Goal: Task Accomplishment & Management: Complete application form

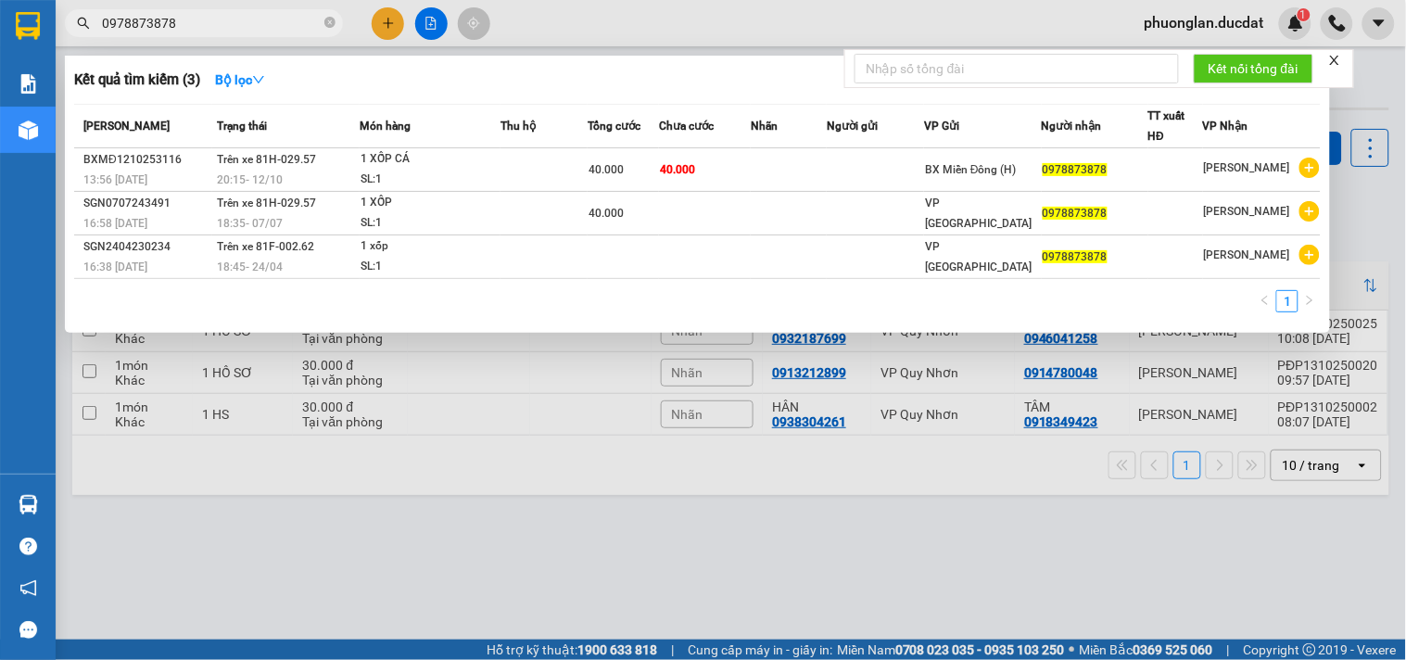
click at [455, 579] on div at bounding box center [703, 330] width 1406 height 660
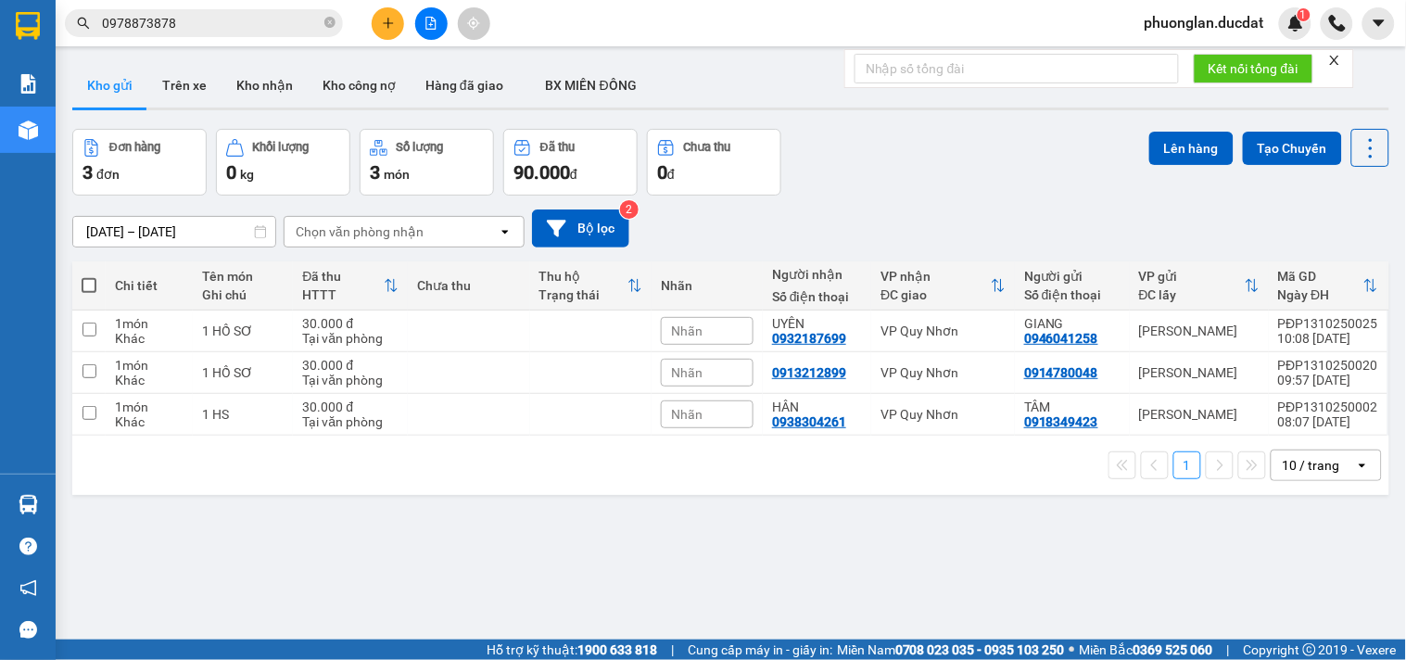
click at [392, 40] on div "Kết quả tìm kiếm ( 3 ) Bộ lọc Mã ĐH Trạng thái Món hàng Thu hộ Tổng cước Chưa c…" at bounding box center [703, 23] width 1406 height 46
click at [389, 19] on icon "plus" at bounding box center [388, 23] width 13 height 13
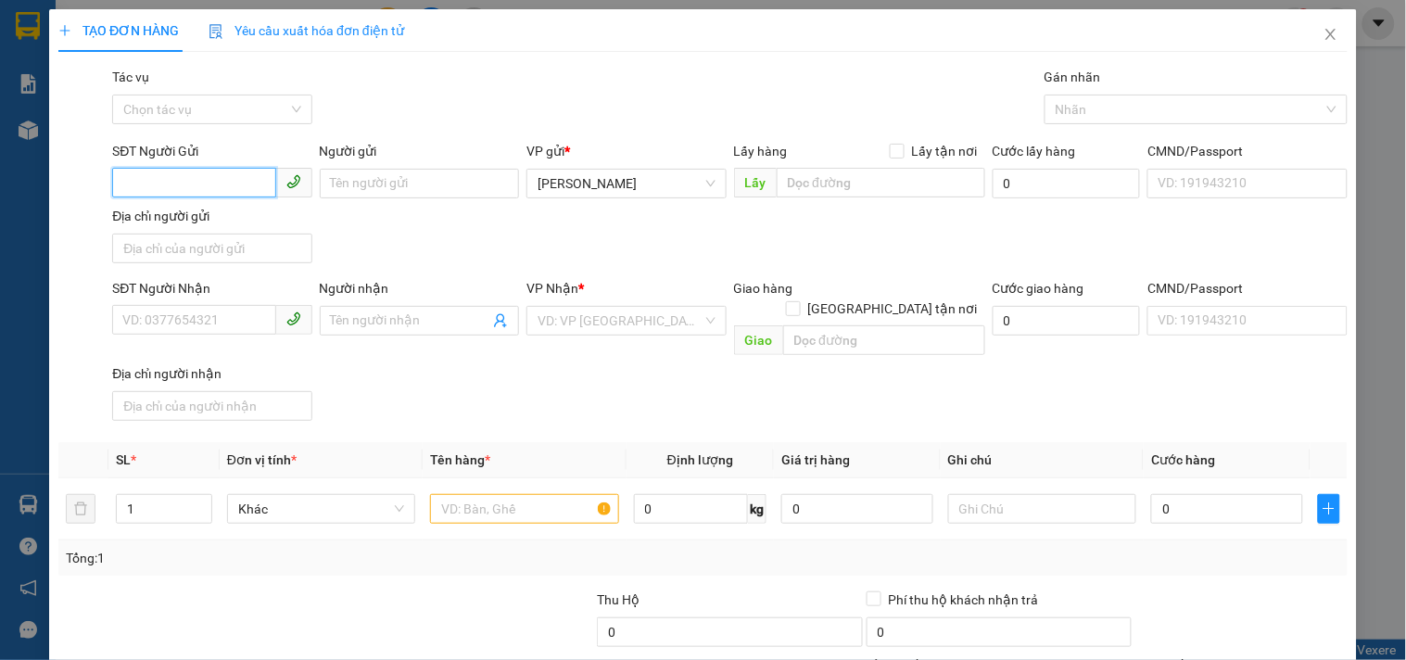
click at [146, 183] on input "SĐT Người Gửi" at bounding box center [193, 183] width 163 height 30
click at [196, 170] on input "0383" at bounding box center [193, 183] width 163 height 30
type input "0383416989"
click at [282, 225] on div "0383416989 - YẾN" at bounding box center [209, 220] width 175 height 20
type input "YẾN"
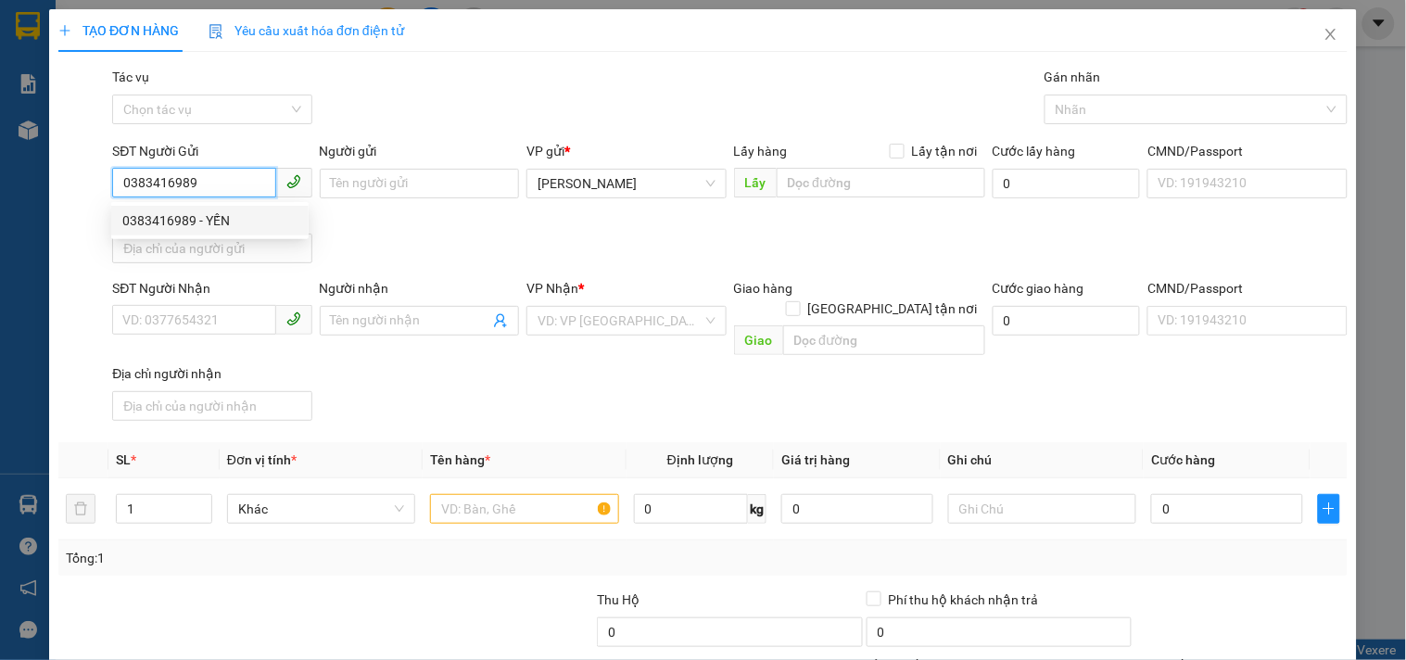
type input "0982059062"
type input "LOAN"
type input "0383416989"
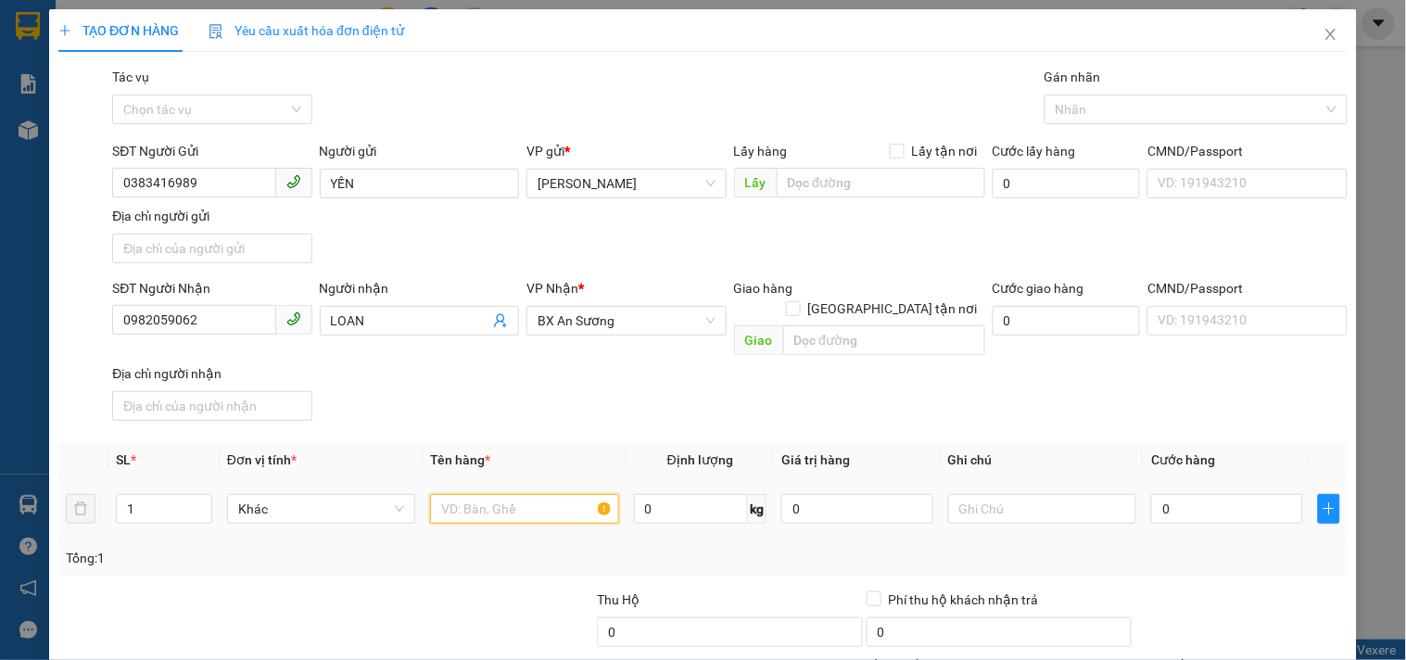
drag, startPoint x: 539, startPoint y: 499, endPoint x: 538, endPoint y: 487, distance: 12.2
click at [539, 494] on input "text" at bounding box center [524, 509] width 188 height 30
type input "1 HỘP"
click at [1157, 520] on div "SL * Đơn vị tính * Tên hàng * Định lượng Giá trị hàng Ghi chú Cước hàng 1 Khác …" at bounding box center [702, 508] width 1289 height 133
click at [1177, 507] on td "0" at bounding box center [1227, 509] width 167 height 62
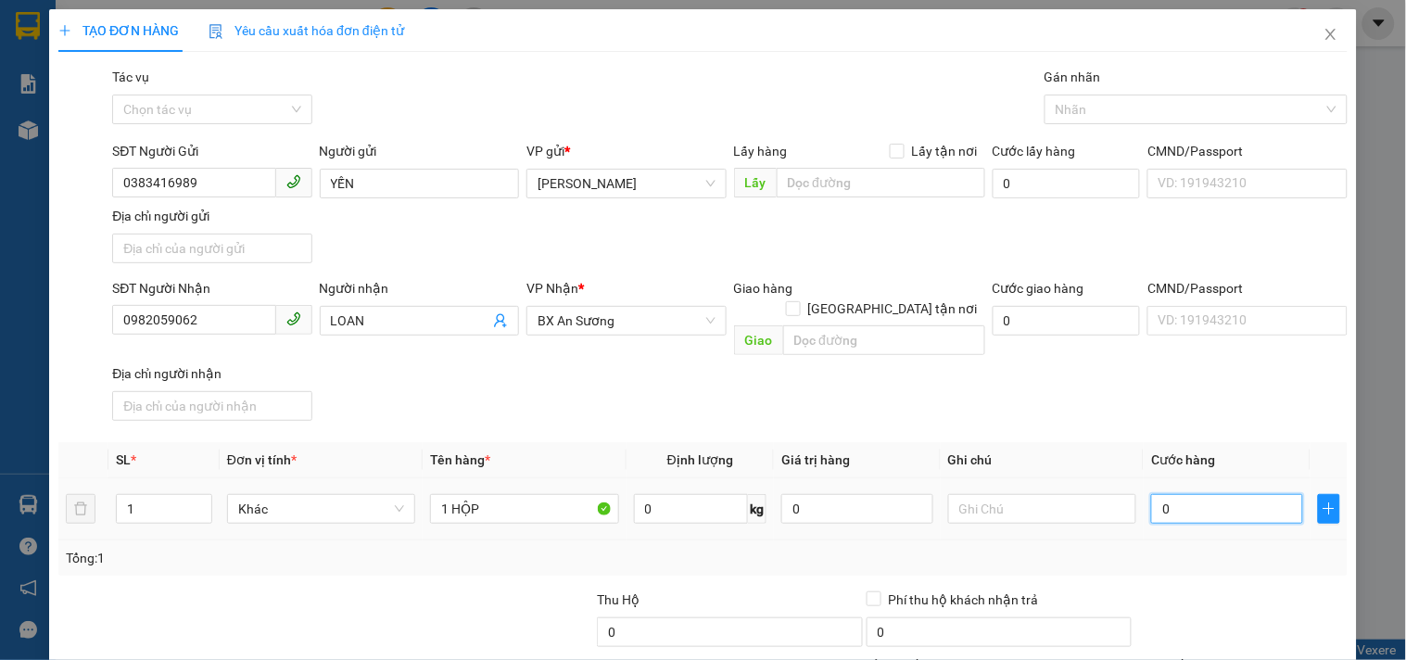
click at [1177, 502] on input "0" at bounding box center [1227, 509] width 152 height 30
type input "3"
type input "30"
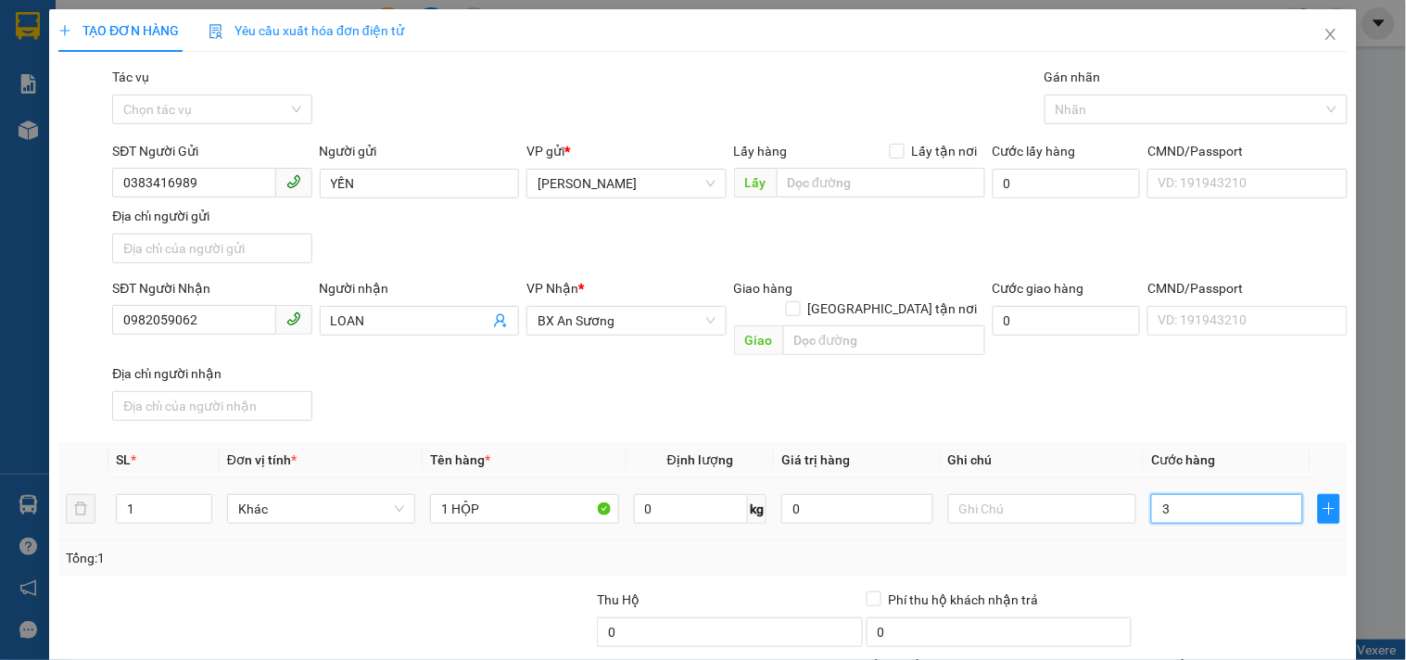
type input "30"
type input "30.000"
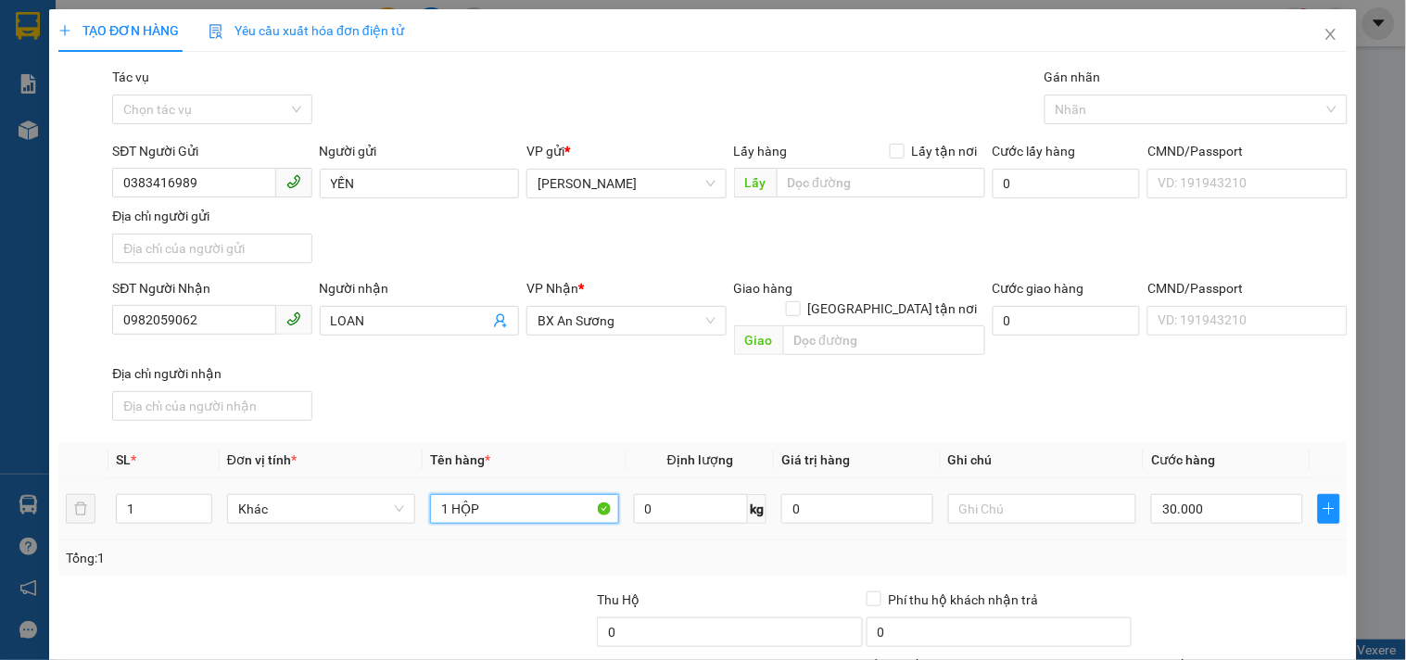
click at [541, 494] on input "1 HỘP" at bounding box center [524, 509] width 188 height 30
type input "1 HỘP(BÒ KHÔ)"
click at [1240, 494] on input "30.000" at bounding box center [1227, 509] width 152 height 30
click at [1237, 548] on div "Tổng: 1" at bounding box center [703, 558] width 1274 height 20
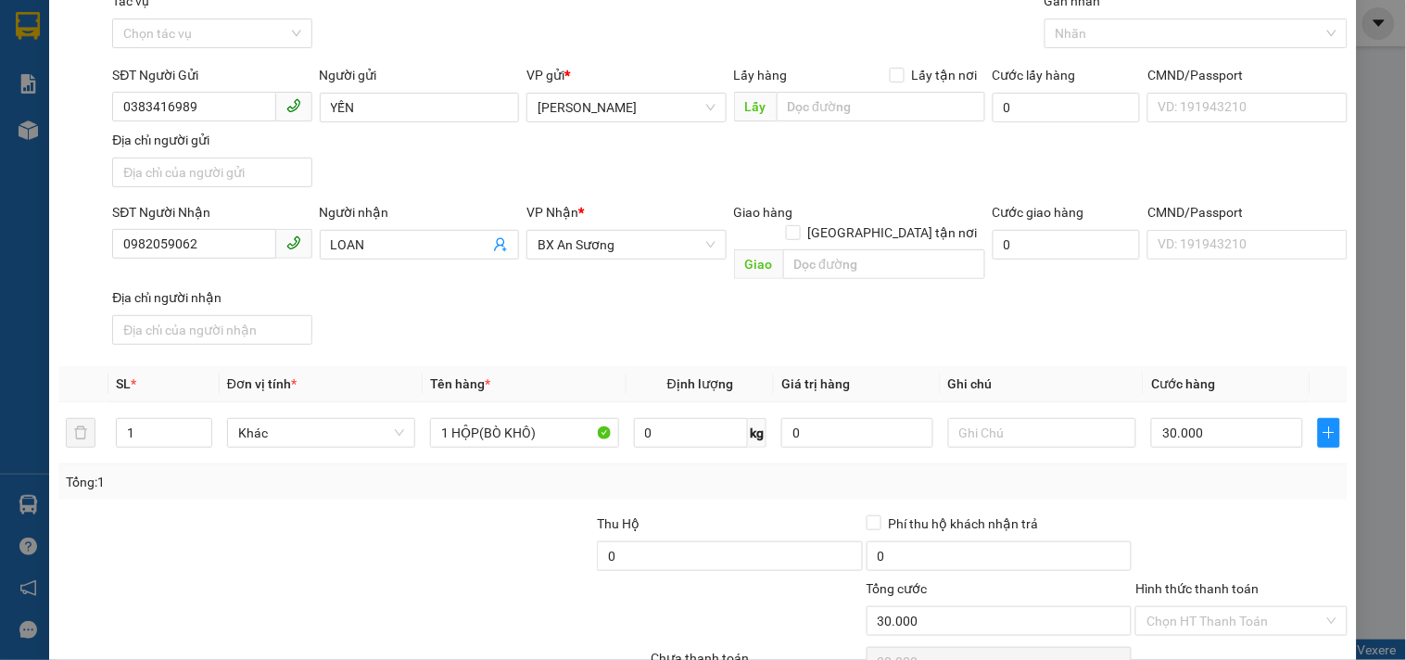
scroll to position [155, 0]
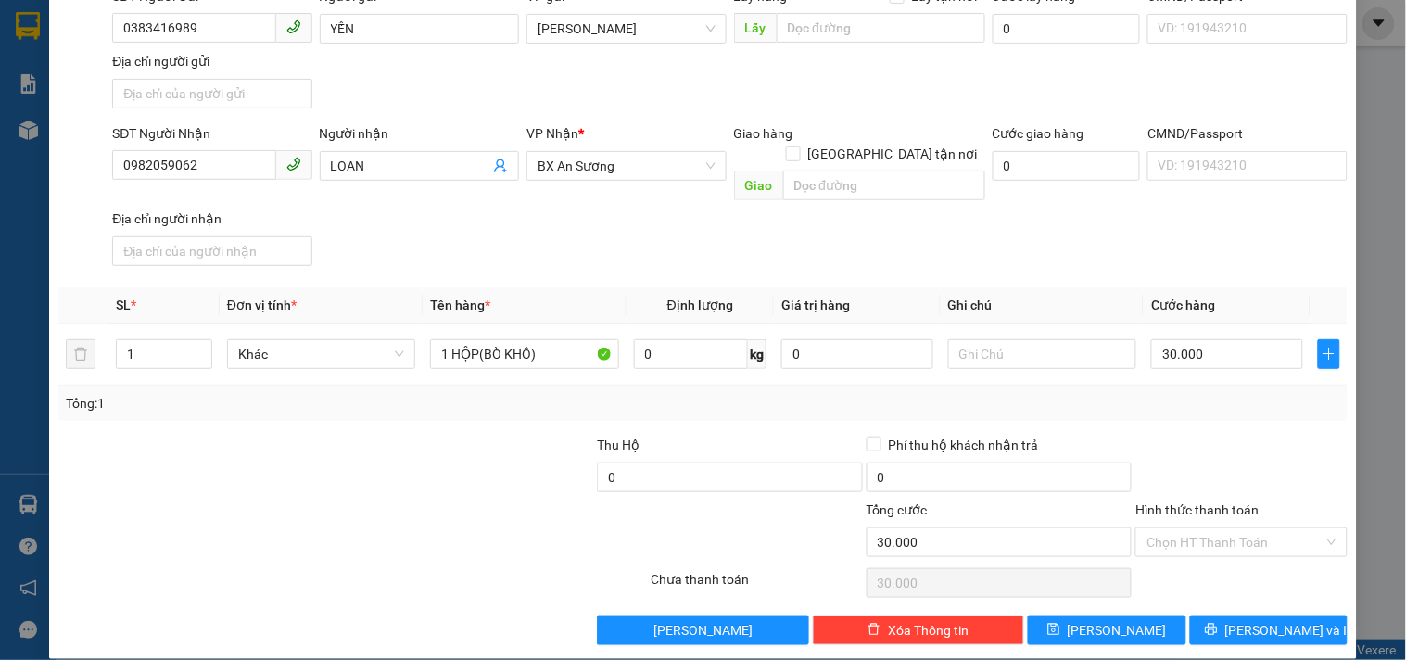
click at [1236, 531] on input "Hình thức thanh toán" at bounding box center [1235, 542] width 176 height 28
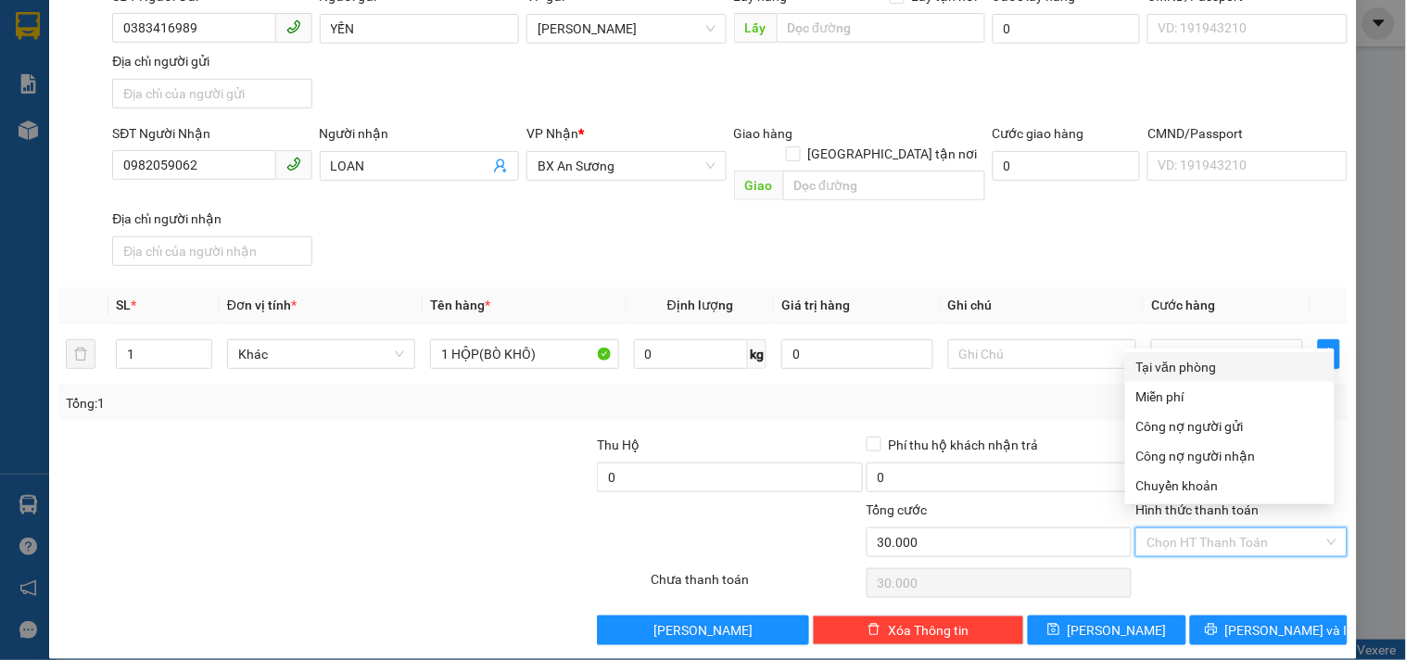
click at [1198, 372] on div "Tại văn phòng" at bounding box center [1229, 367] width 187 height 20
type input "0"
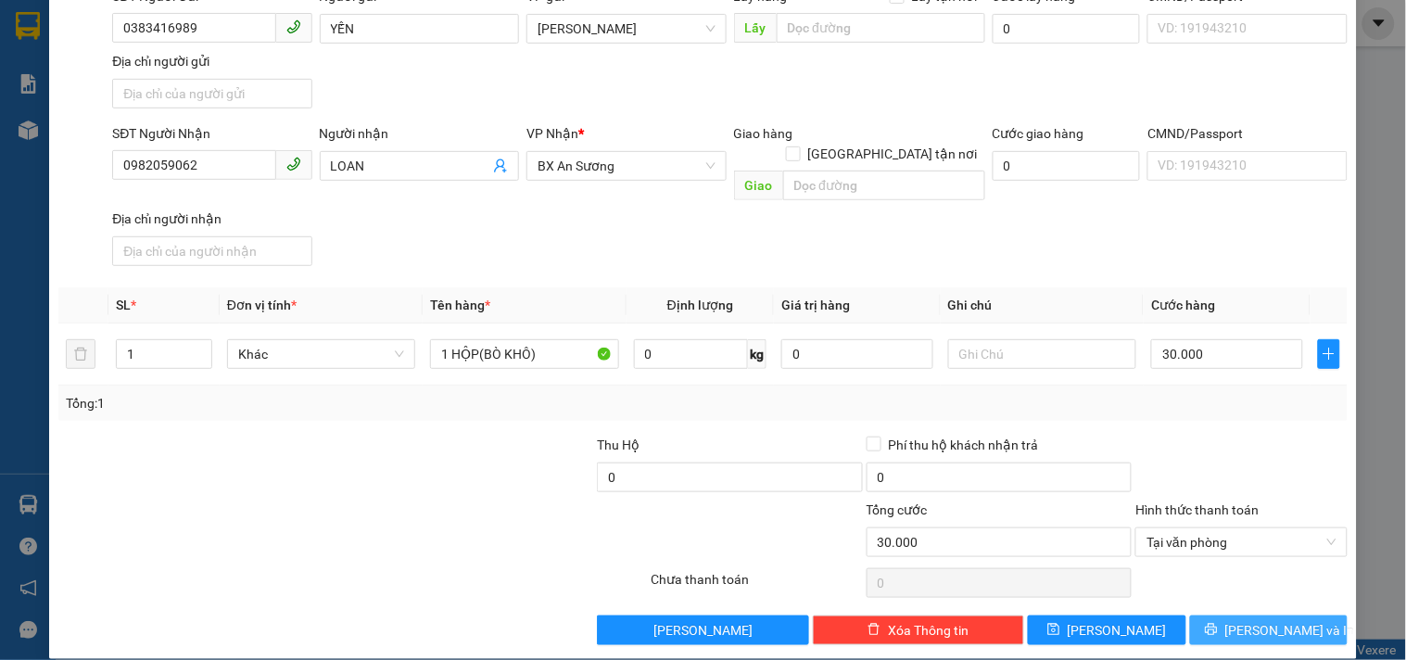
click at [1240, 620] on span "[PERSON_NAME] và In" at bounding box center [1290, 630] width 130 height 20
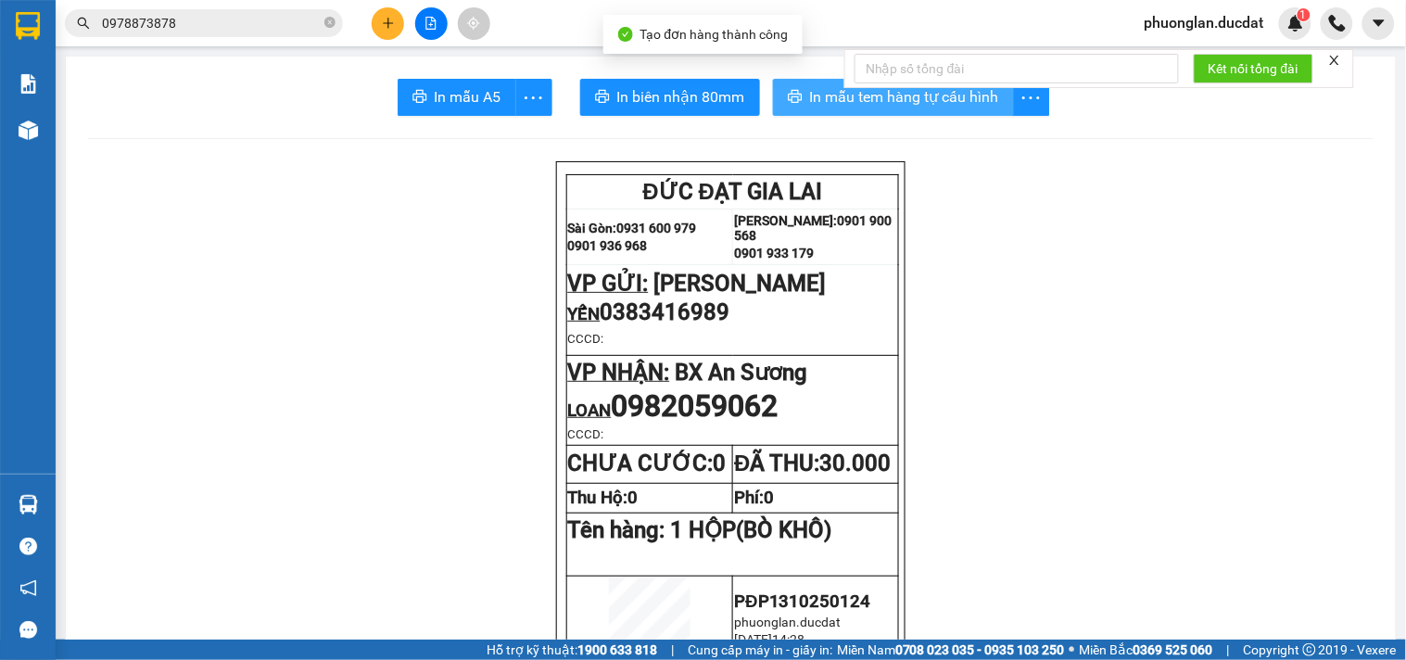
click at [884, 107] on span "In mẫu tem hàng tự cấu hình" at bounding box center [904, 96] width 189 height 23
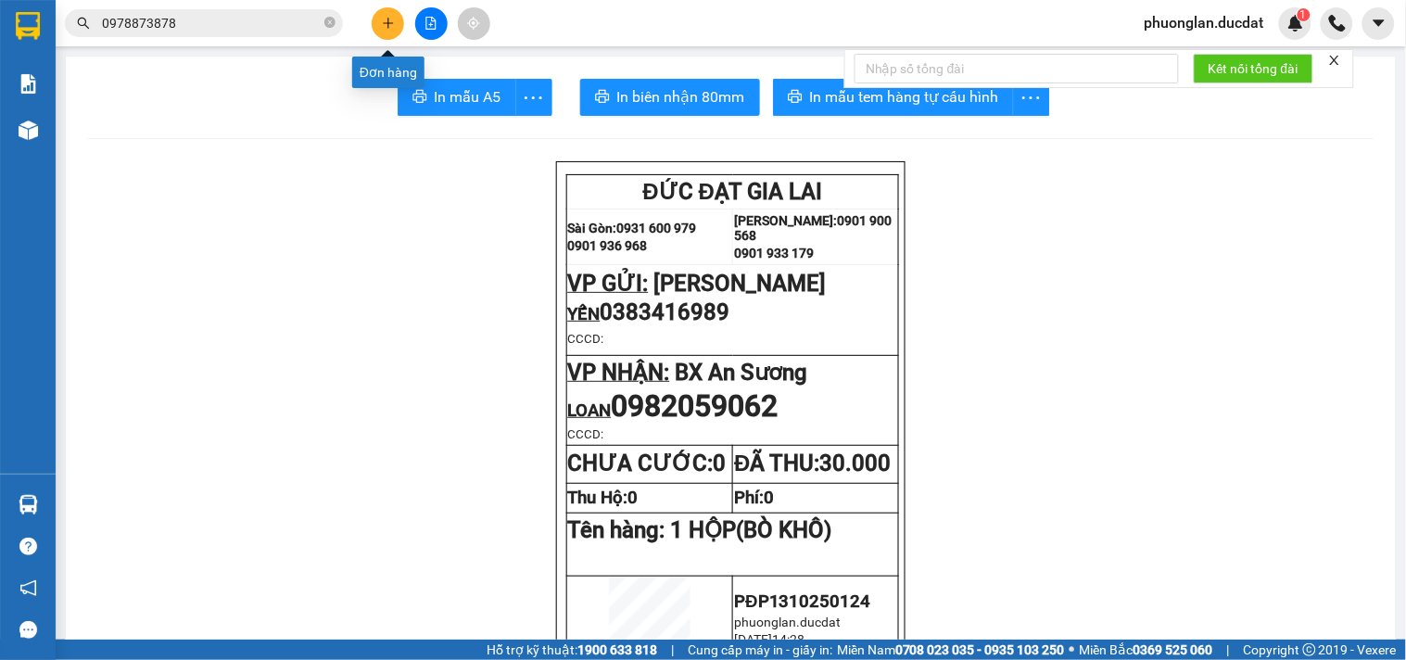
click at [374, 20] on button at bounding box center [388, 23] width 32 height 32
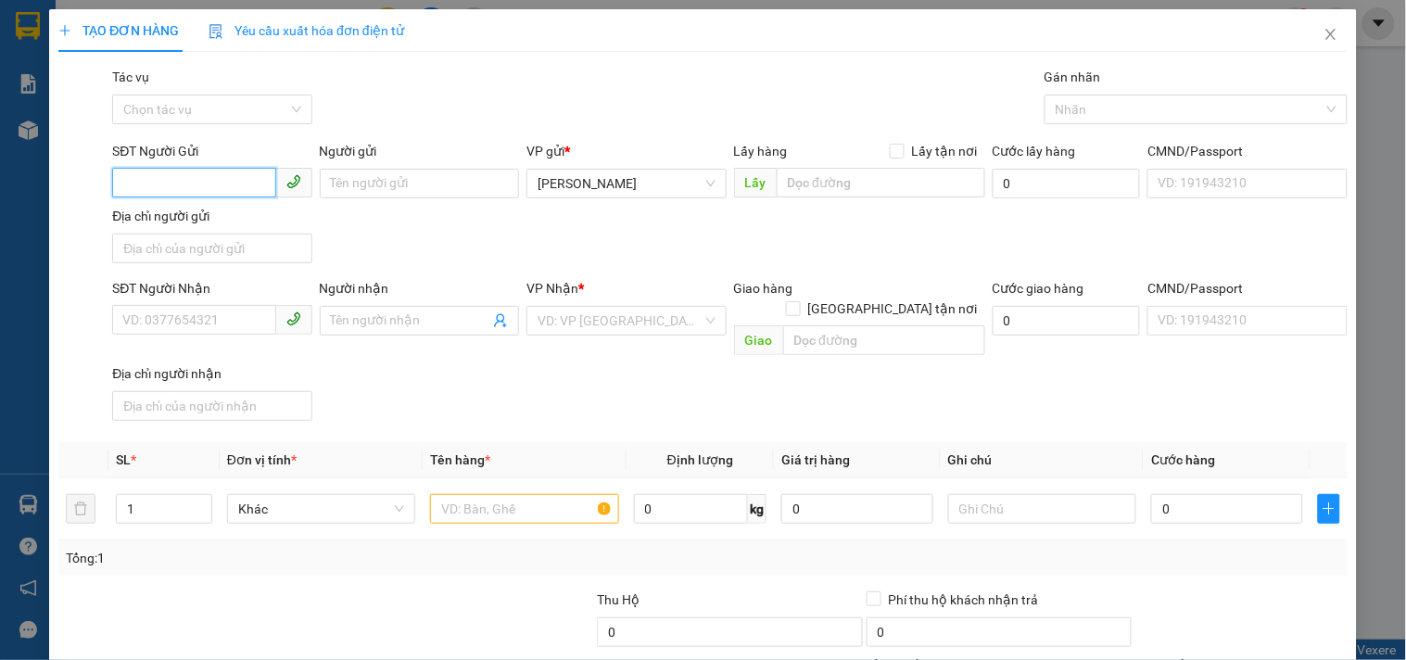
click at [182, 184] on input "SĐT Người Gửi" at bounding box center [193, 183] width 163 height 30
type input "0914006129"
click at [369, 186] on input "Người gửi" at bounding box center [419, 184] width 199 height 30
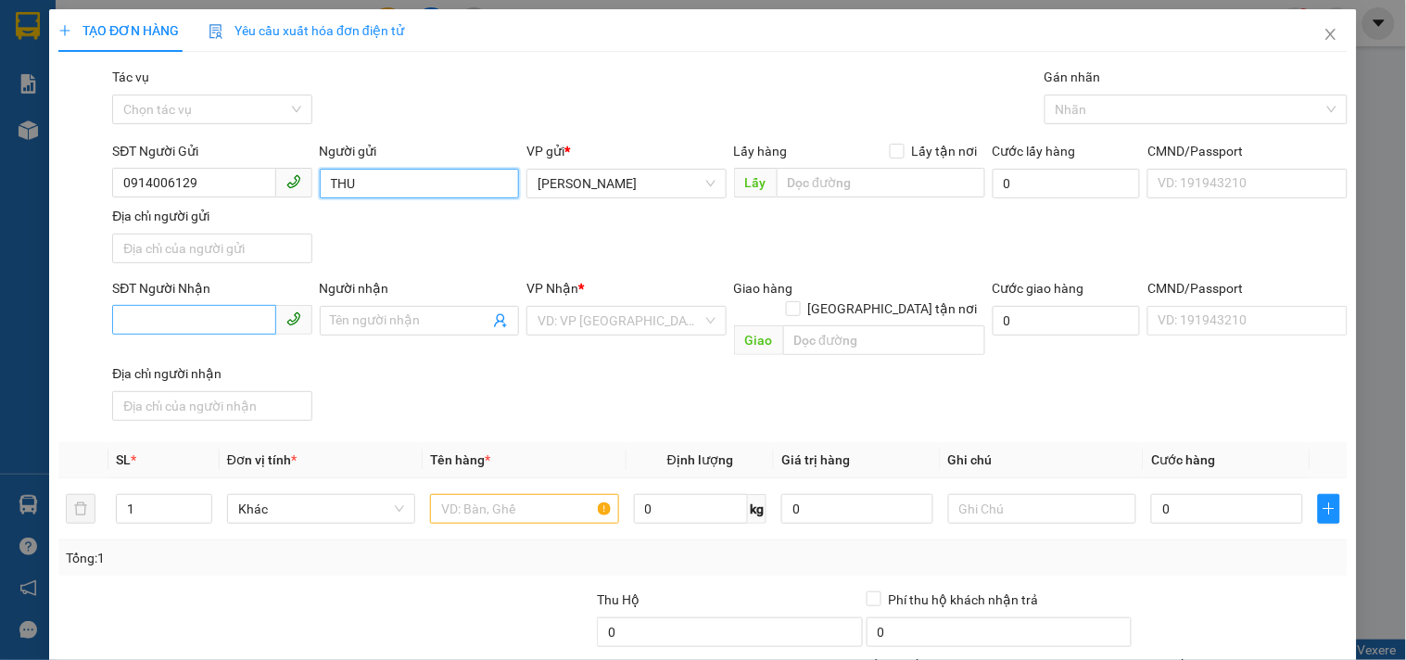
type input "THU"
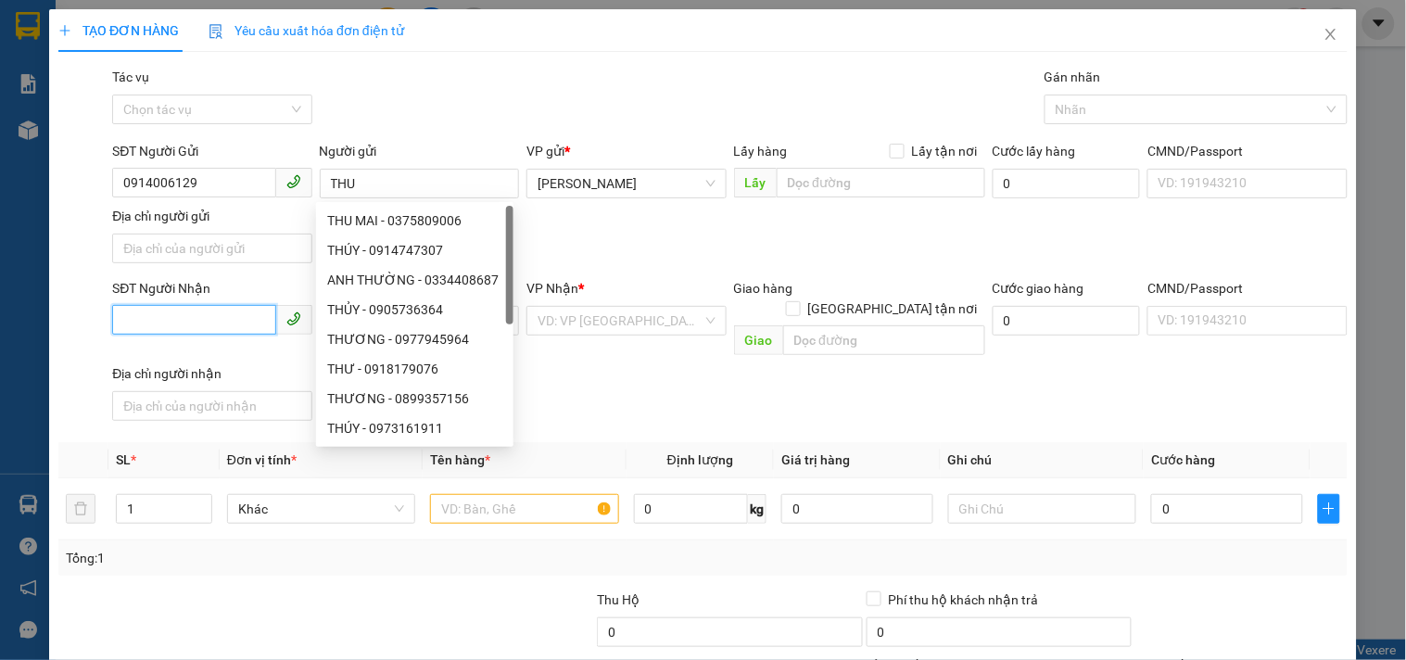
click at [218, 307] on input "SĐT Người Nhận" at bounding box center [193, 320] width 163 height 30
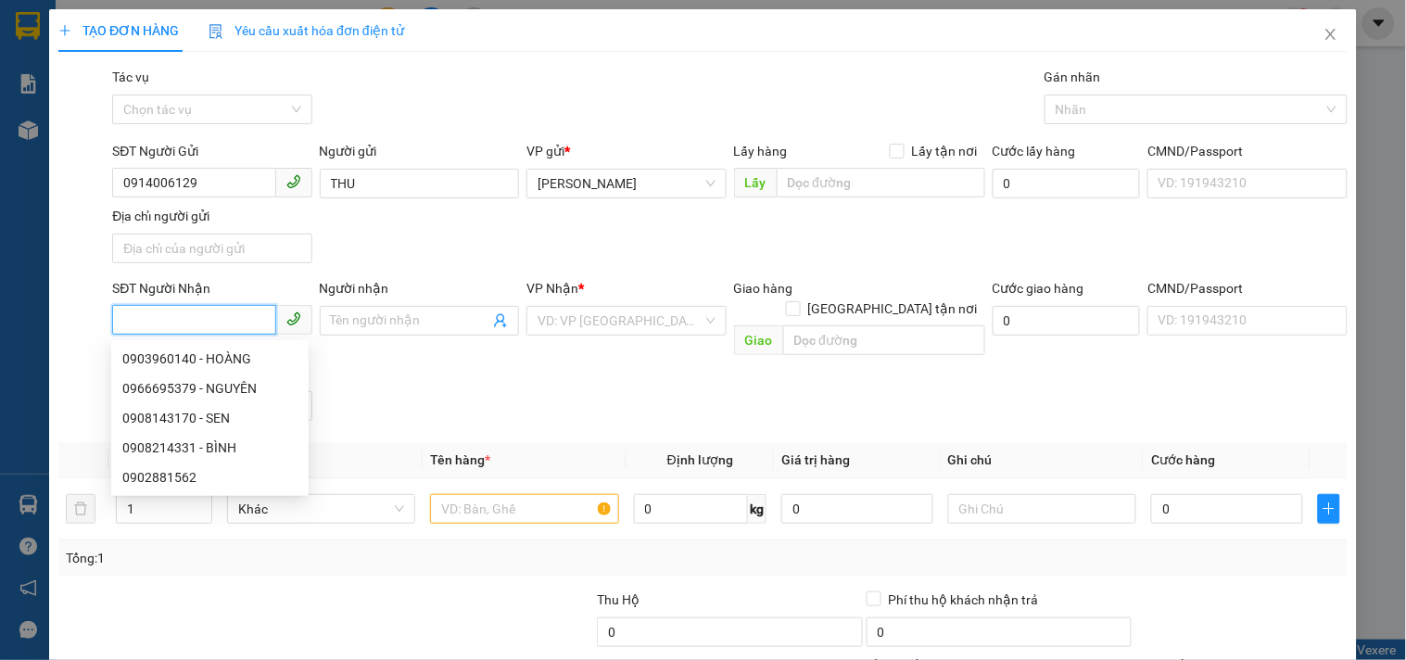
click at [218, 307] on input "SĐT Người Nhận" at bounding box center [193, 320] width 163 height 30
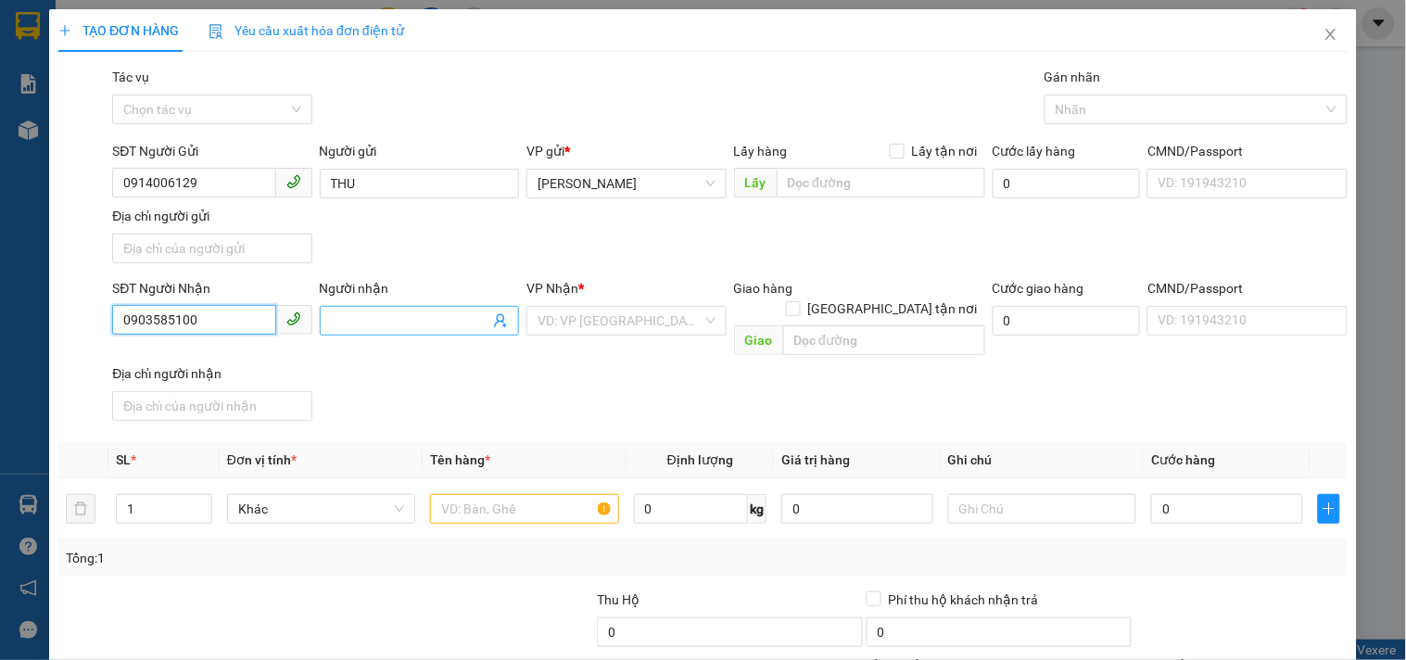
type input "0903585100"
click at [433, 311] on input "Người nhận" at bounding box center [410, 321] width 158 height 20
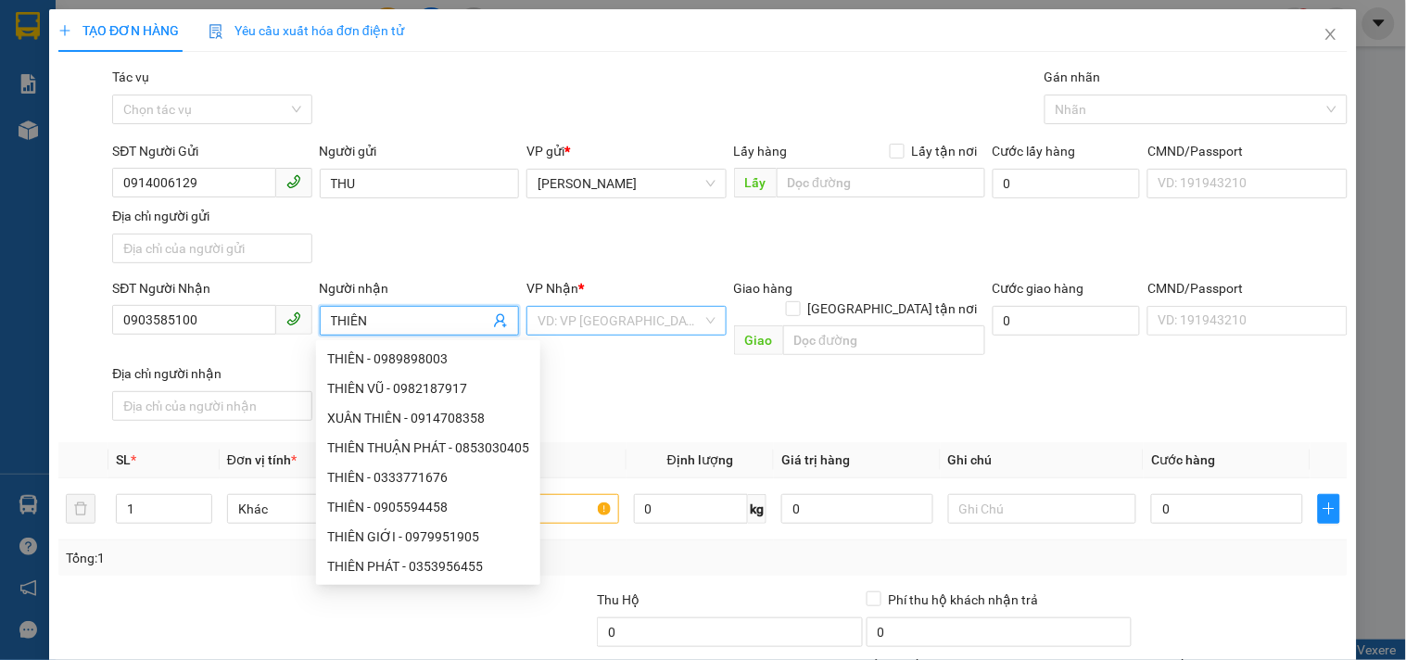
click at [678, 312] on div "VD: VP [GEOGRAPHIC_DATA]" at bounding box center [625, 321] width 199 height 30
type input "THIÊN"
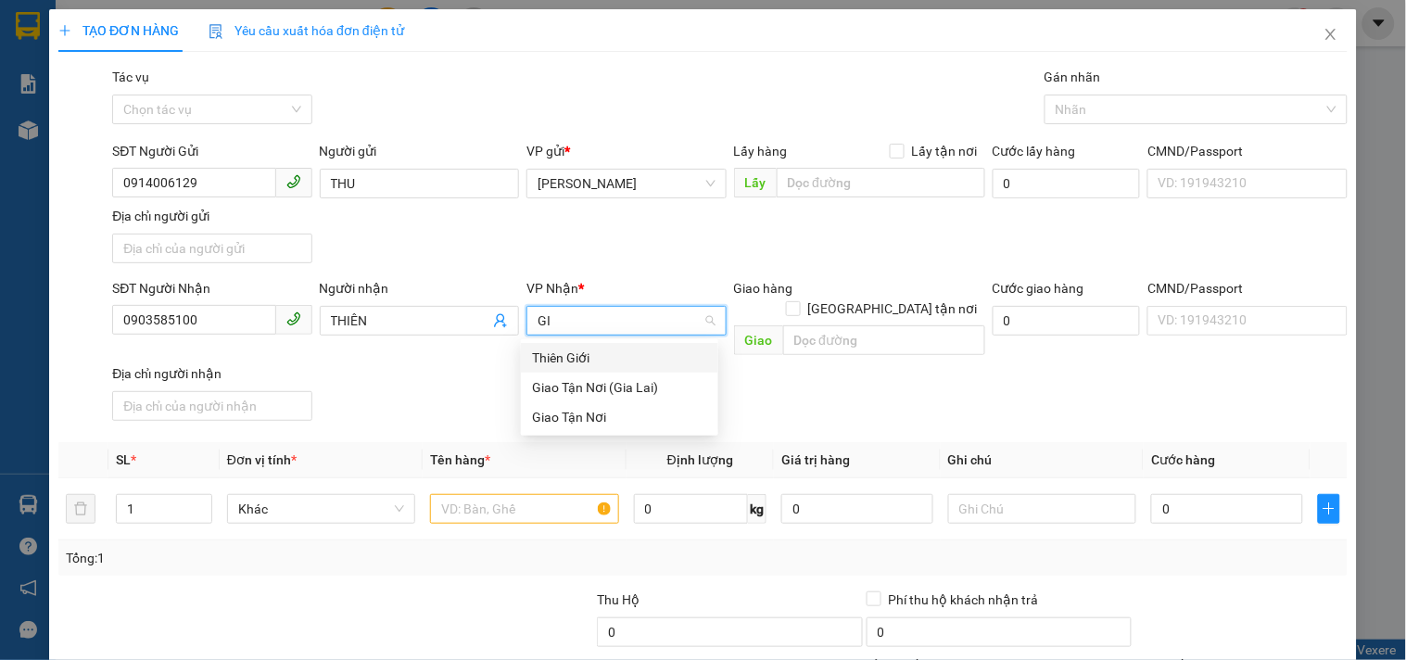
type input "GIA"
click at [638, 384] on div "Giao Tận Nơi" at bounding box center [619, 387] width 175 height 20
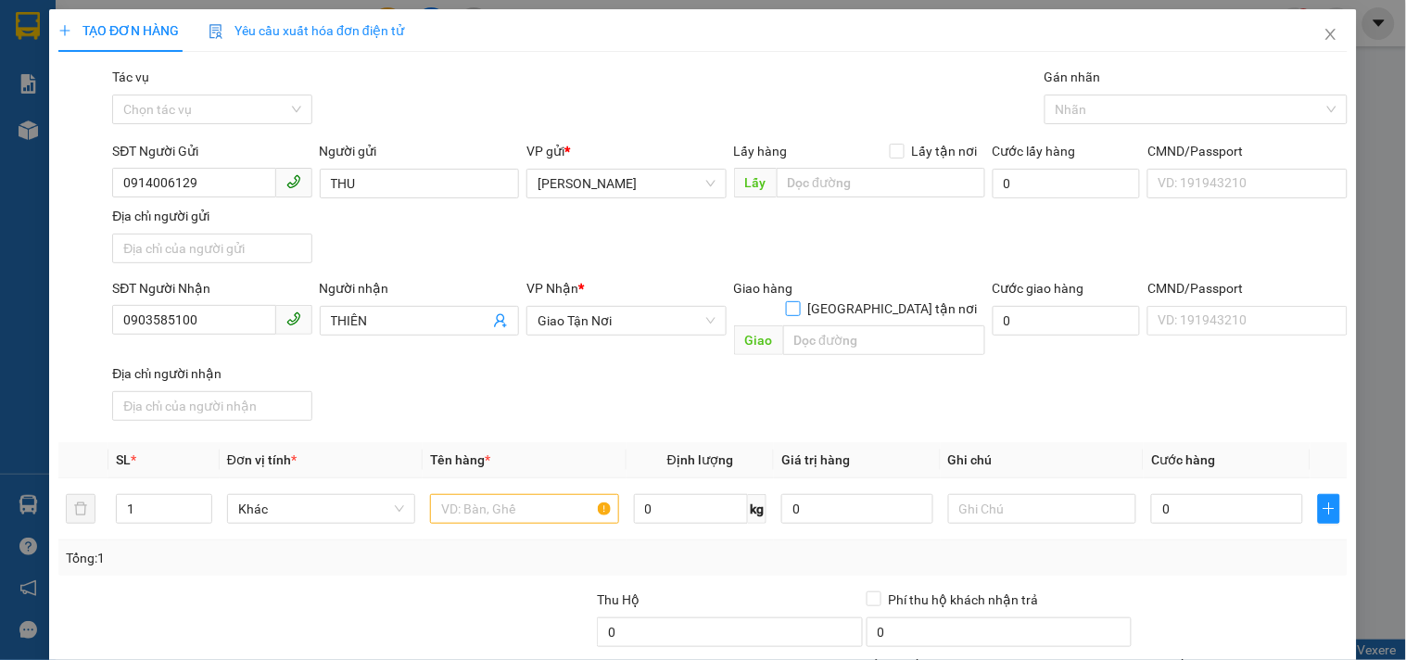
click at [799, 301] on input "[GEOGRAPHIC_DATA] tận nơi" at bounding box center [792, 307] width 13 height 13
checkbox input "true"
click at [847, 337] on div "Giao hàng [GEOGRAPHIC_DATA] tận nơi [GEOGRAPHIC_DATA]" at bounding box center [859, 320] width 251 height 85
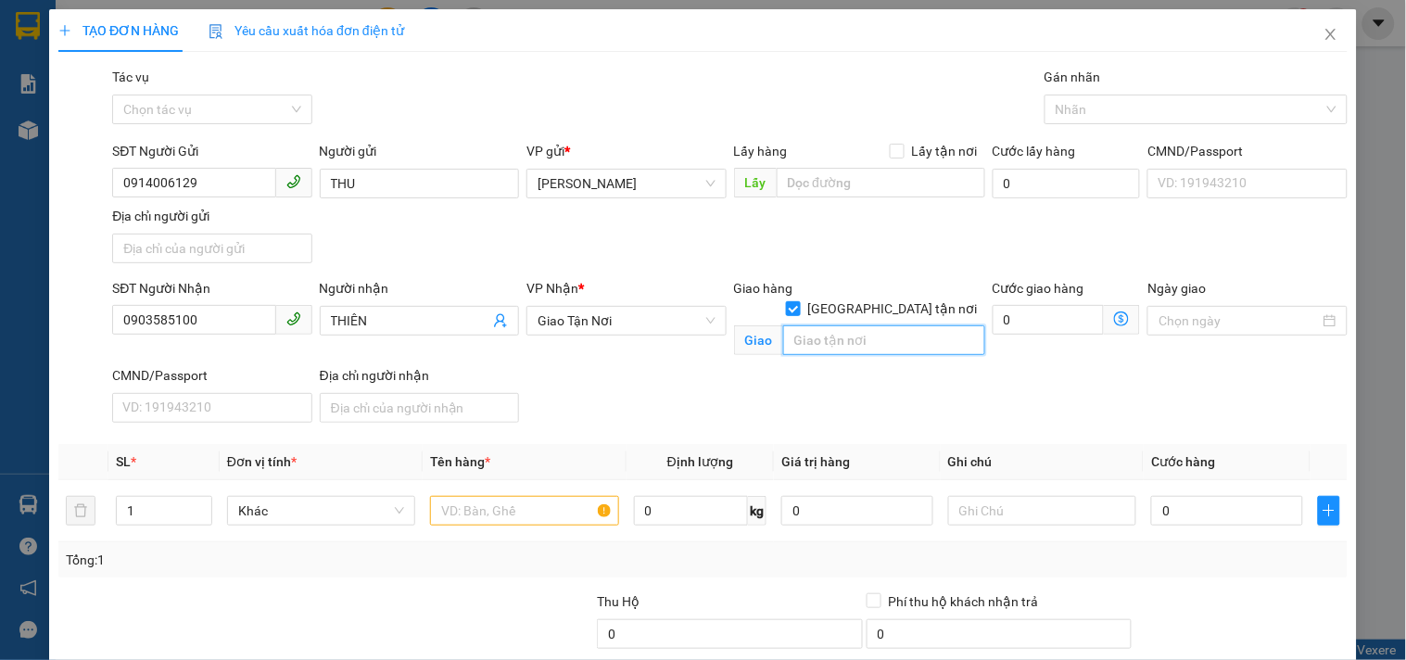
click at [846, 325] on input "text" at bounding box center [884, 340] width 202 height 30
click at [881, 325] on input "127/7 ĐG SỐ 7.P THẠNH MYCX LỢI.THỦ ĐỨC" at bounding box center [884, 340] width 202 height 30
type input "127/7 ĐG SỐ 7.P THẠNH MỸ LỢI.THỦ [GEOGRAPHIC_DATA]"
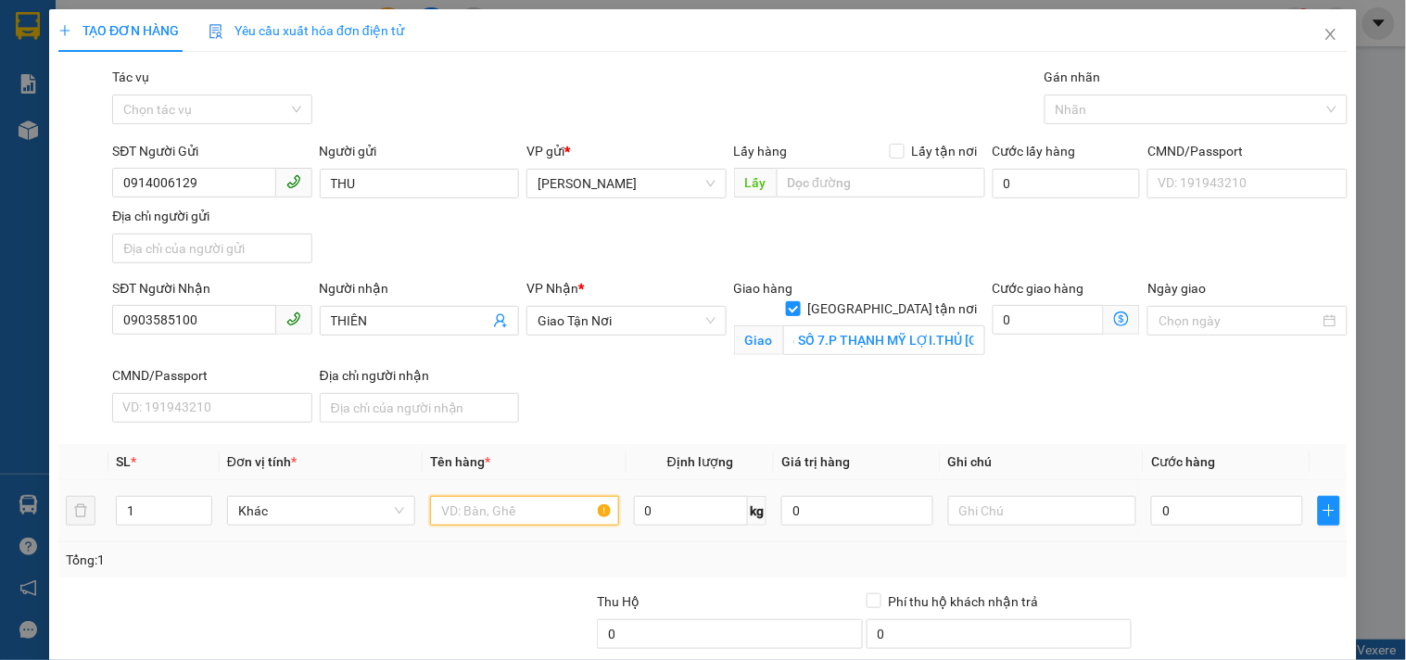
scroll to position [0, 0]
click at [513, 503] on input "text" at bounding box center [524, 511] width 188 height 30
type input "1 BÌ VÀNG"
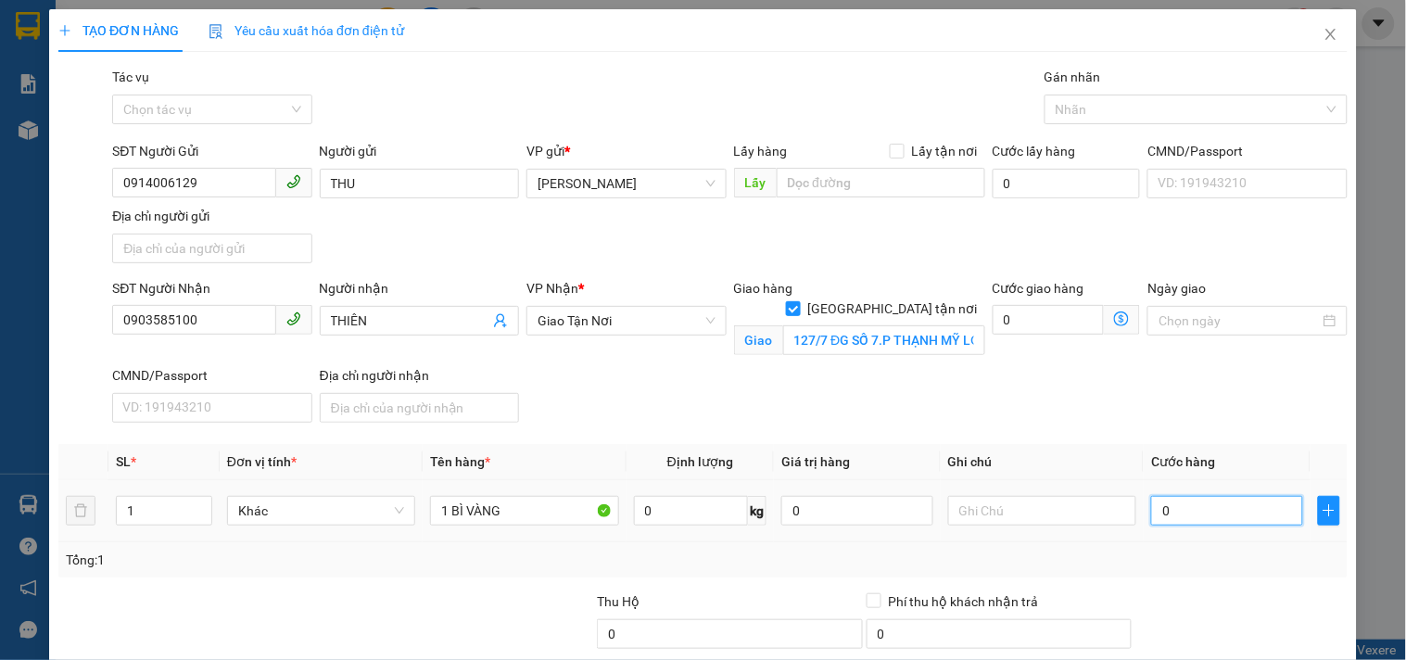
click at [1161, 503] on input "0" at bounding box center [1227, 511] width 152 height 30
type input "3"
type input "30"
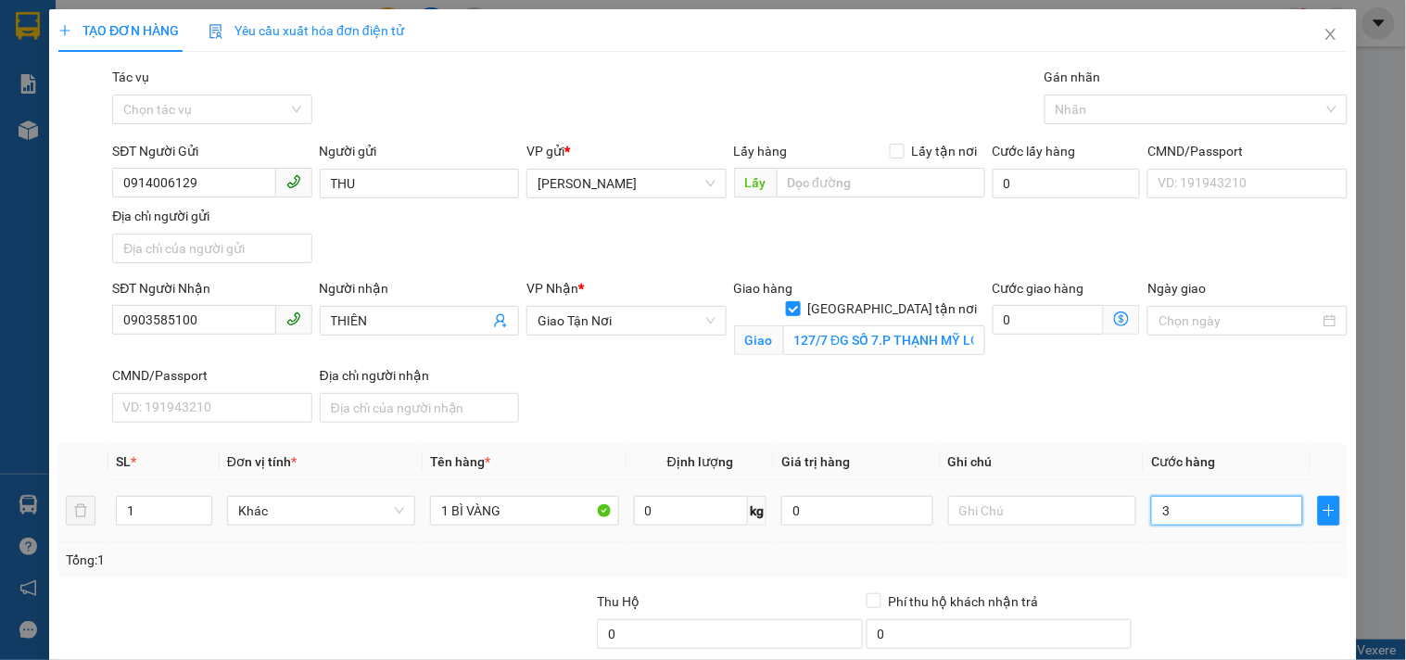
type input "30"
type input "30.000"
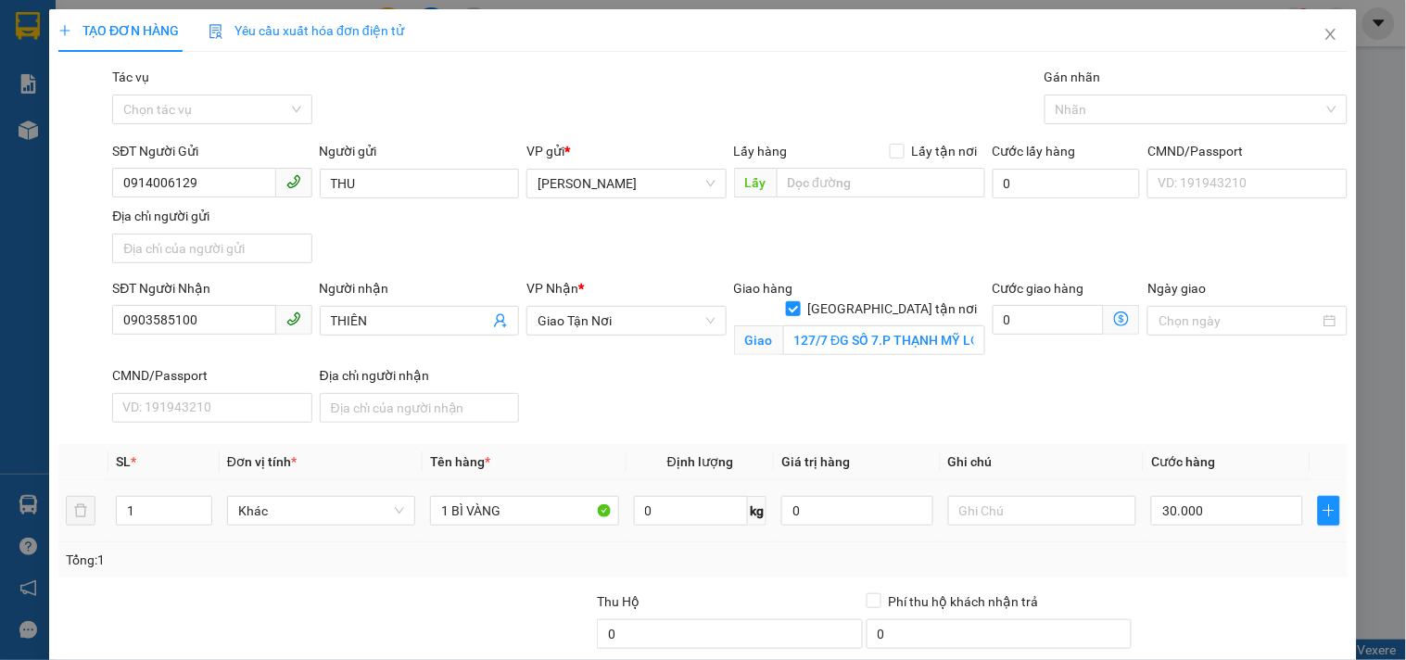
click at [1092, 494] on div at bounding box center [1042, 510] width 188 height 37
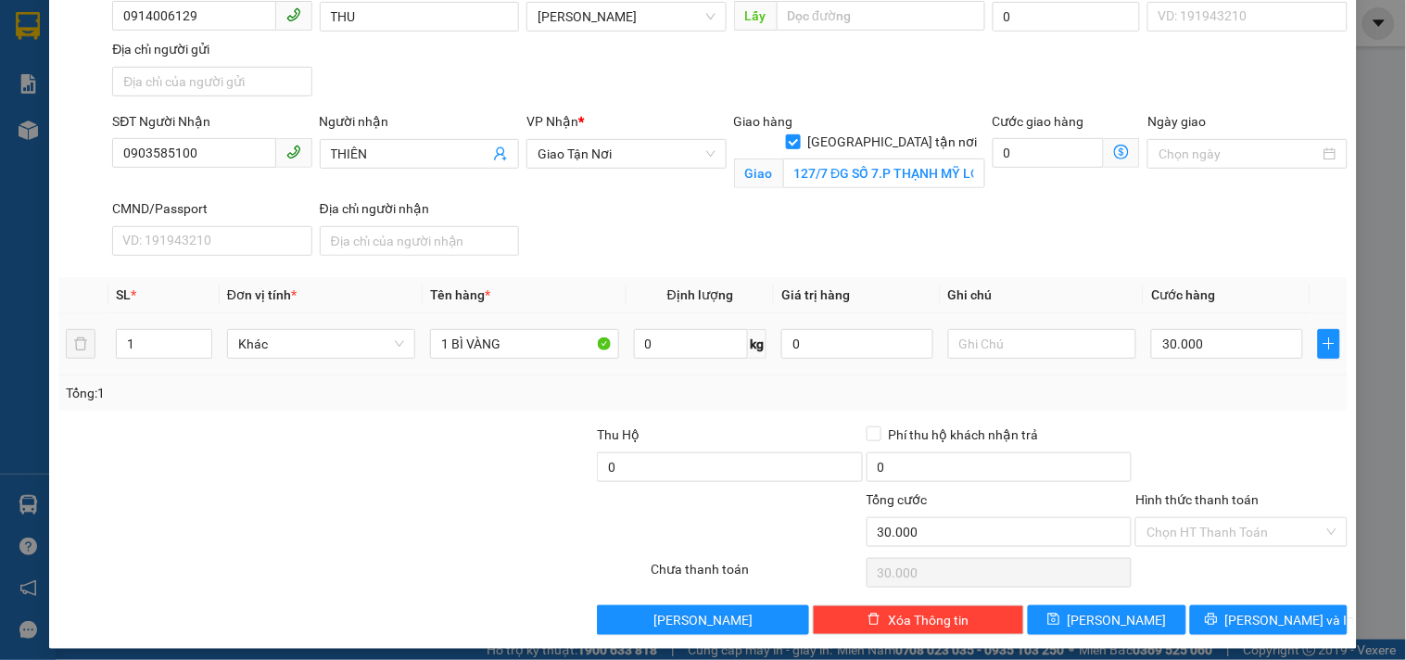
scroll to position [178, 0]
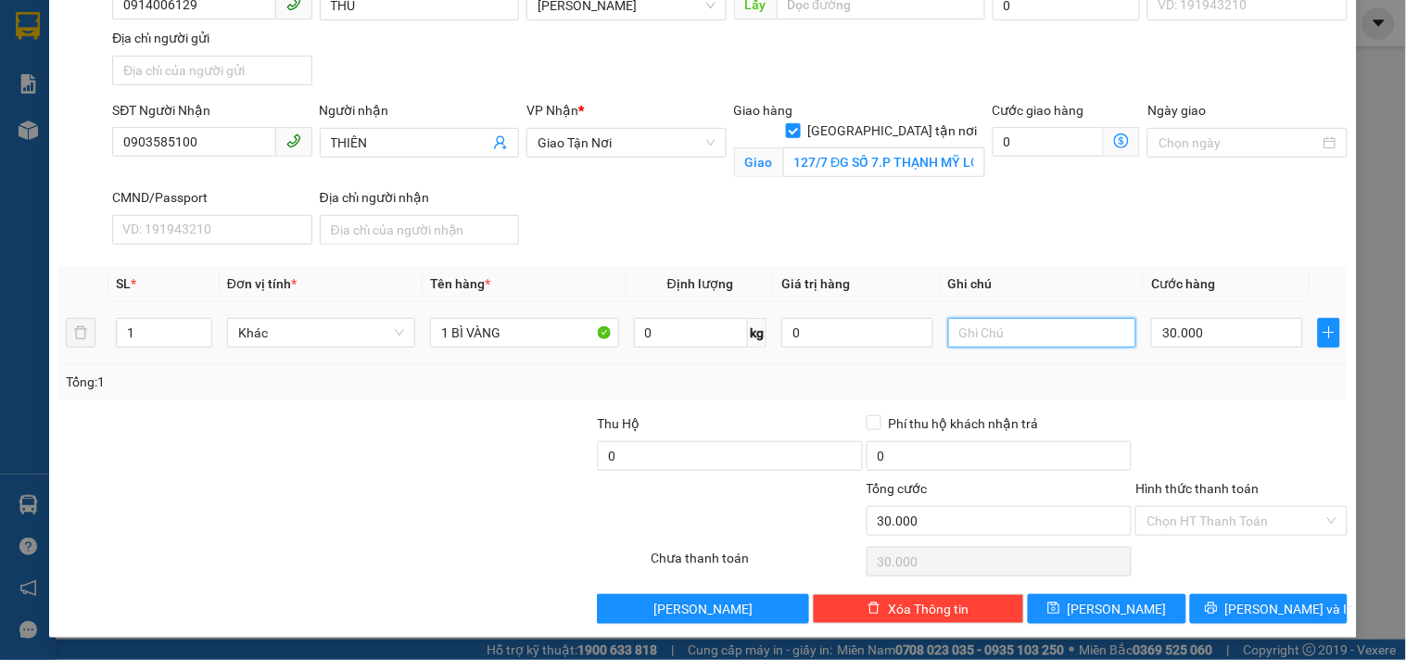
click at [1062, 321] on input "text" at bounding box center [1042, 333] width 188 height 30
type input "GTN 100K CR"
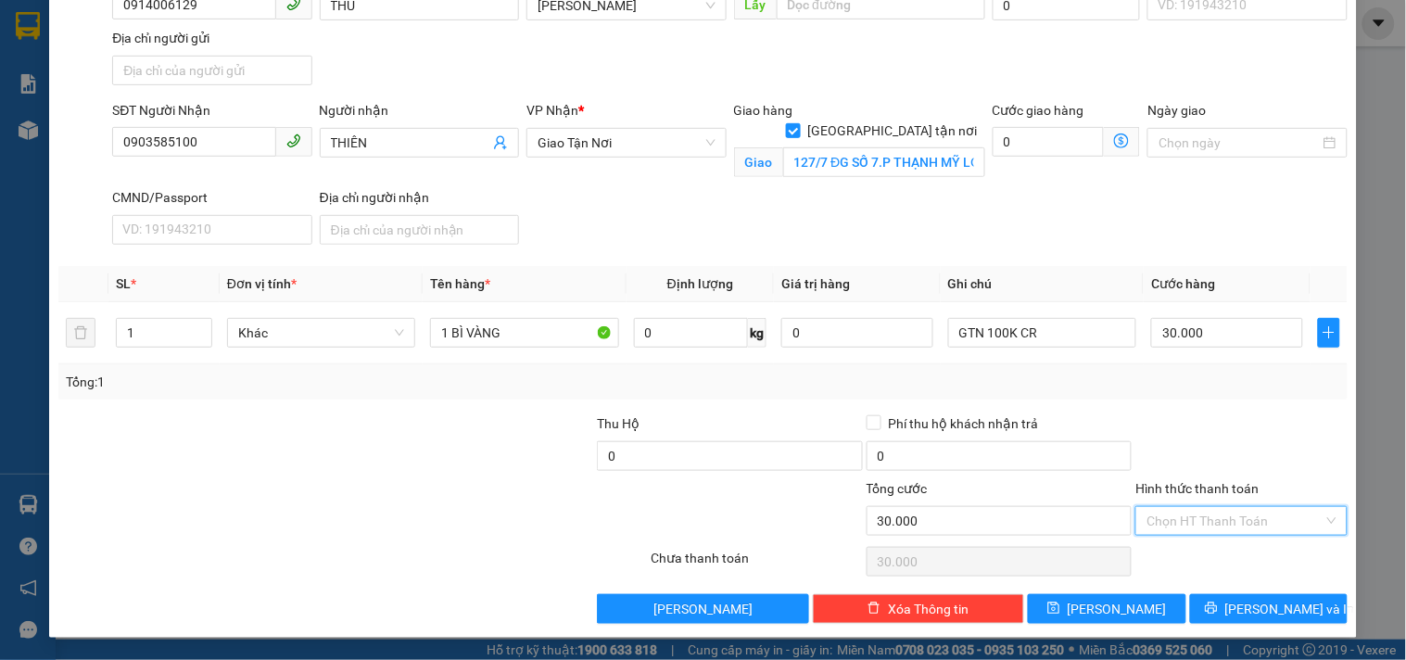
click at [1193, 519] on input "Hình thức thanh toán" at bounding box center [1235, 521] width 176 height 28
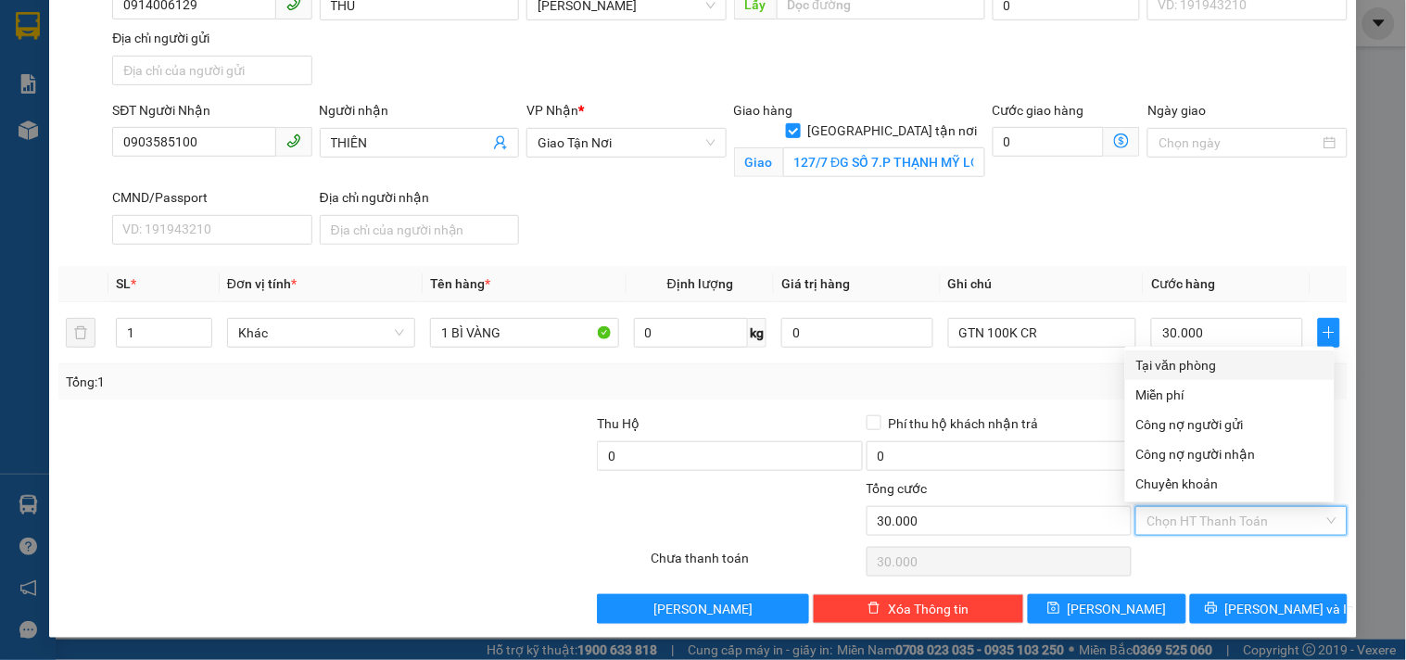
click at [1207, 352] on div "Tại văn phòng" at bounding box center [1229, 365] width 209 height 30
type input "0"
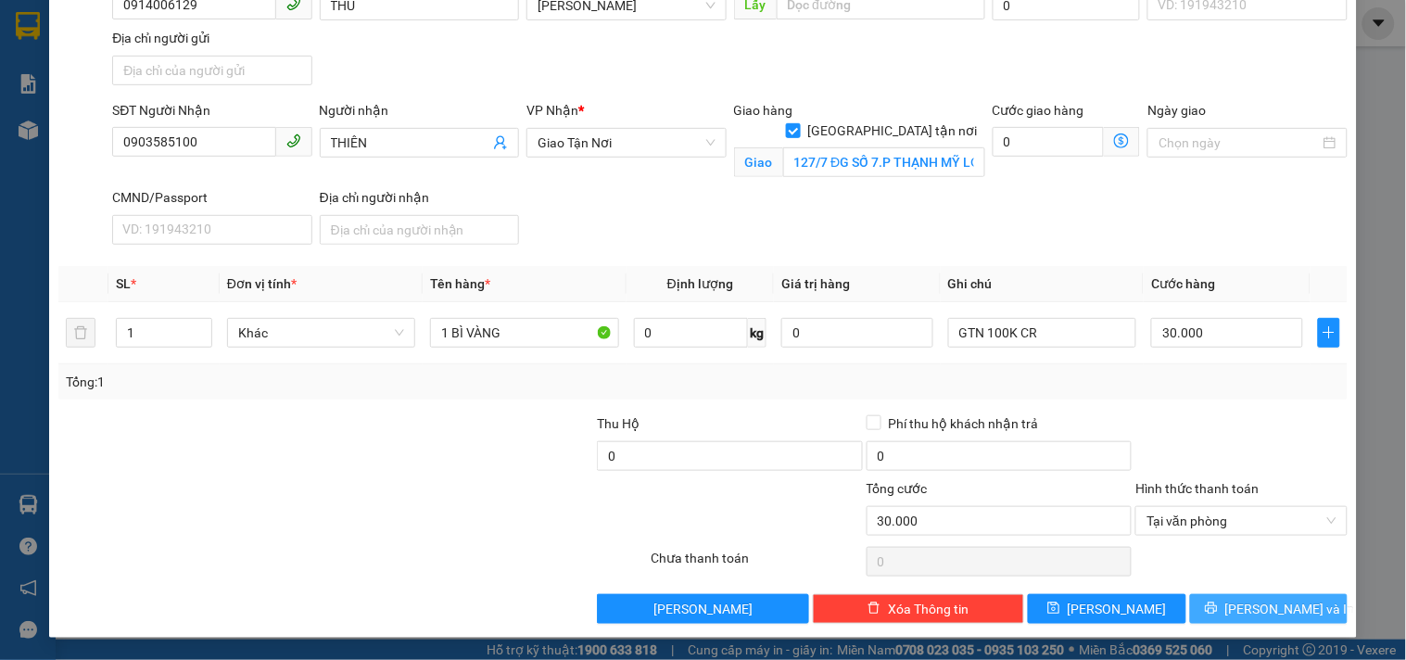
click at [1217, 604] on icon "printer" at bounding box center [1211, 608] width 12 height 12
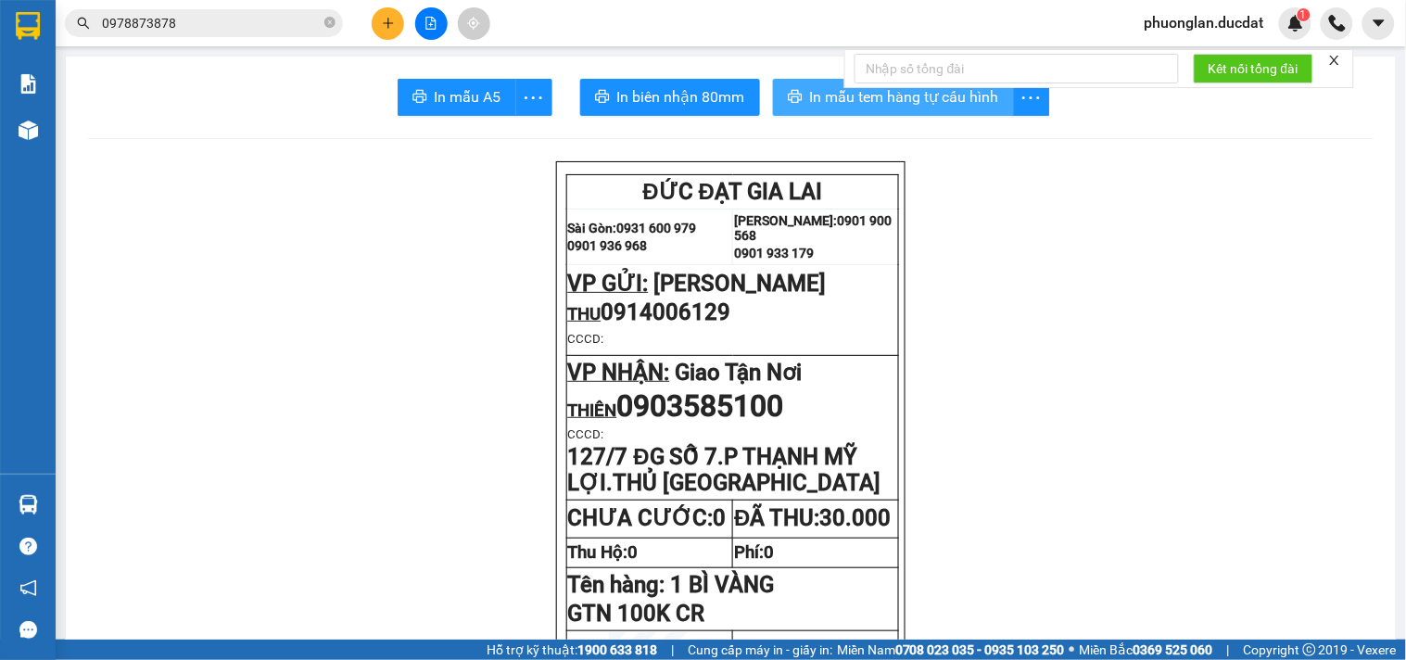
click at [810, 98] on span "In mẫu tem hàng tự cấu hình" at bounding box center [904, 96] width 189 height 23
click at [380, 29] on button at bounding box center [388, 23] width 32 height 32
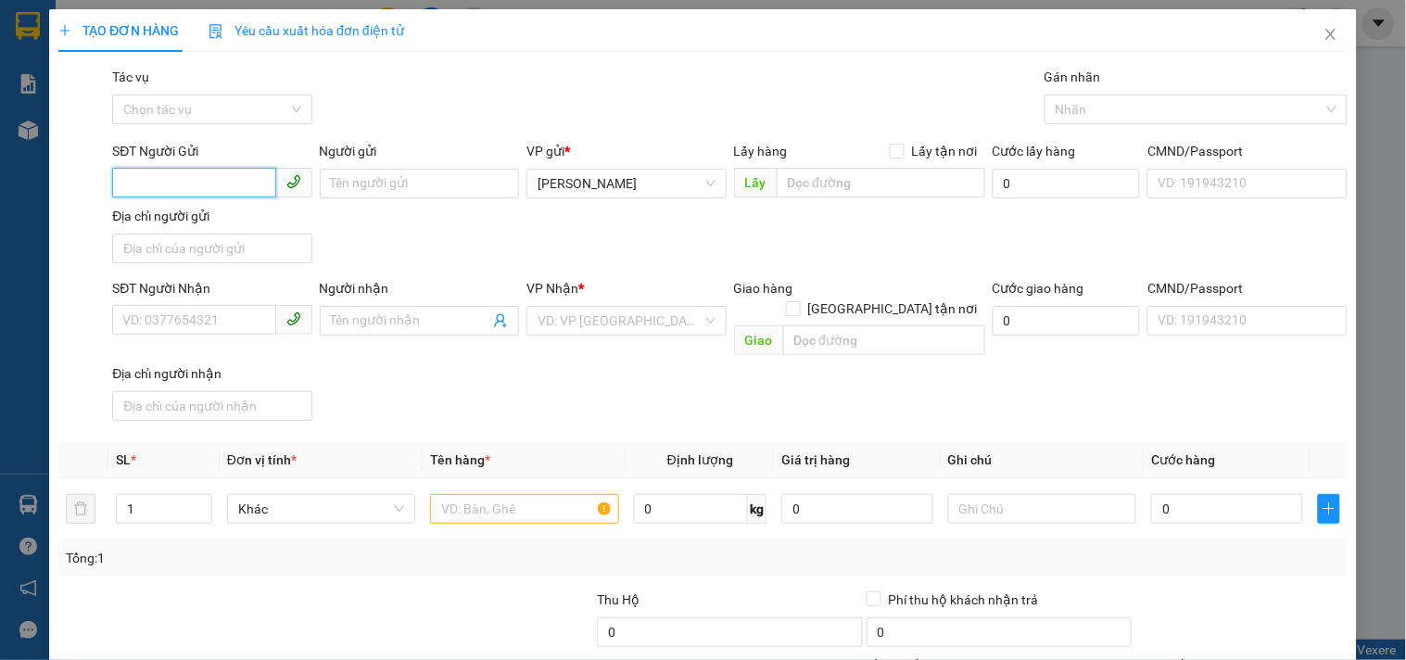
click at [171, 191] on input "SĐT Người Gửi" at bounding box center [193, 183] width 163 height 30
type input "0935774001"
click at [215, 225] on div "0935774001" at bounding box center [209, 220] width 175 height 20
type input "0931333599"
type input "HƯƠNG"
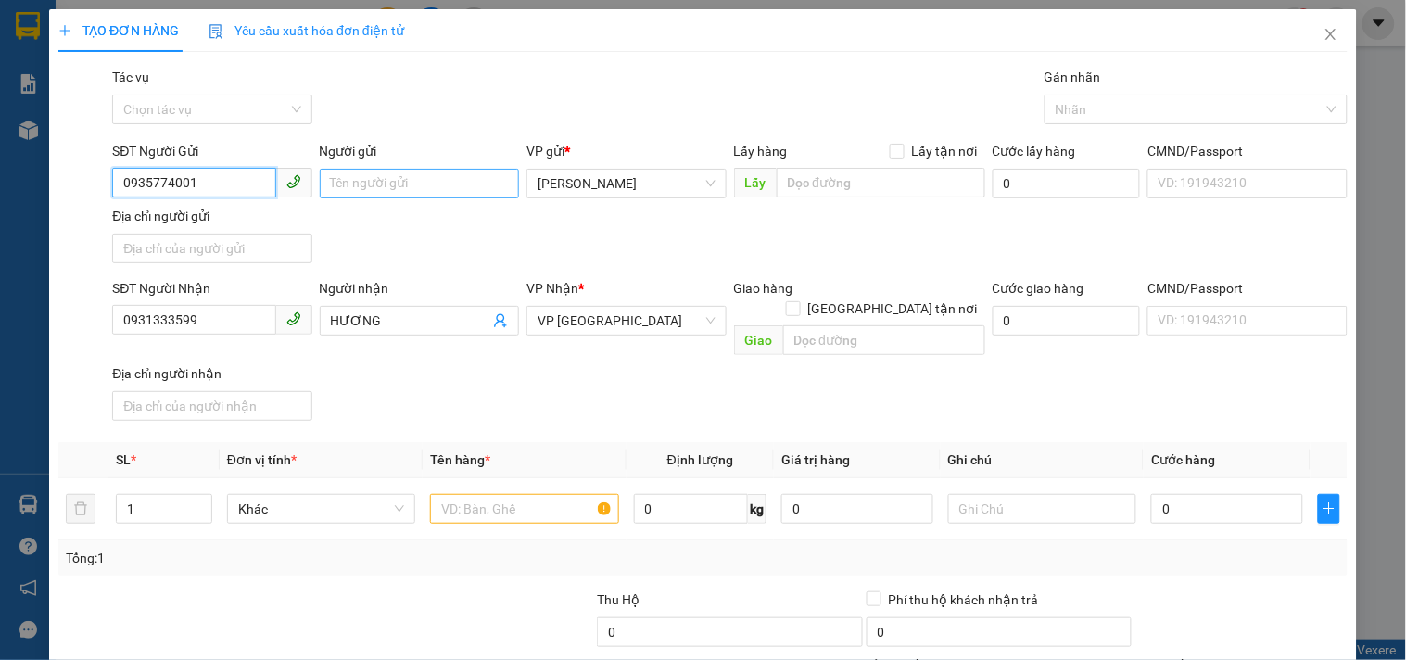
type input "0935774001"
drag, startPoint x: 336, startPoint y: 186, endPoint x: 337, endPoint y: 173, distance: 13.1
click at [337, 180] on input "Người gửi" at bounding box center [419, 184] width 199 height 30
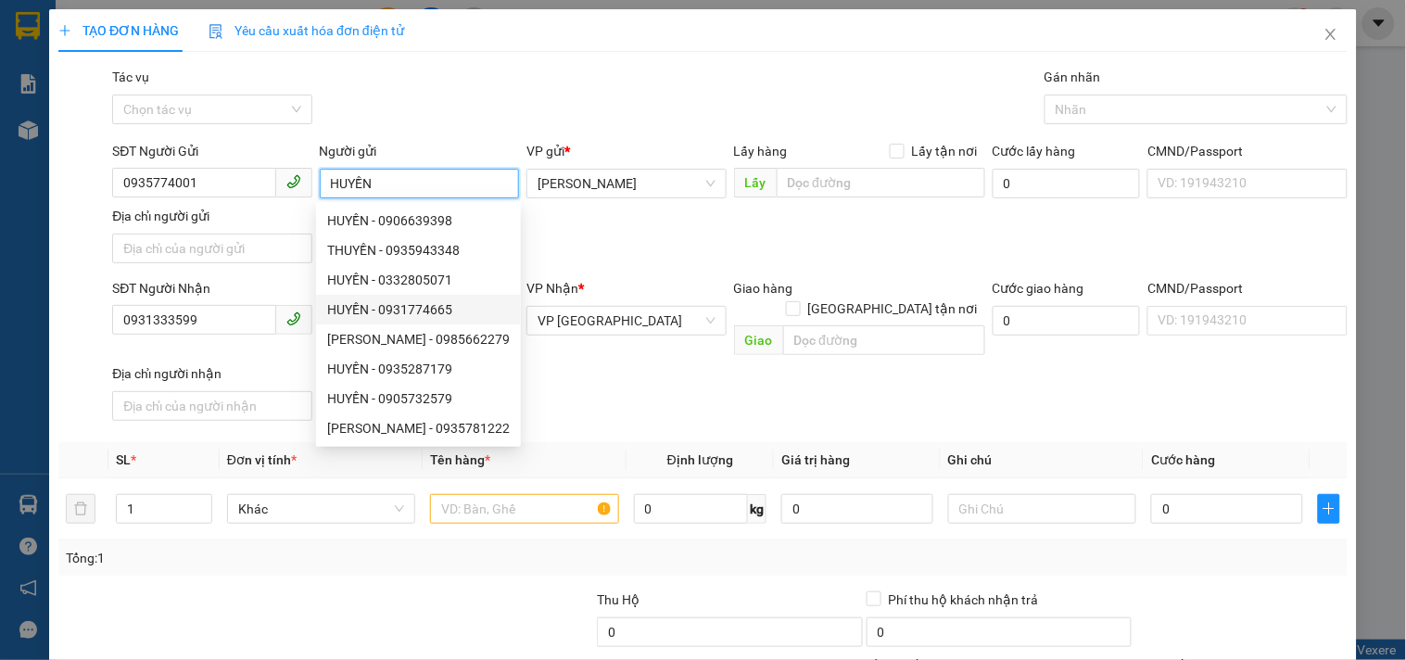
type input "HUYỀN"
click at [696, 396] on div "SĐT Người Nhận 0931333599 Người nhận HƯƠNG VP Nhận * VP [GEOGRAPHIC_DATA] Giao …" at bounding box center [729, 353] width 1243 height 150
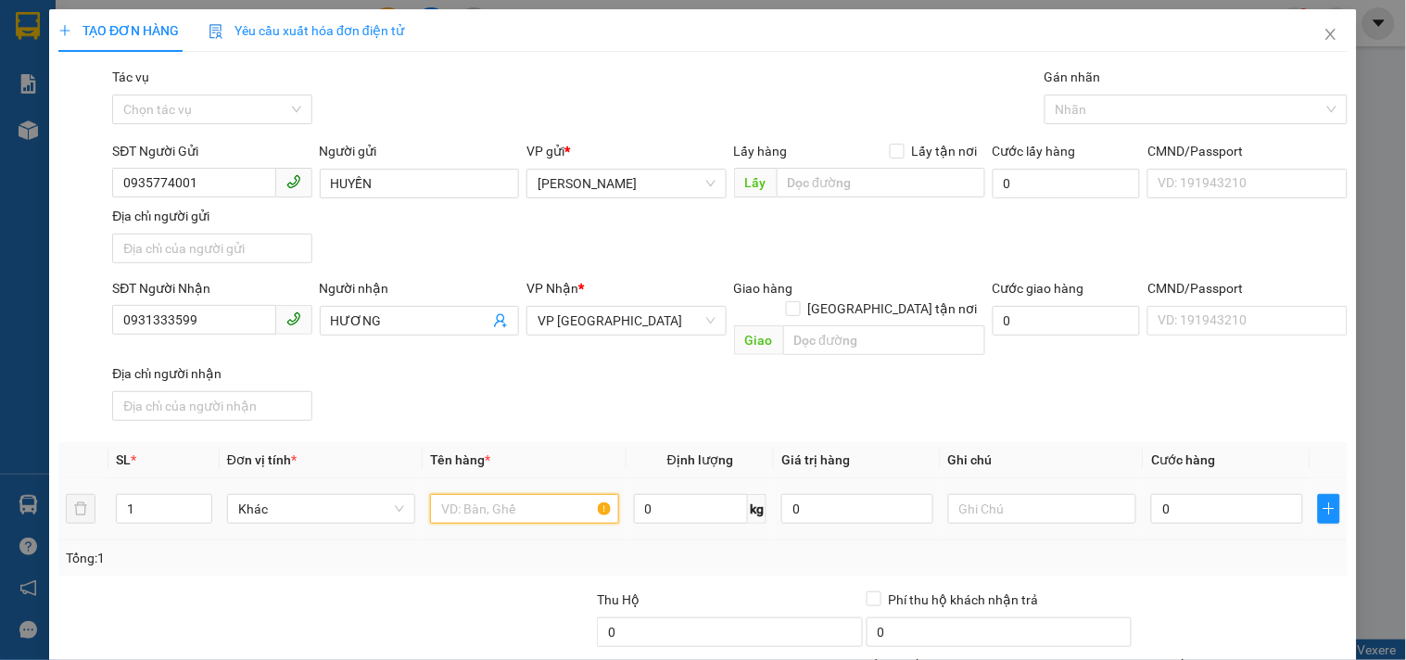
click at [505, 494] on input "text" at bounding box center [524, 509] width 188 height 30
type input "1 HỒ SƠ"
click at [1162, 494] on input "0" at bounding box center [1227, 509] width 152 height 30
type input "3"
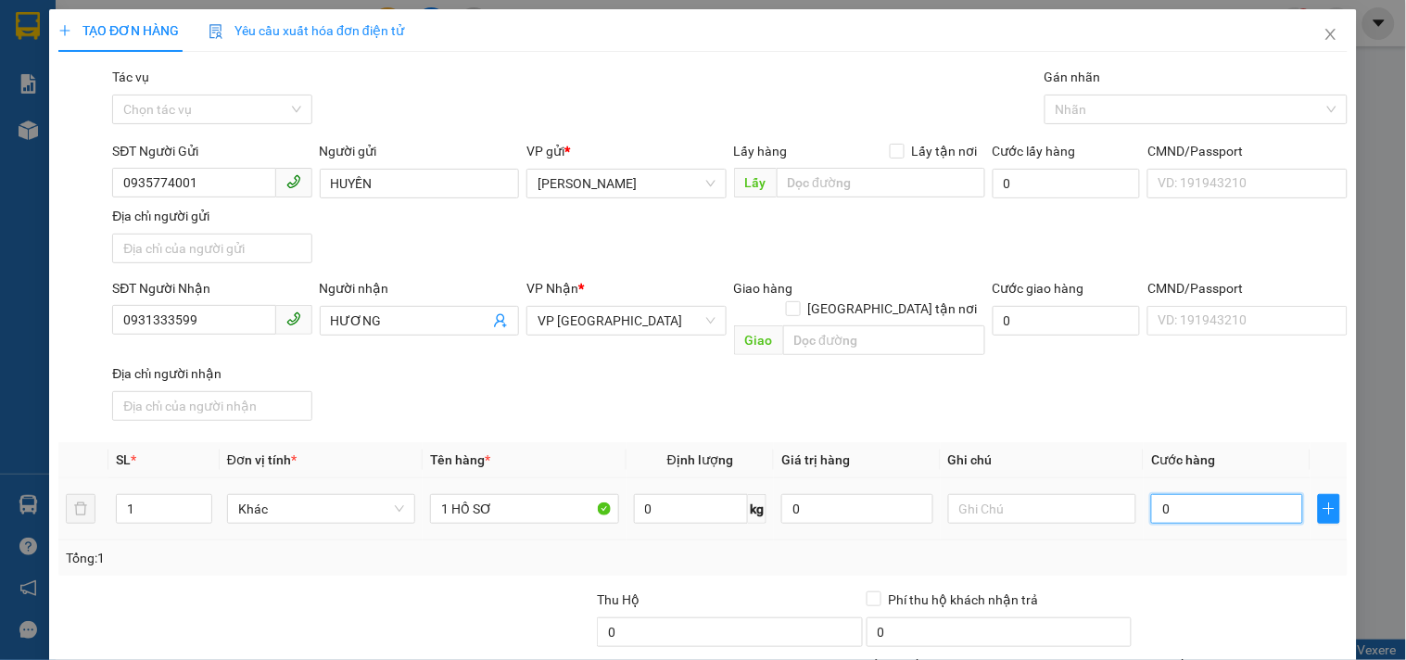
type input "3"
type input "30"
type input "30.000"
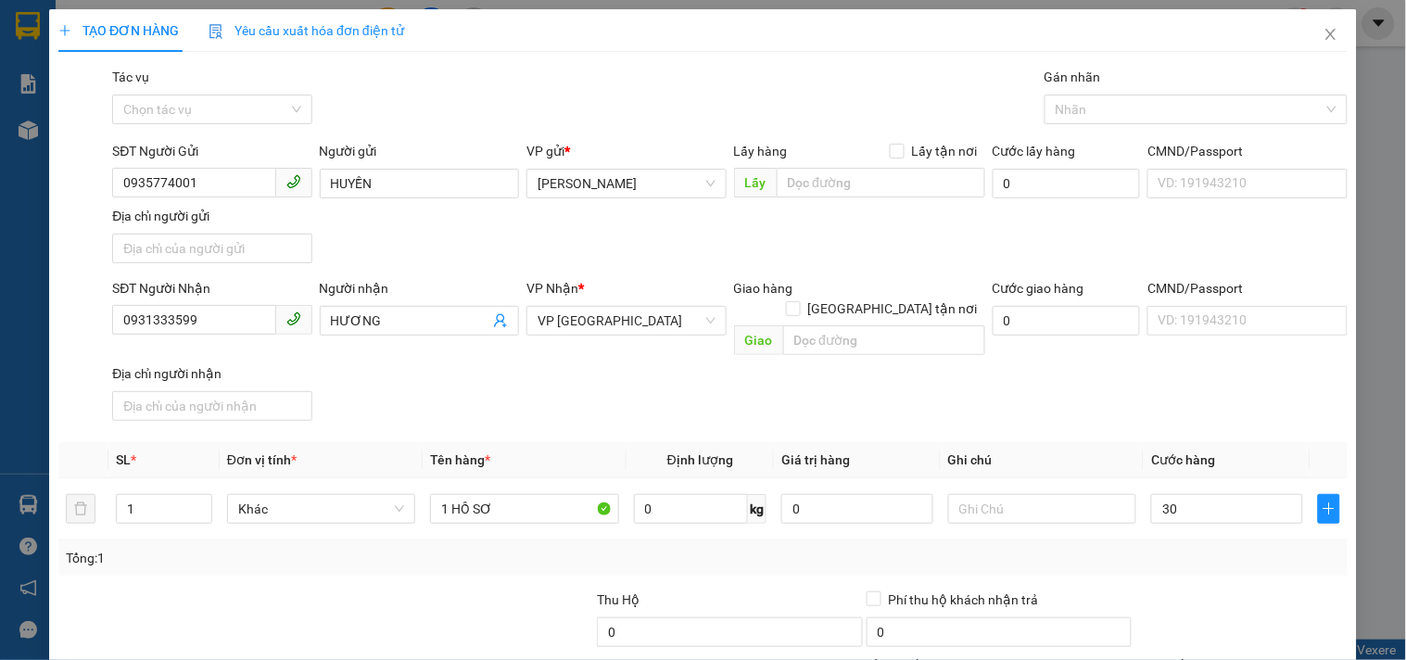
type input "30.000"
click at [1205, 382] on div "SĐT Người Nhận 0931333599 Người nhận HƯƠNG VP Nhận * VP [GEOGRAPHIC_DATA] Giao …" at bounding box center [729, 353] width 1243 height 150
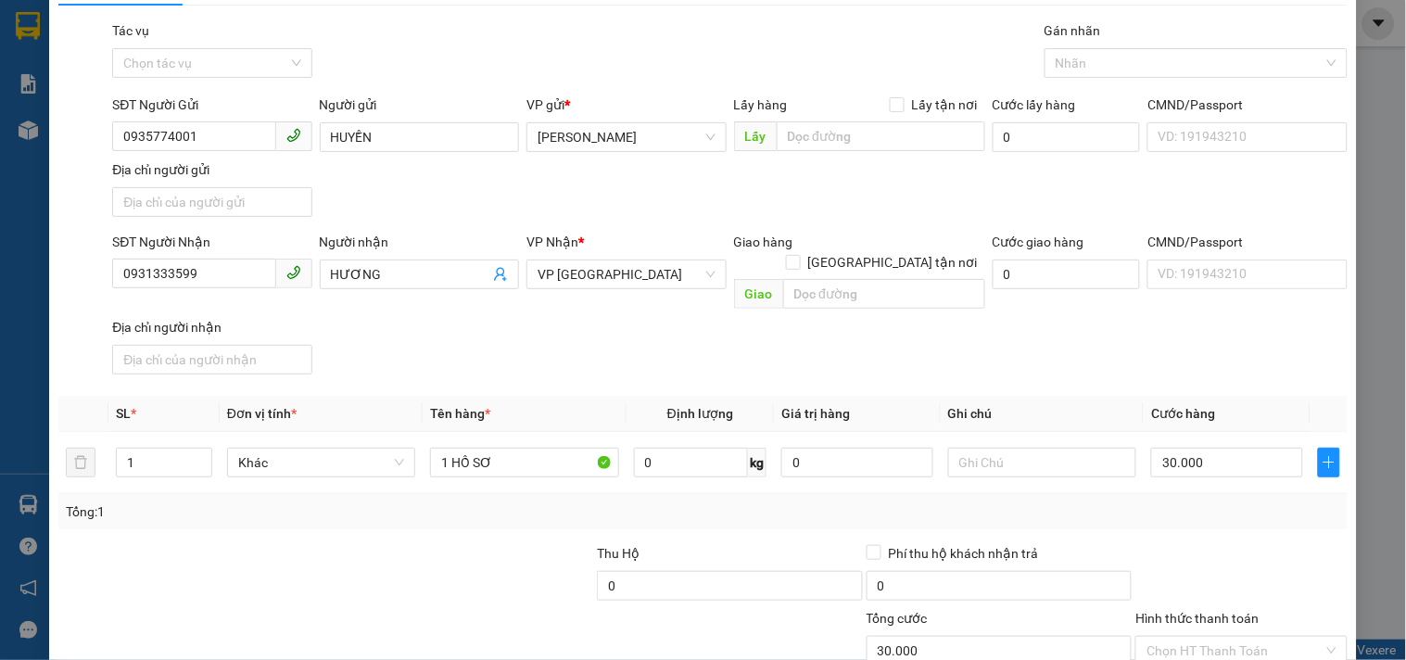
scroll to position [155, 0]
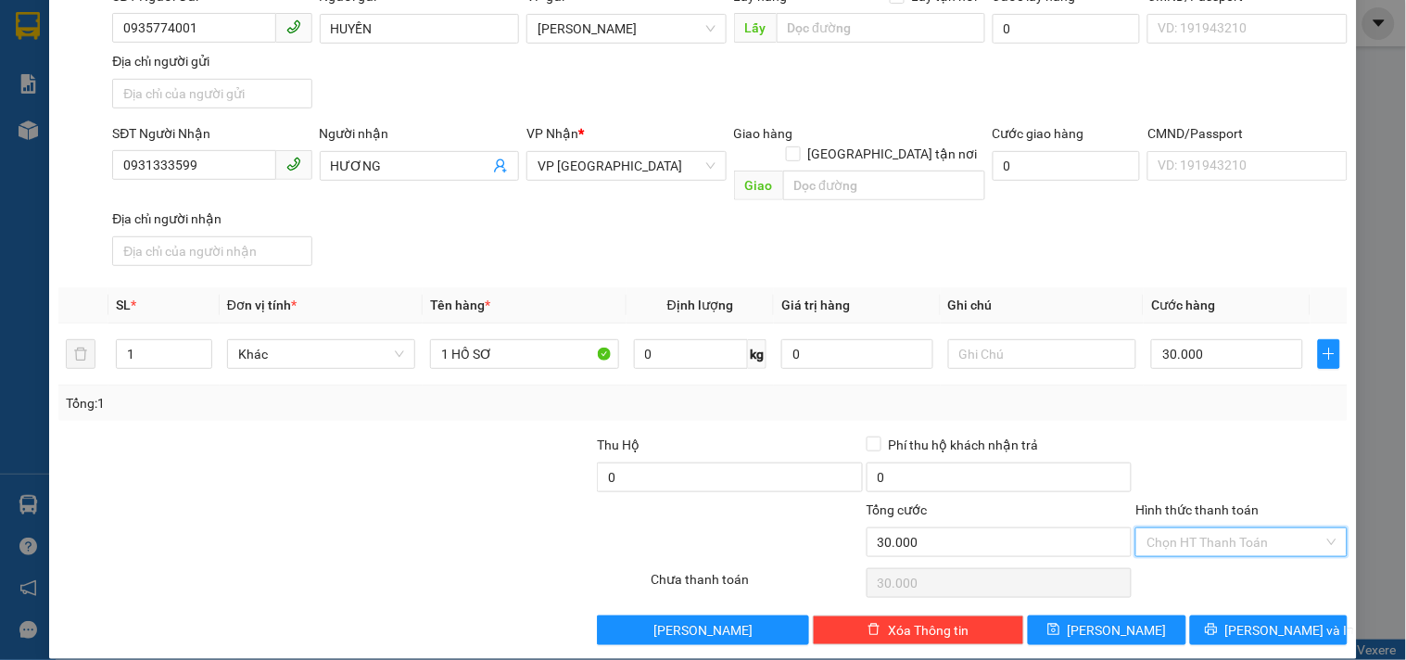
click at [1219, 528] on input "Hình thức thanh toán" at bounding box center [1235, 542] width 176 height 28
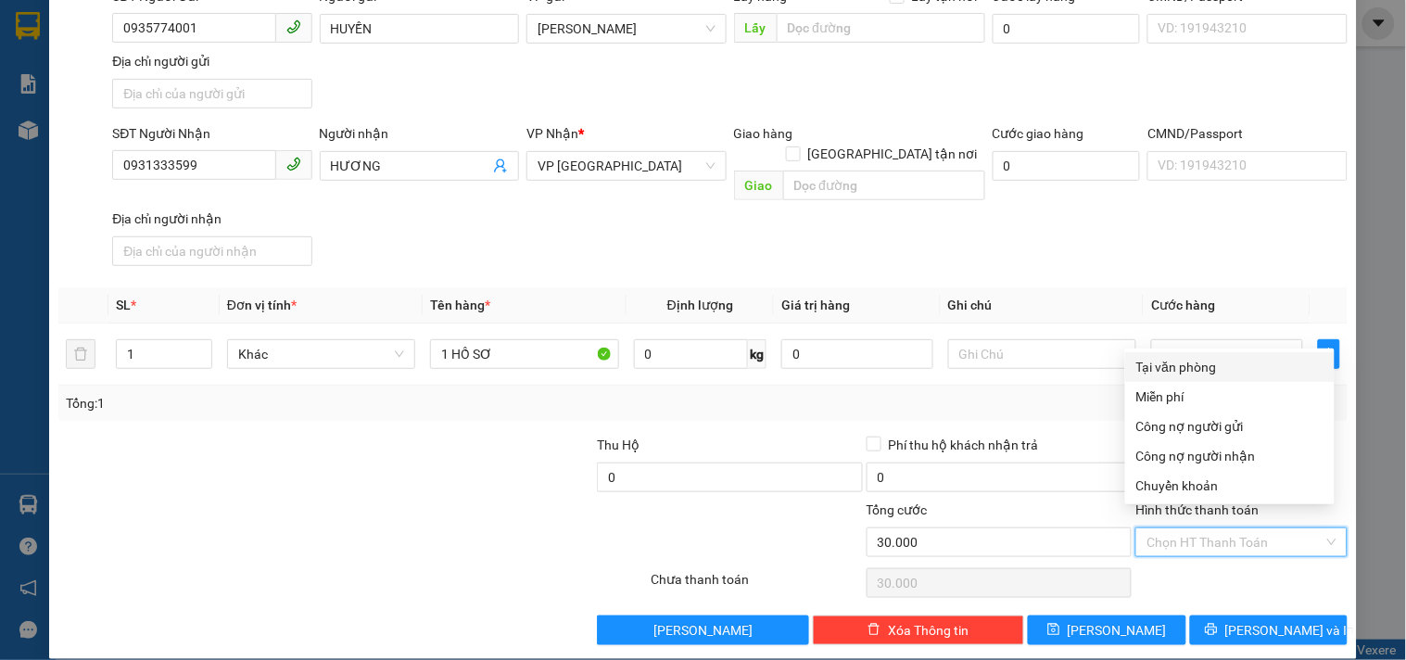
click at [1223, 360] on div "Tại văn phòng" at bounding box center [1229, 367] width 187 height 20
type input "0"
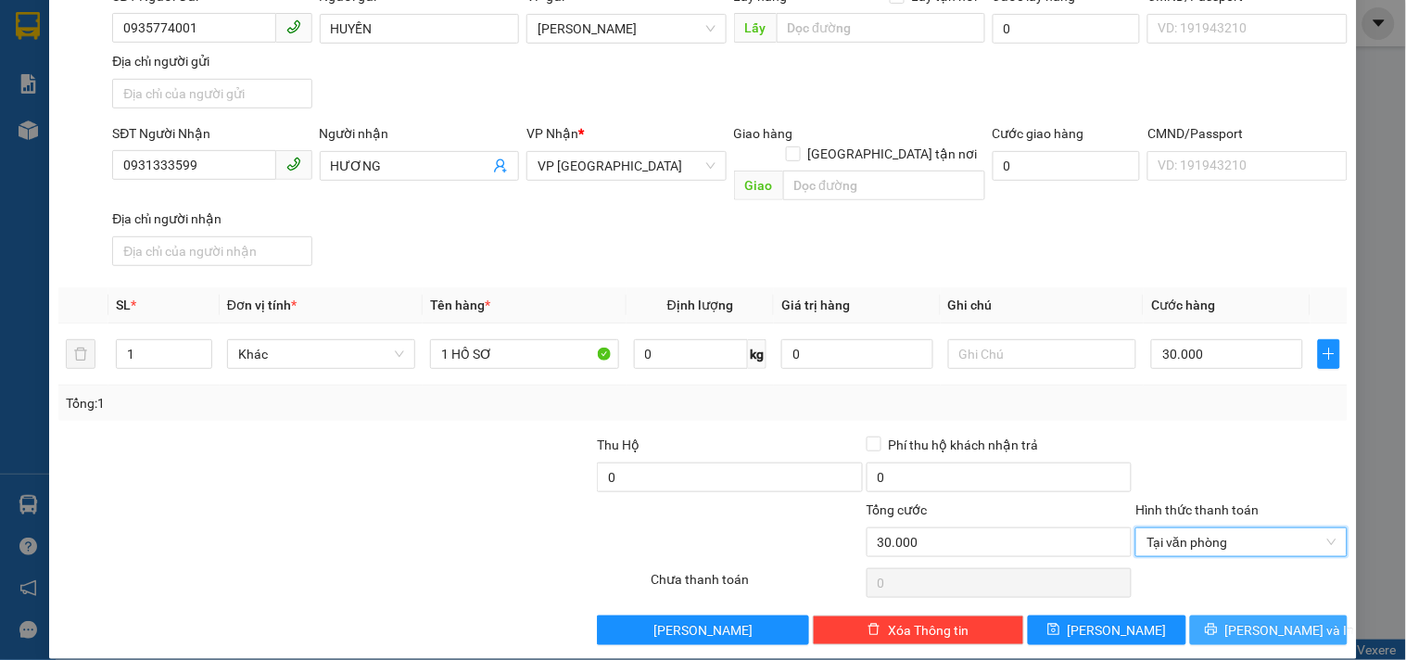
drag, startPoint x: 1239, startPoint y: 609, endPoint x: 1263, endPoint y: 599, distance: 26.2
click at [1256, 620] on span "[PERSON_NAME] và In" at bounding box center [1290, 630] width 130 height 20
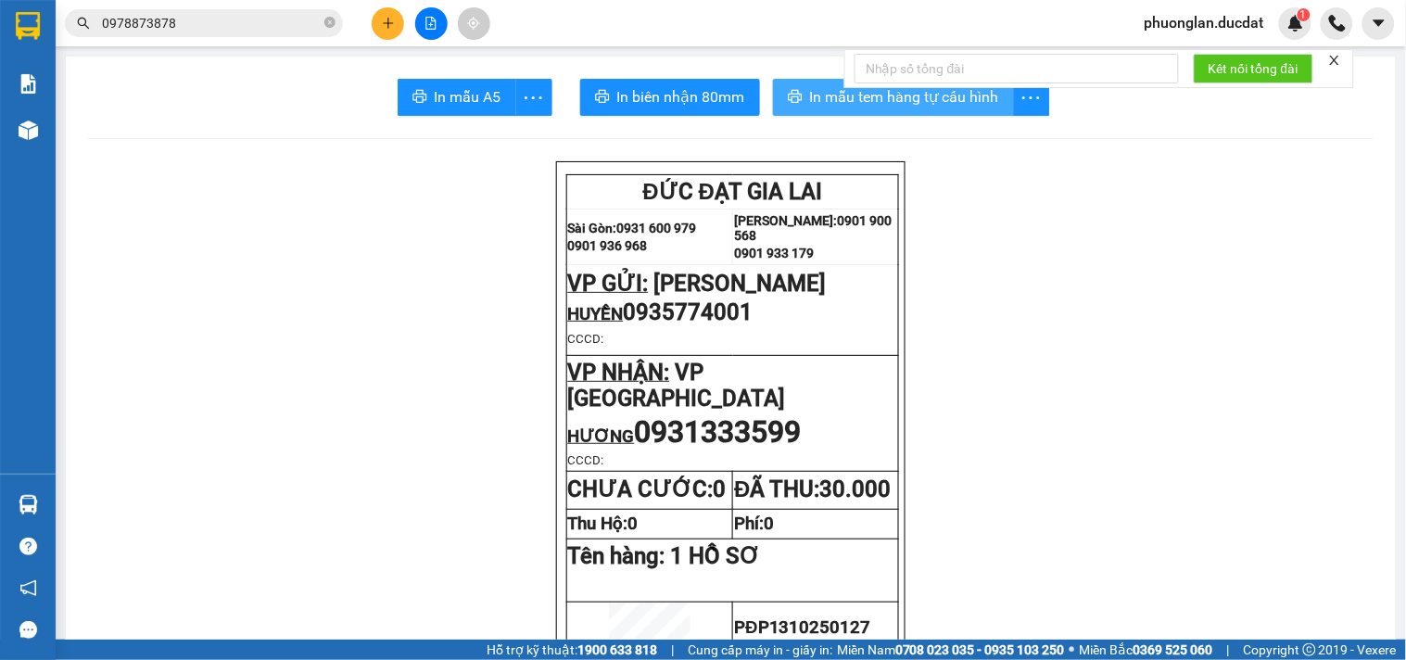
click at [810, 90] on span "In mẫu tem hàng tự cấu hình" at bounding box center [904, 96] width 189 height 23
click at [387, 32] on button at bounding box center [388, 23] width 32 height 32
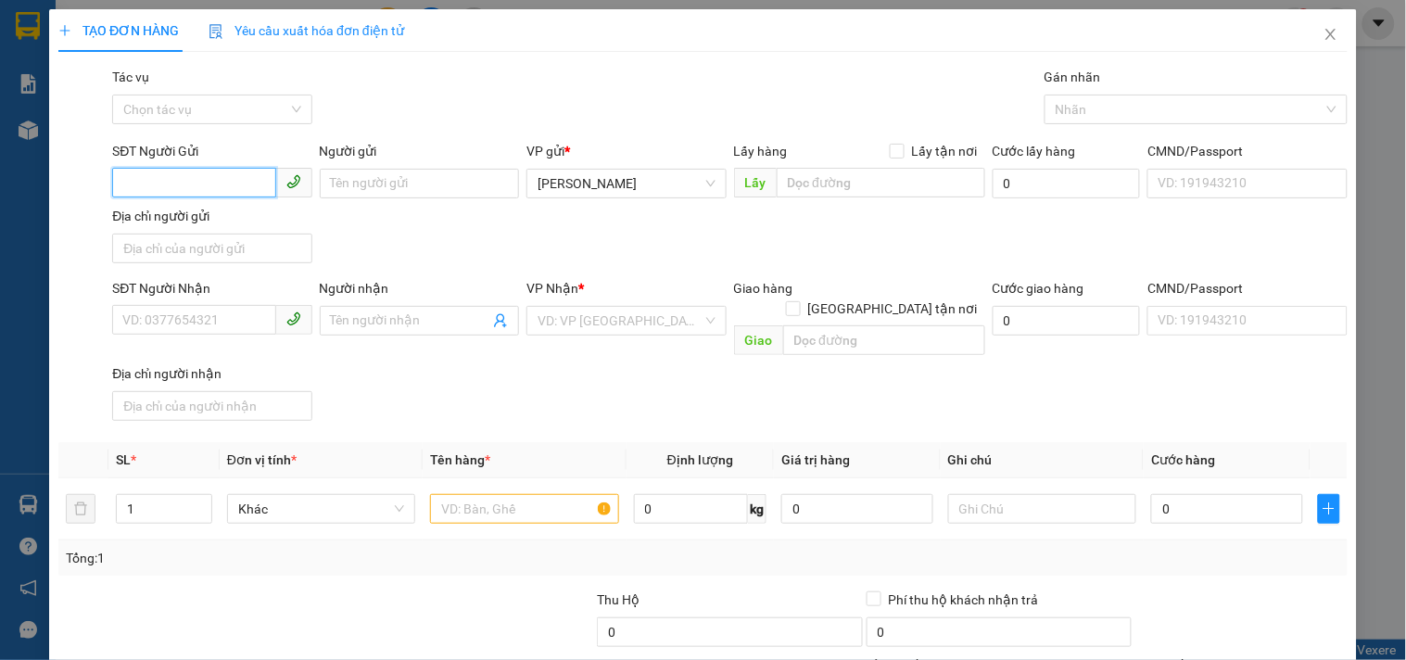
click at [228, 178] on input "SĐT Người Gửi" at bounding box center [193, 183] width 163 height 30
type input "0349871160"
click at [353, 181] on input "Người gửi" at bounding box center [419, 184] width 199 height 30
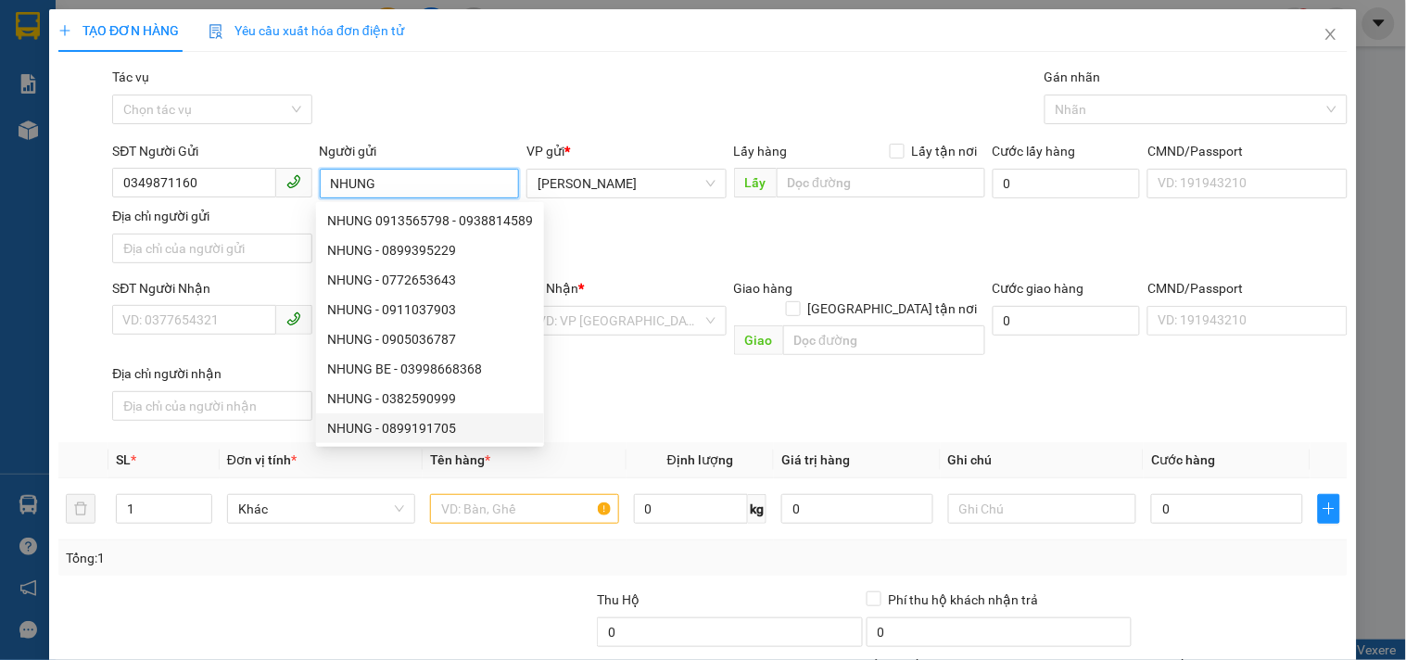
type input "NHUNG"
click at [531, 83] on div "Gói vận chuyển * Tiêu chuẩn Tác vụ Chọn tác vụ Gán nhãn Nhãn" at bounding box center [729, 99] width 1243 height 65
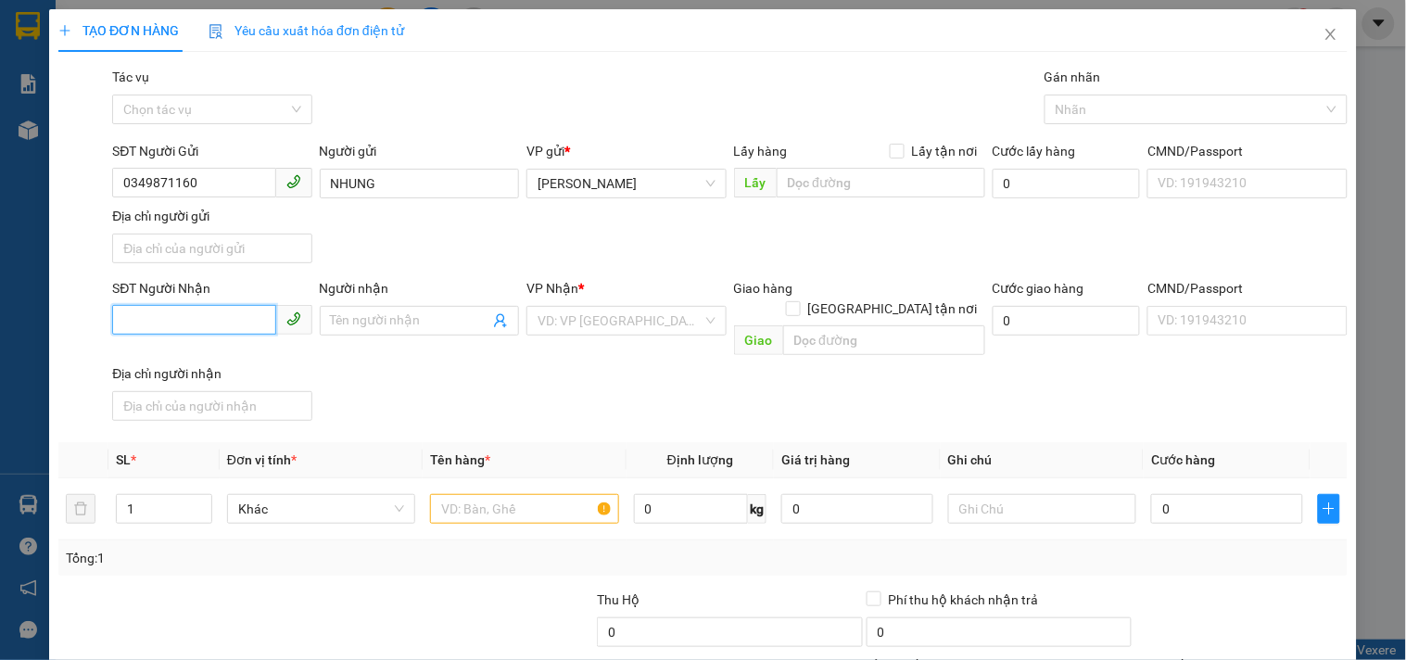
click at [228, 326] on input "SĐT Người Nhận" at bounding box center [193, 320] width 163 height 30
type input "0908039165"
click at [420, 292] on div "Người nhận" at bounding box center [419, 288] width 199 height 20
click at [420, 311] on input "Người nhận" at bounding box center [410, 321] width 158 height 20
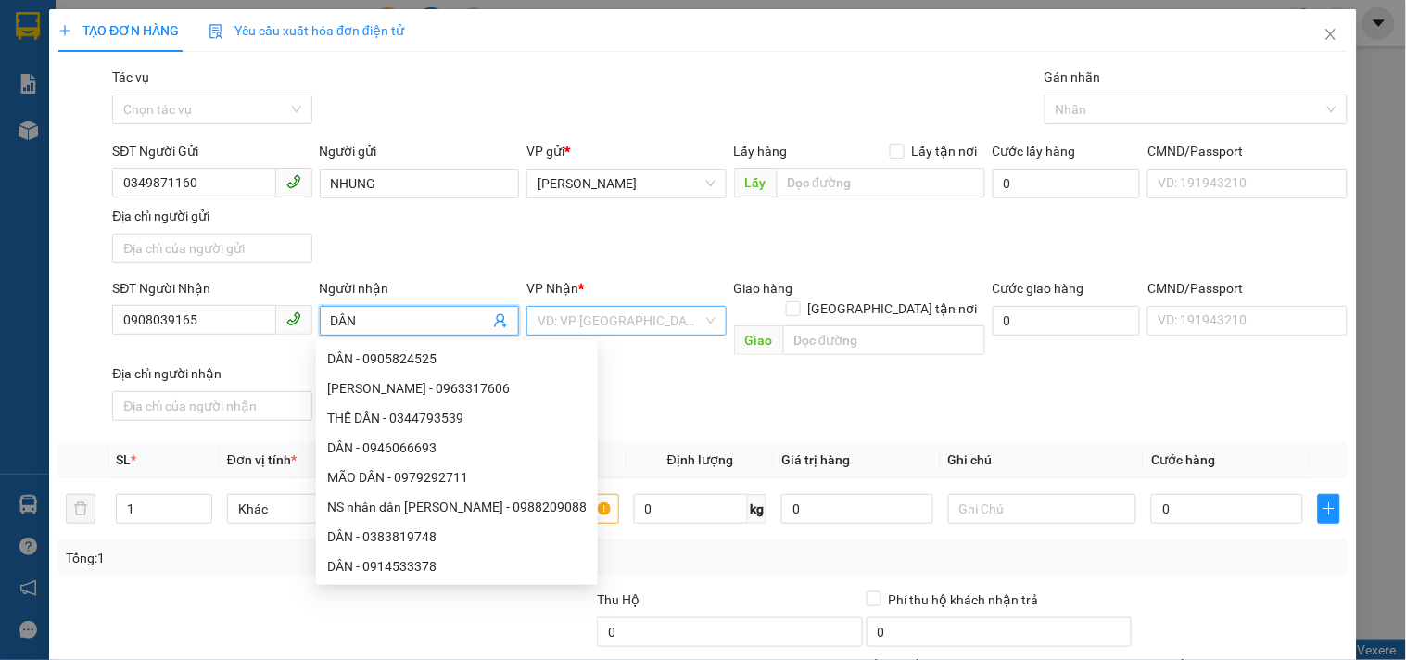
type input "DÂN"
click at [586, 328] on input "search" at bounding box center [620, 321] width 164 height 28
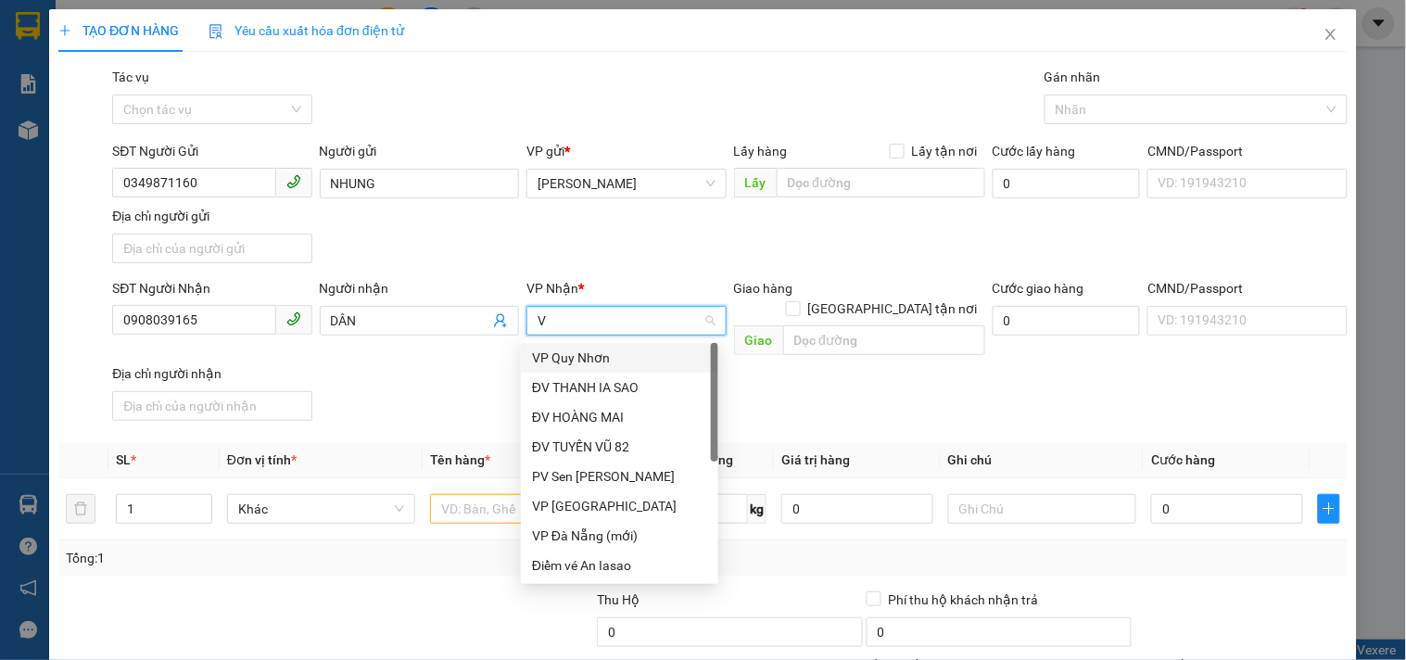
type input "VP"
click at [564, 382] on div "VP [GEOGRAPHIC_DATA]" at bounding box center [619, 387] width 175 height 20
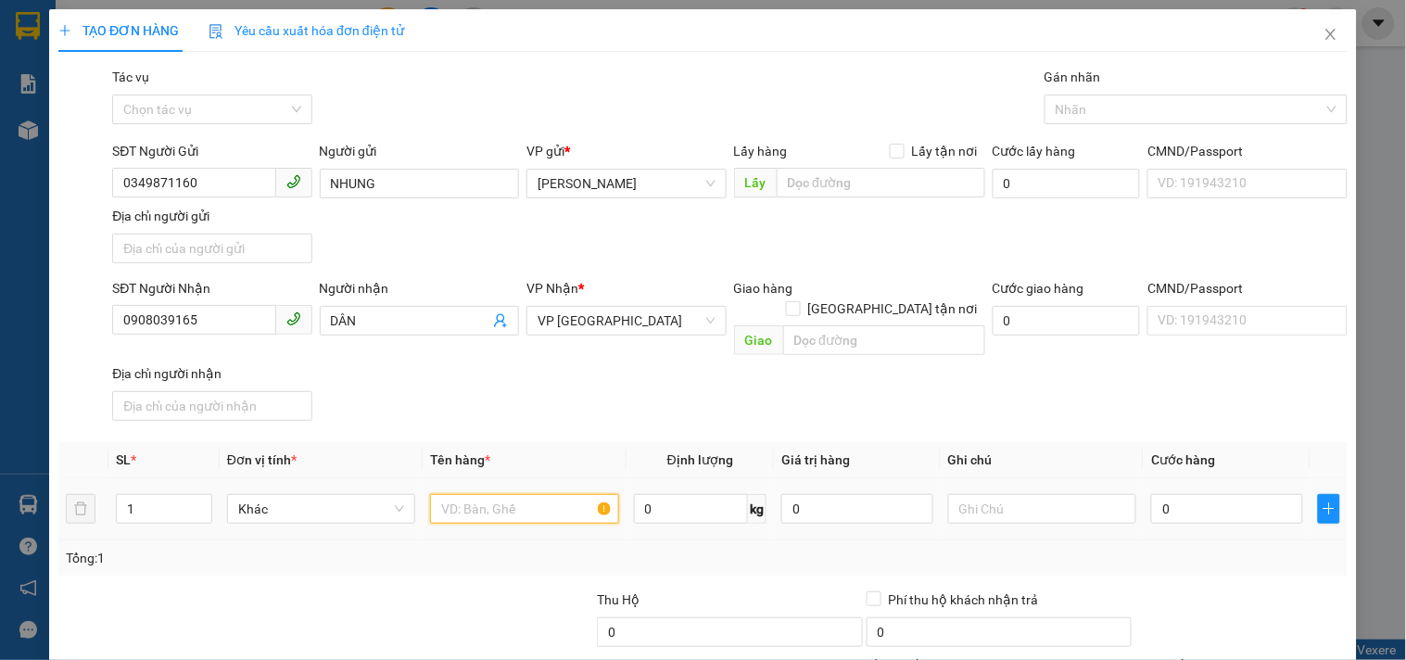
click at [519, 494] on input "text" at bounding box center [524, 509] width 188 height 30
click at [487, 494] on input "1 T/GIẤY(MÁY LỌC NƯỚC-KO BAO BỂ)" at bounding box center [524, 509] width 188 height 30
type input "1 T/GIẤY(MÁY LỌC NƯỚC-KO BAO BỂ)"
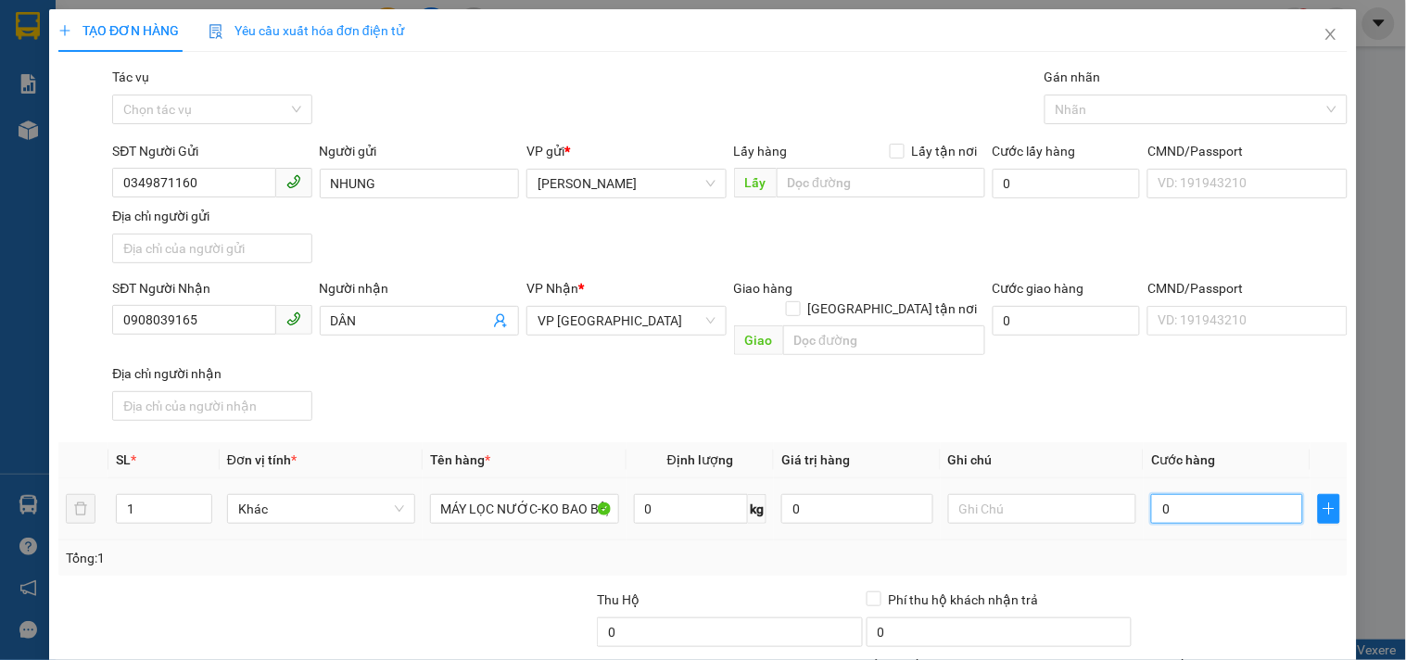
scroll to position [0, 0]
type input "5"
type input "50"
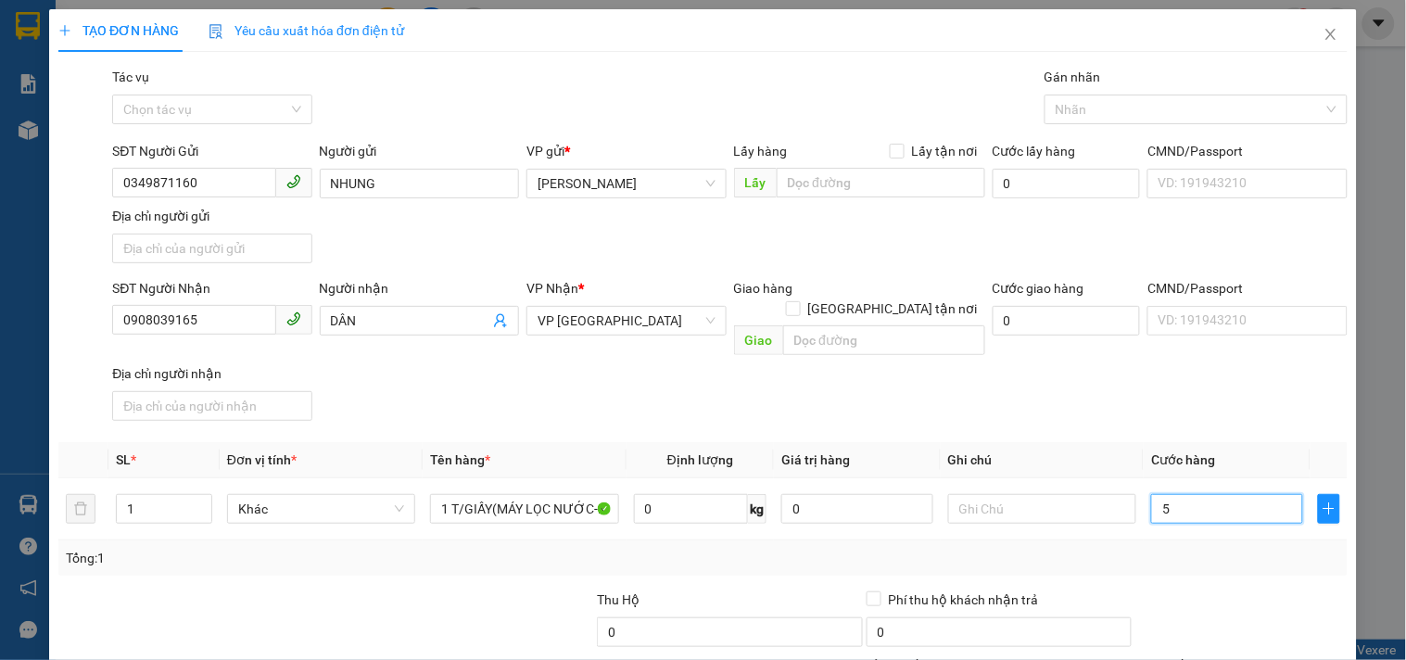
type input "50"
type input "50.000"
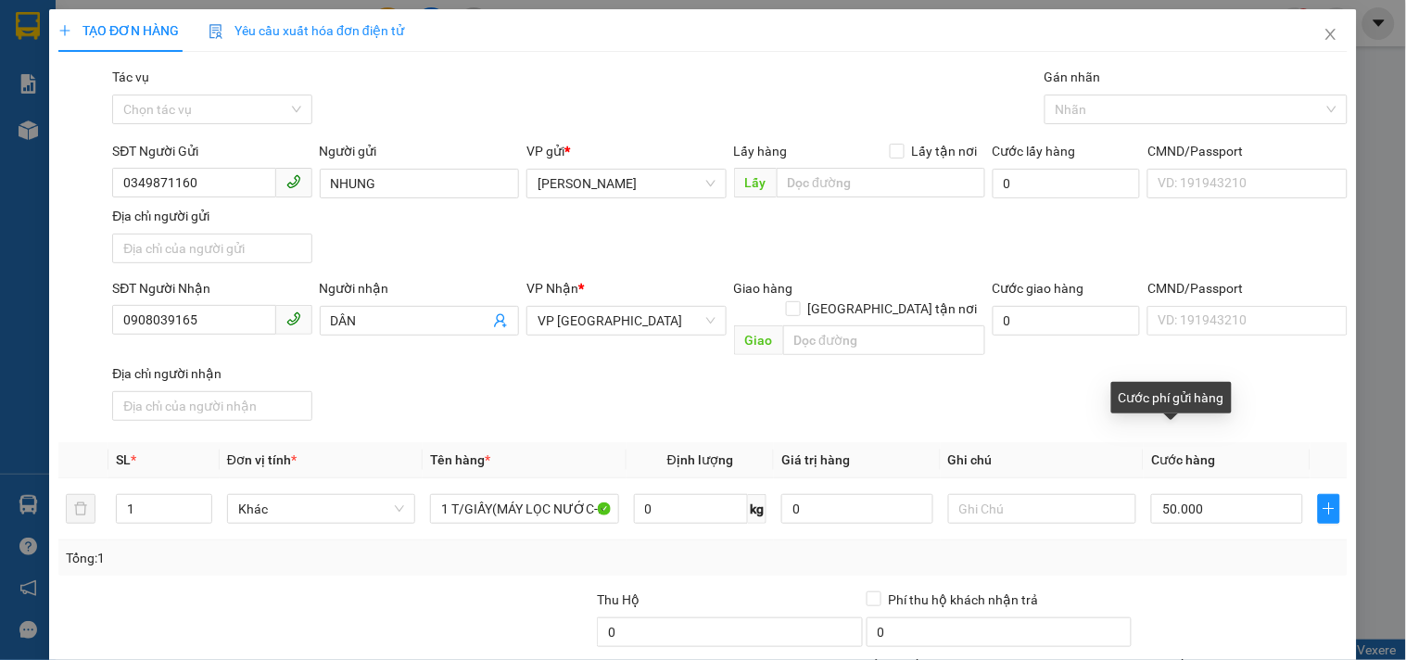
type input "50.000"
click at [1222, 359] on div "SĐT Người Nhận 0908039165 Người nhận DÂN VP Nhận * VP [GEOGRAPHIC_DATA] Giao hà…" at bounding box center [729, 353] width 1243 height 150
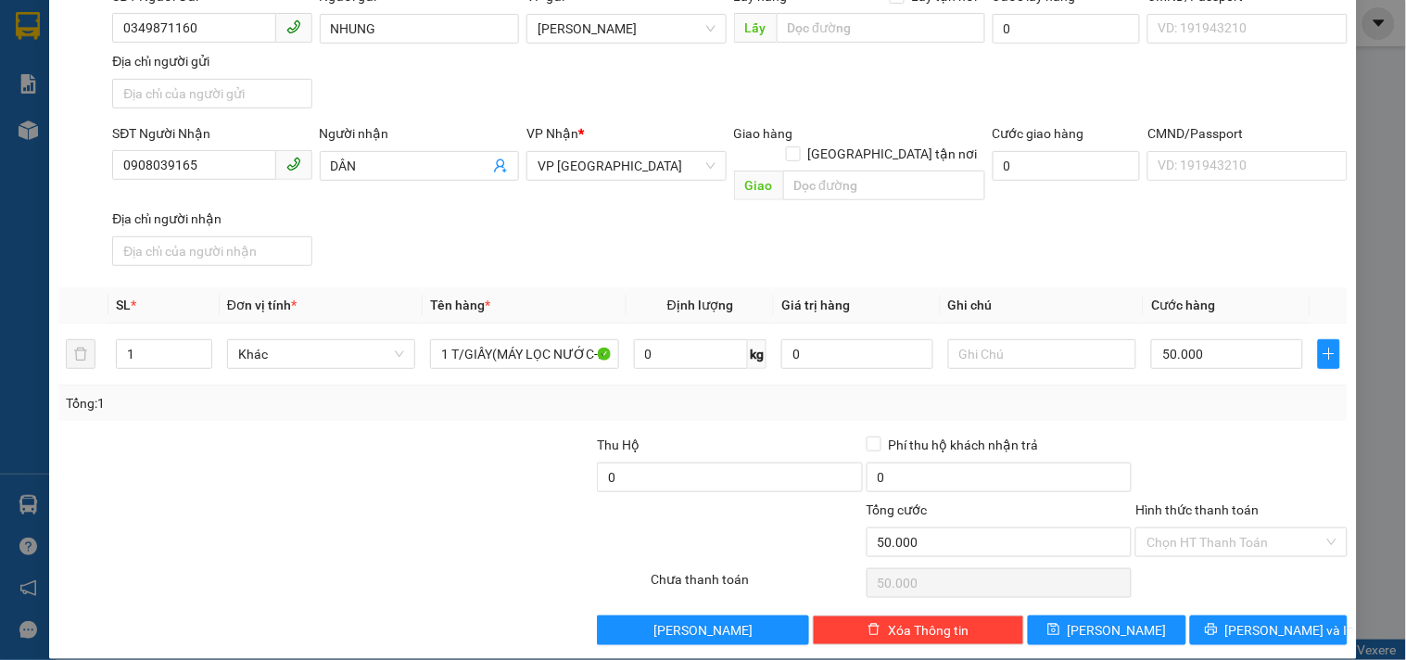
click at [1230, 500] on div "Hình thức thanh toán" at bounding box center [1240, 514] width 211 height 28
click at [1233, 528] on input "Hình thức thanh toán" at bounding box center [1235, 542] width 176 height 28
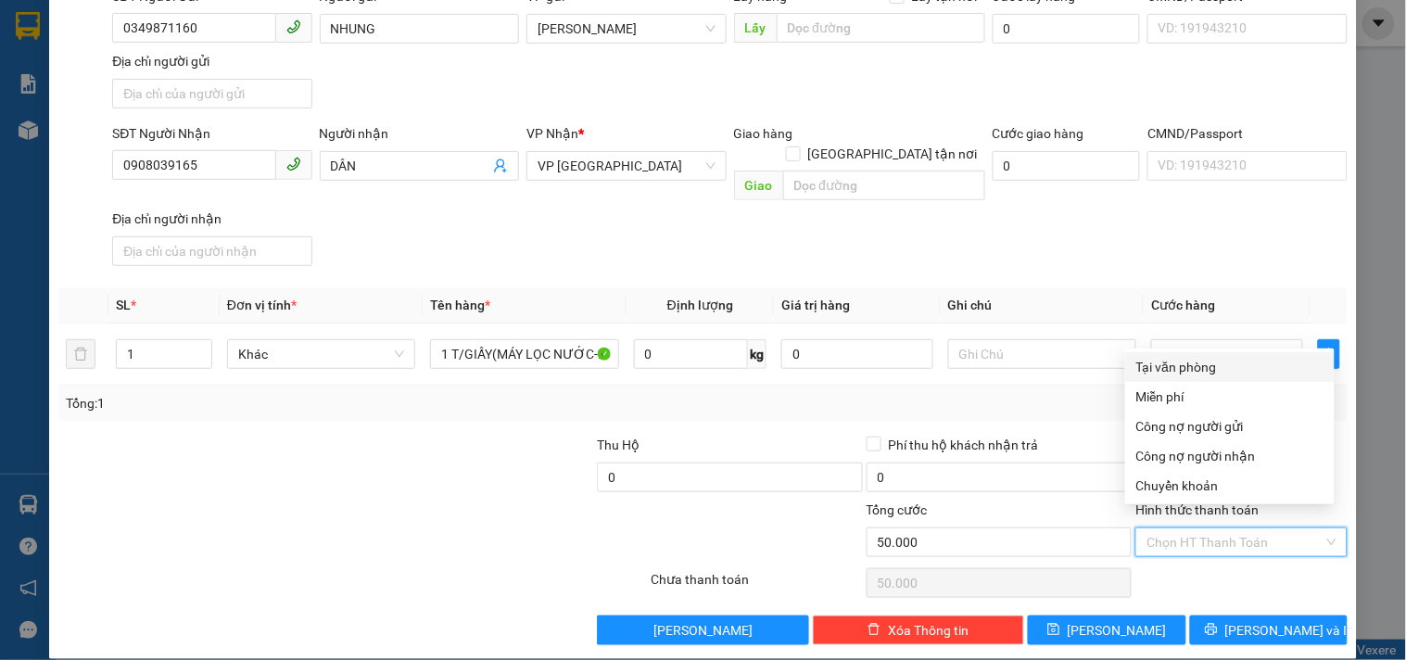
click at [1222, 368] on div "Tại văn phòng" at bounding box center [1229, 367] width 187 height 20
type input "0"
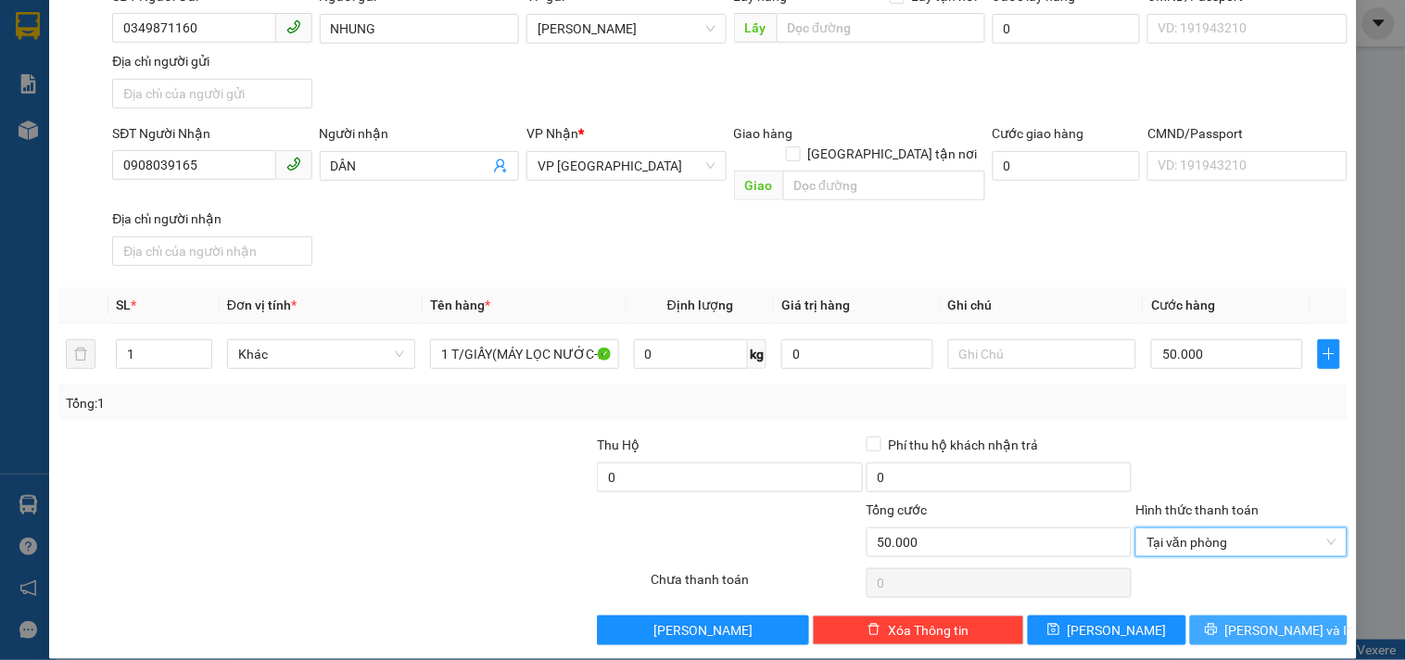
click at [1236, 615] on button "[PERSON_NAME] và In" at bounding box center [1269, 630] width 158 height 30
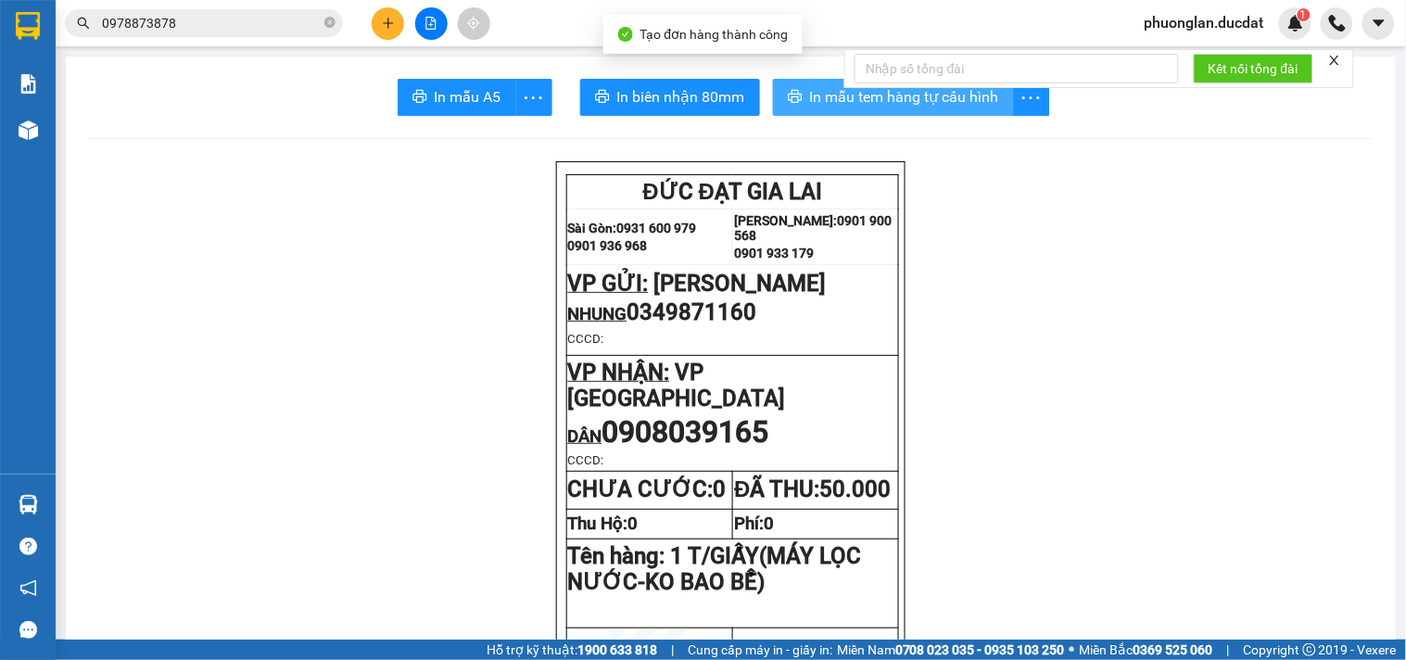
click at [942, 99] on span "In mẫu tem hàng tự cấu hình" at bounding box center [904, 96] width 189 height 23
click at [383, 7] on div at bounding box center [430, 23] width 139 height 32
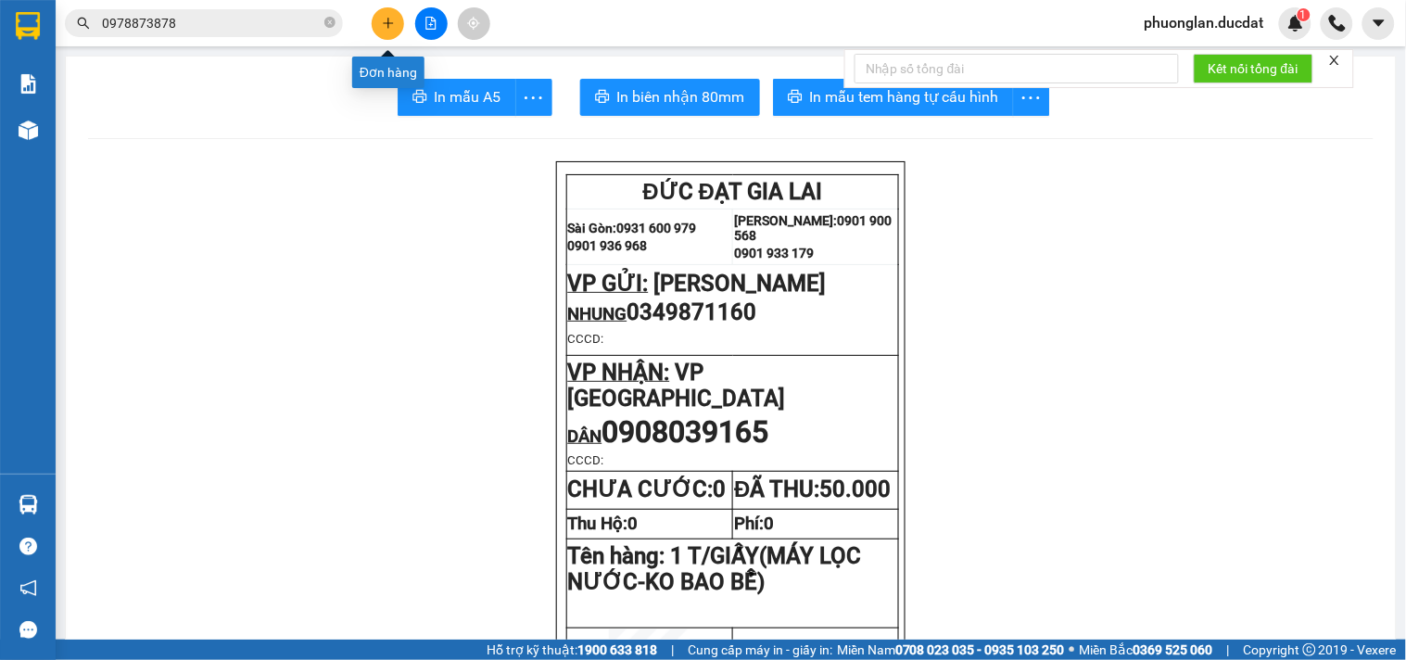
click at [387, 12] on button at bounding box center [388, 23] width 32 height 32
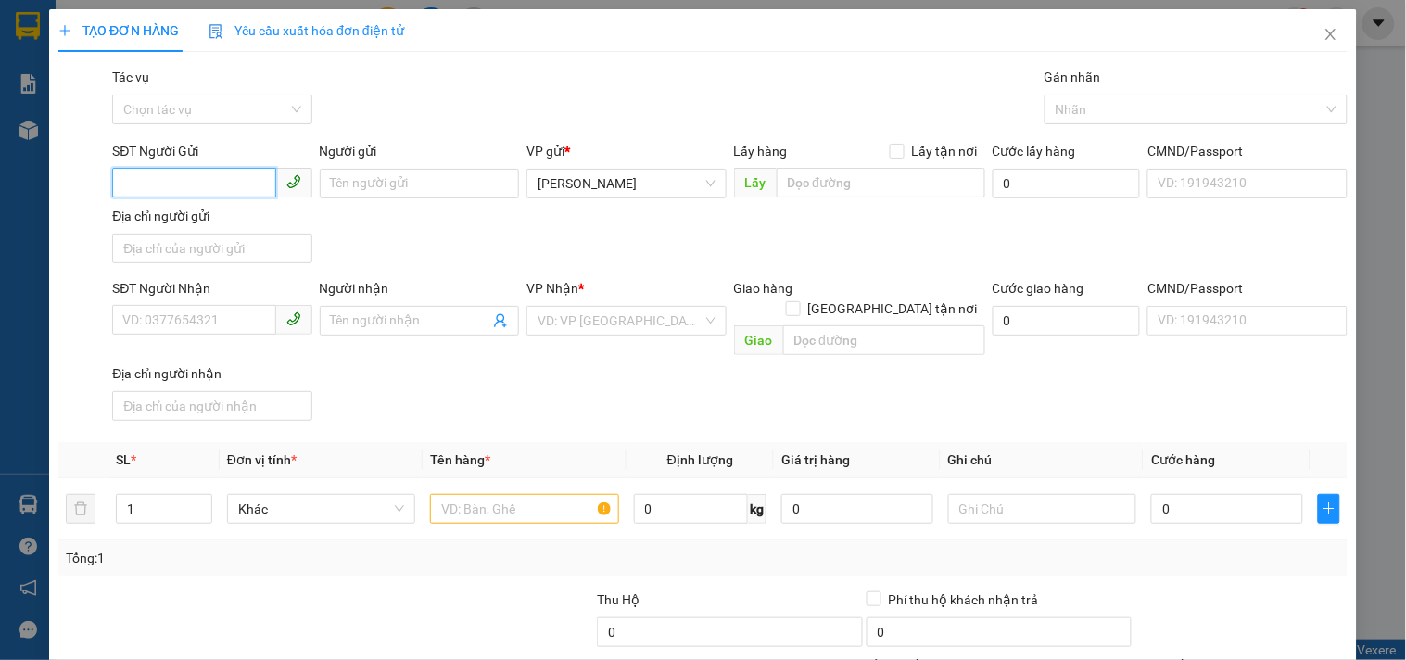
click at [233, 193] on input "SĐT Người Gửi" at bounding box center [193, 183] width 163 height 30
type input "0397173079"
click at [358, 180] on input "Người gửi" at bounding box center [419, 184] width 199 height 30
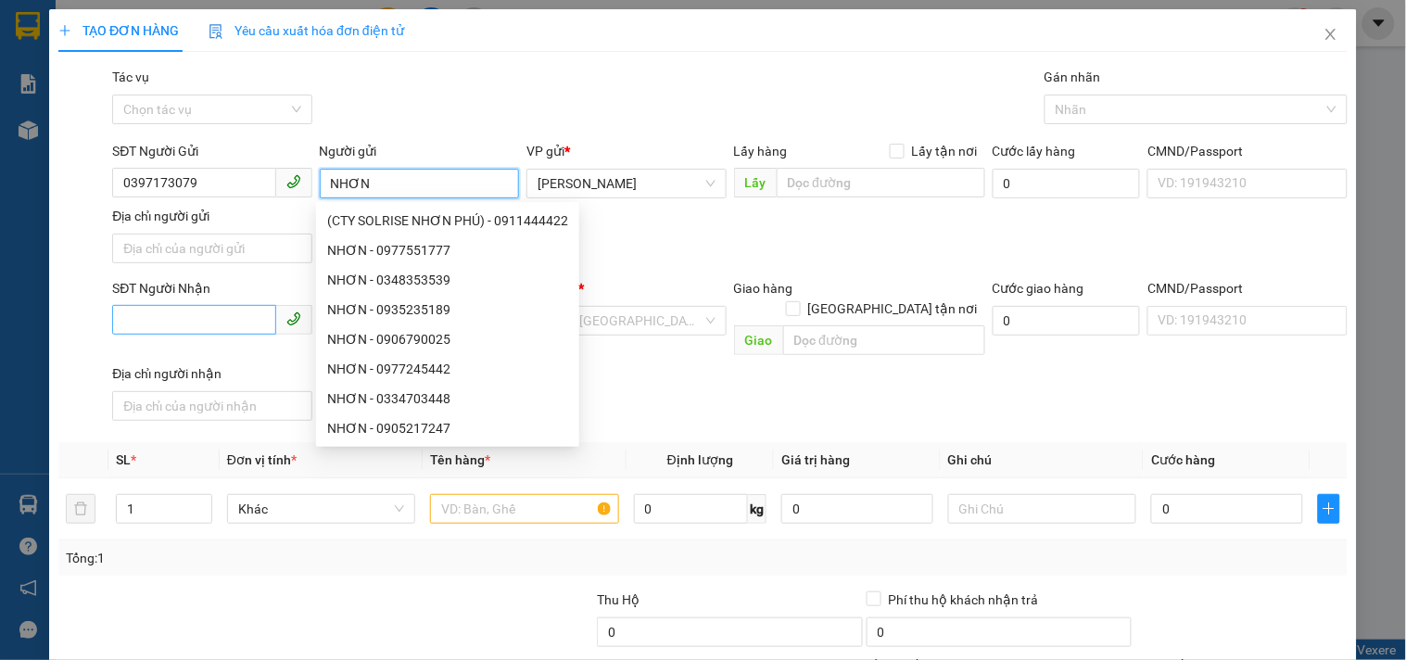
type input "NHƠN"
click at [206, 305] on input "SĐT Người Nhận" at bounding box center [193, 320] width 163 height 30
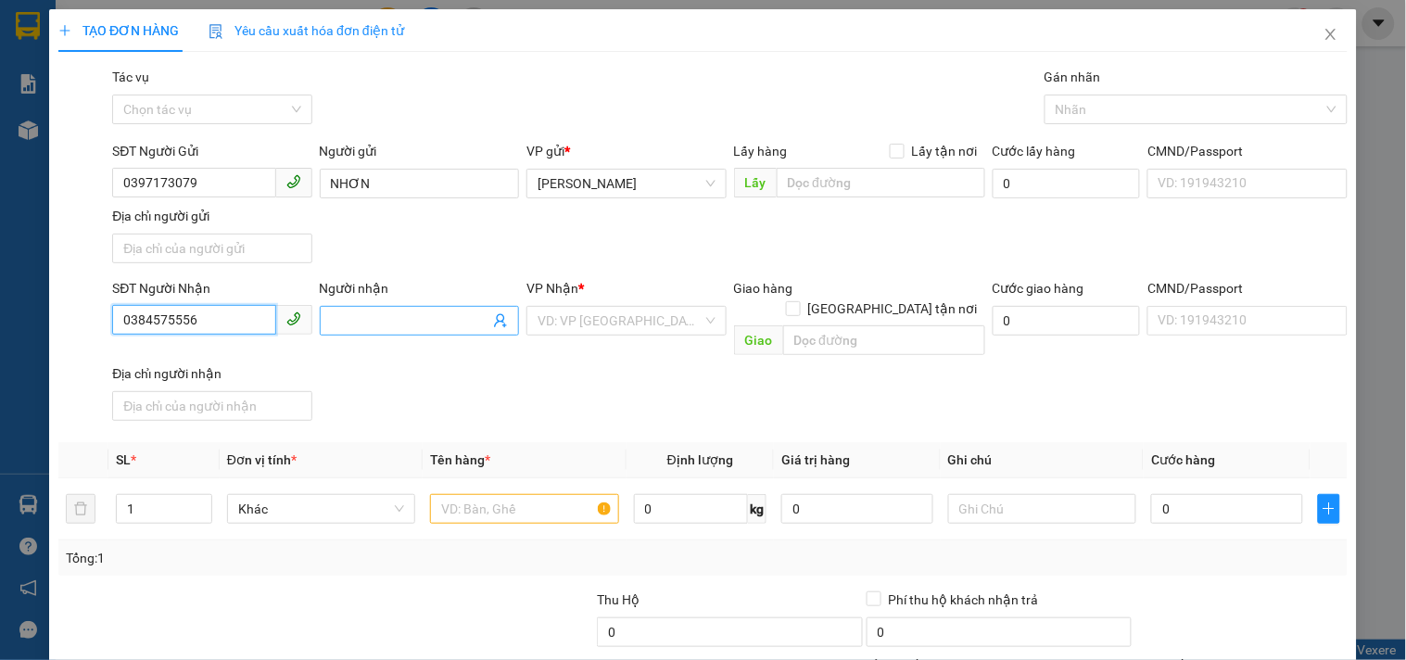
type input "0384575556"
click at [413, 317] on input "Người nhận" at bounding box center [410, 321] width 158 height 20
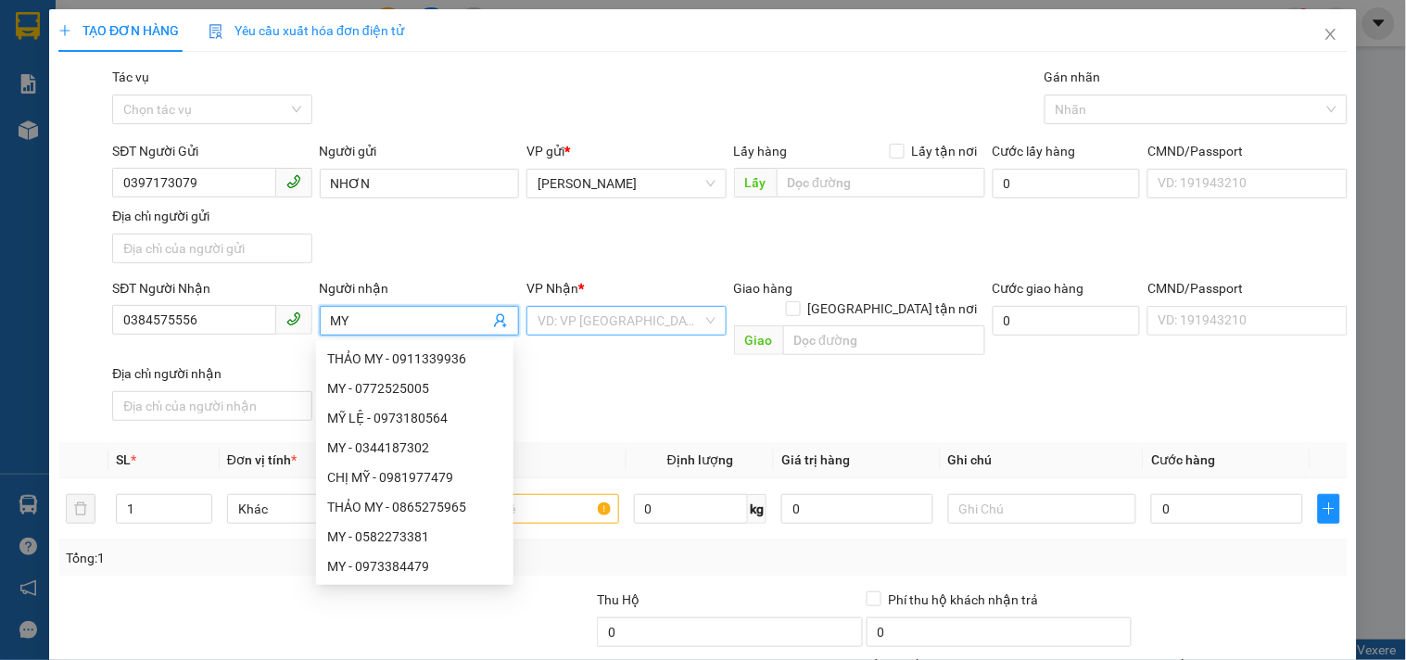
type input "MY"
drag, startPoint x: 627, startPoint y: 315, endPoint x: 609, endPoint y: 248, distance: 69.3
click at [623, 300] on div "VP Nhận * VD: VP [GEOGRAPHIC_DATA]" at bounding box center [625, 310] width 199 height 65
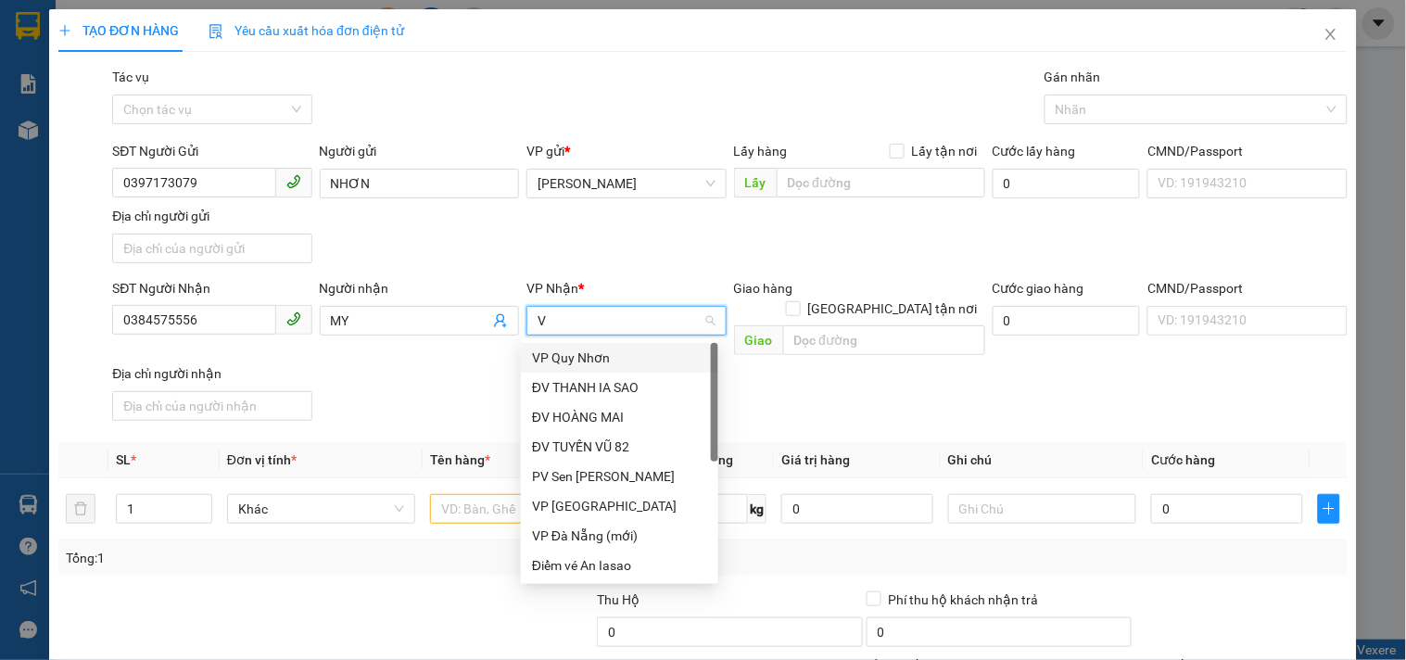
type input "VP"
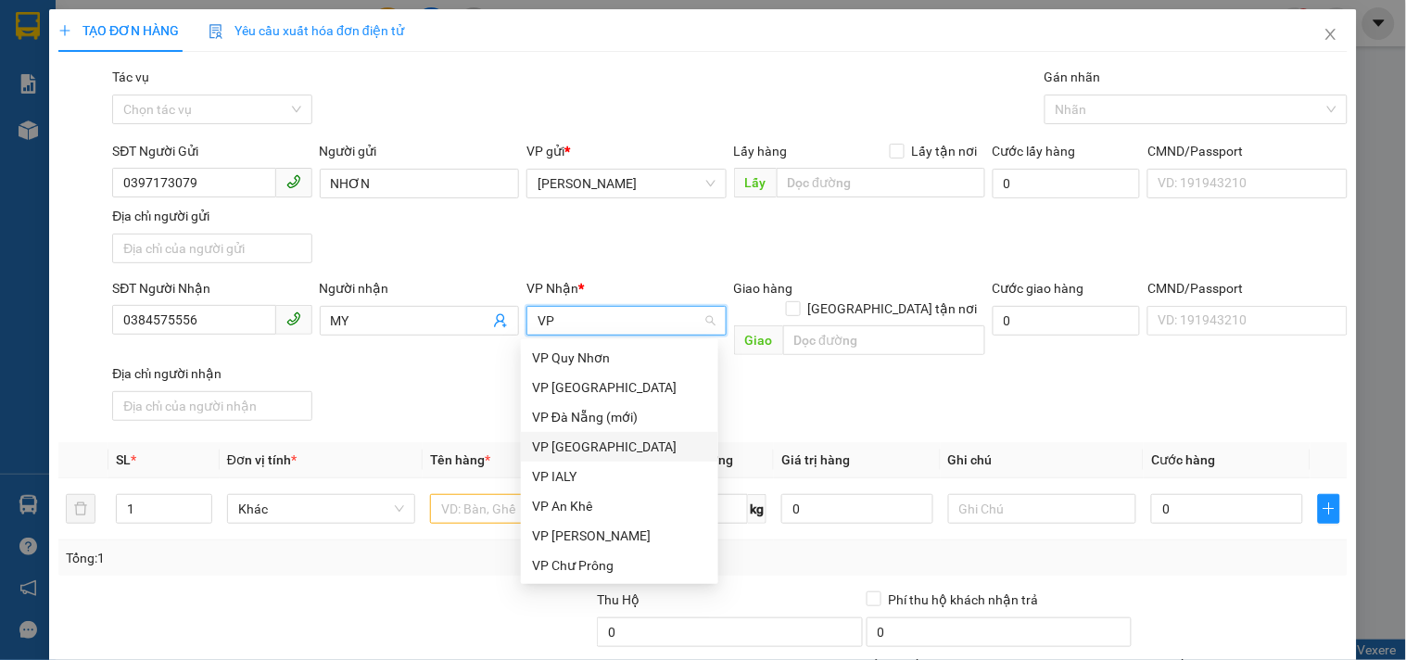
click at [617, 450] on div "VP [GEOGRAPHIC_DATA]" at bounding box center [619, 447] width 175 height 20
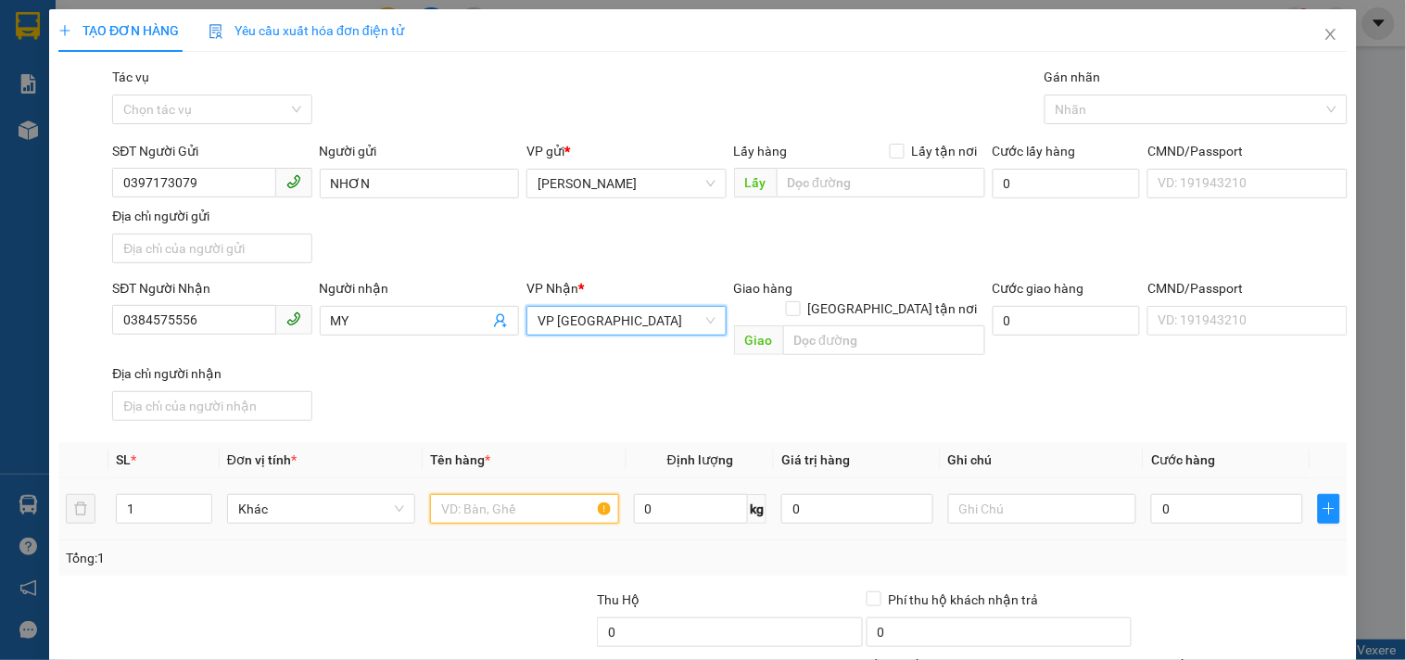
click at [503, 502] on input "text" at bounding box center [524, 509] width 188 height 30
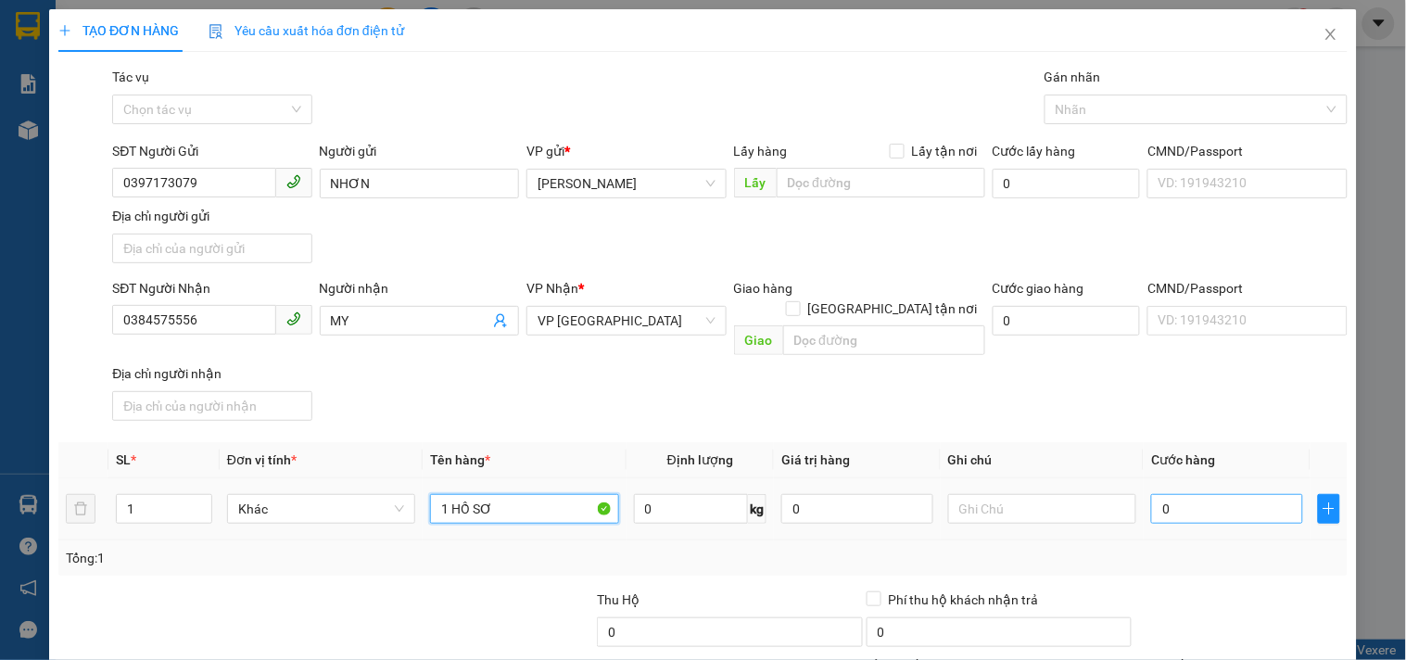
type input "1 HỒ SƠ"
drag, startPoint x: 1203, startPoint y: 489, endPoint x: 1188, endPoint y: 478, distance: 18.5
click at [1200, 494] on input "0" at bounding box center [1227, 509] width 152 height 30
type input "3"
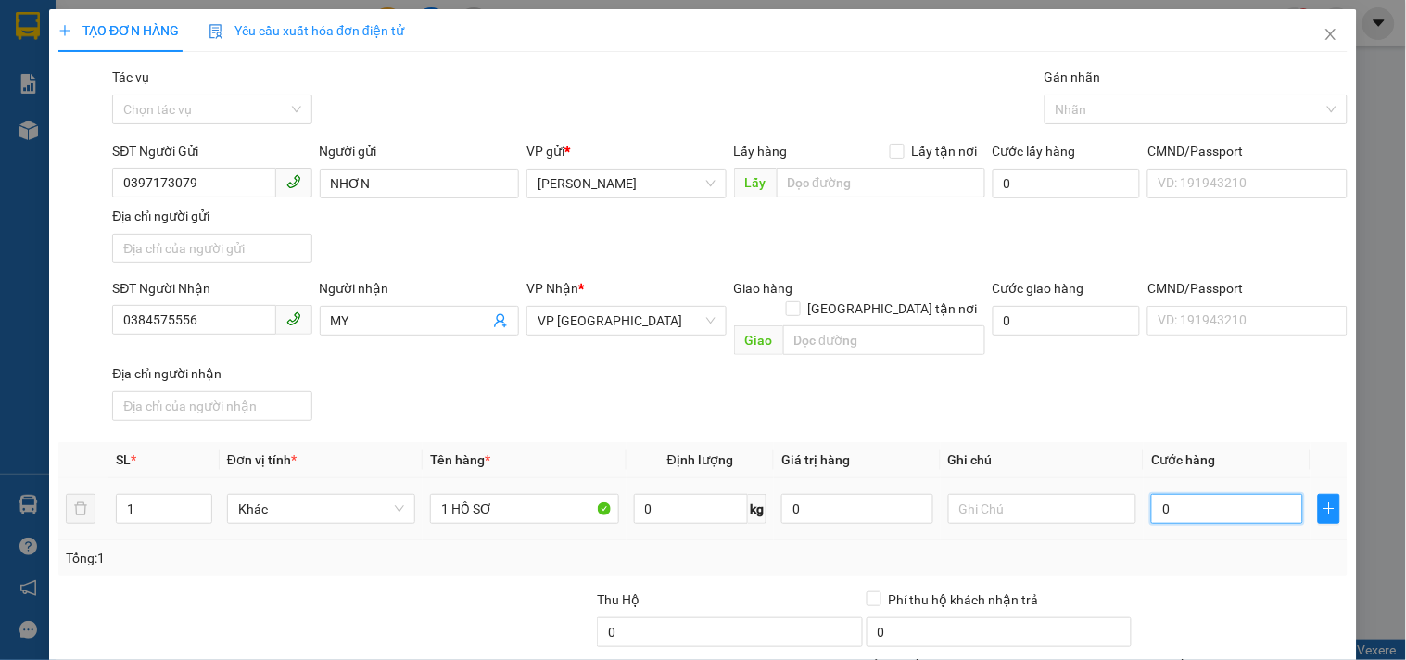
type input "3"
type input "30"
type input "30.000"
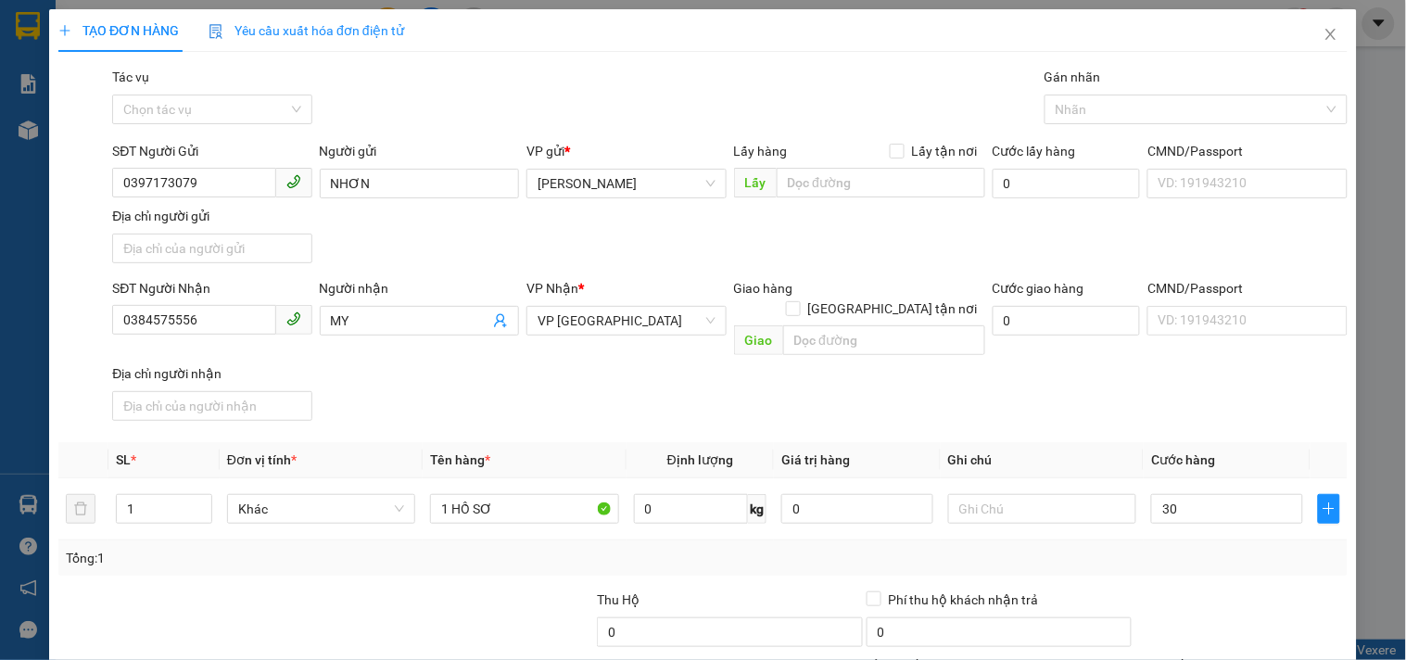
type input "30.000"
click at [1210, 413] on div "Transit Pickup Surcharge Ids Transit Deliver Surcharge Ids Transit Deliver Surc…" at bounding box center [702, 433] width 1289 height 733
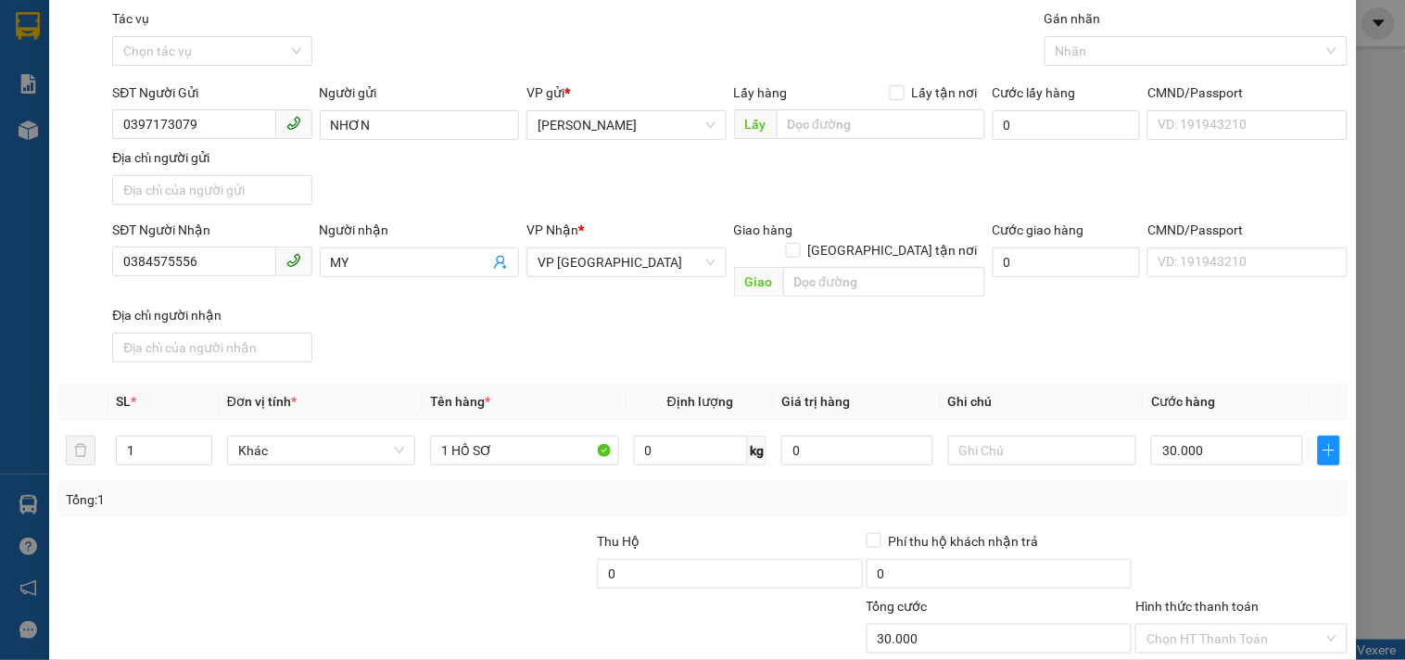
scroll to position [155, 0]
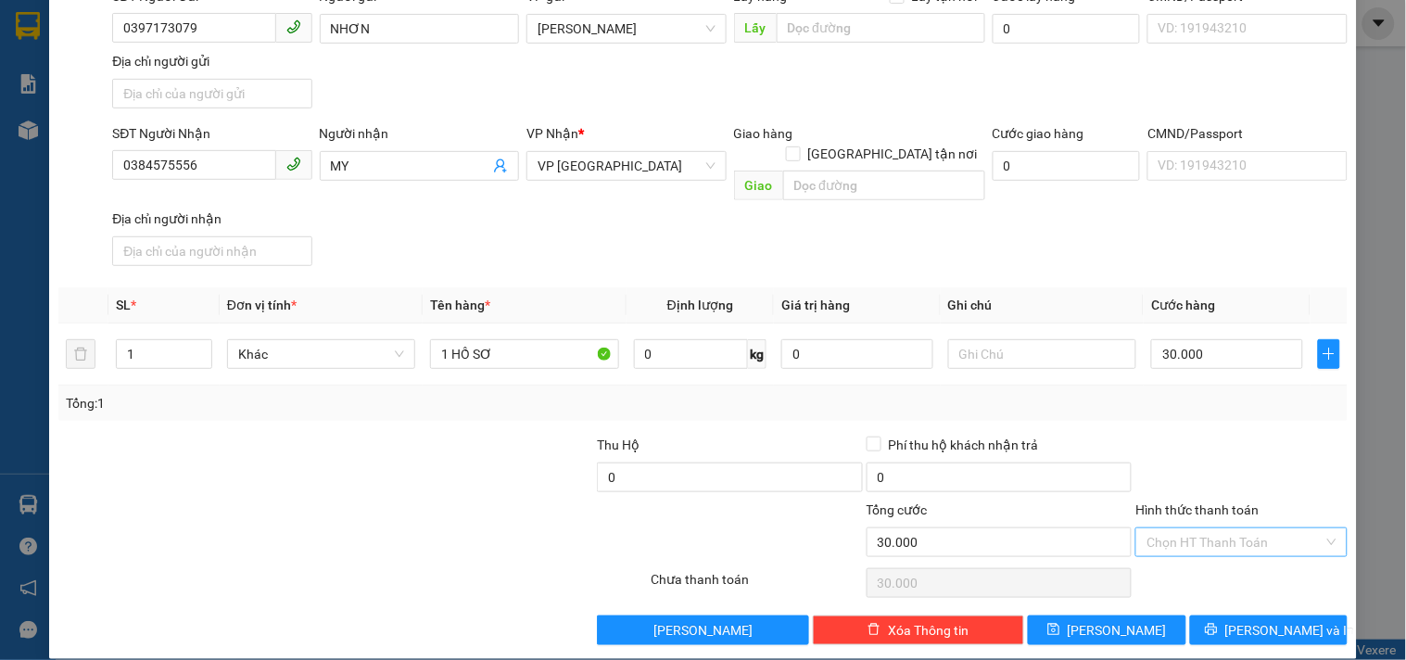
click at [1229, 528] on input "Hình thức thanh toán" at bounding box center [1235, 542] width 176 height 28
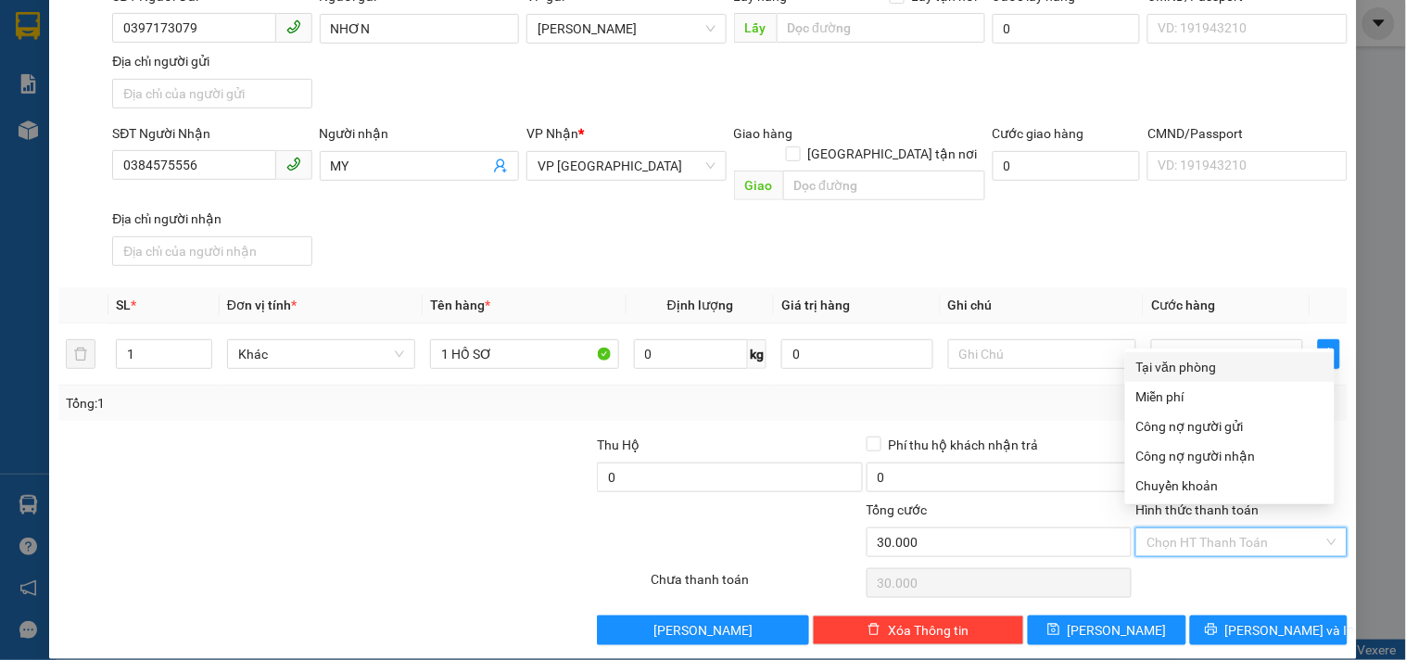
click at [1201, 375] on div "Tại văn phòng" at bounding box center [1229, 367] width 187 height 20
type input "0"
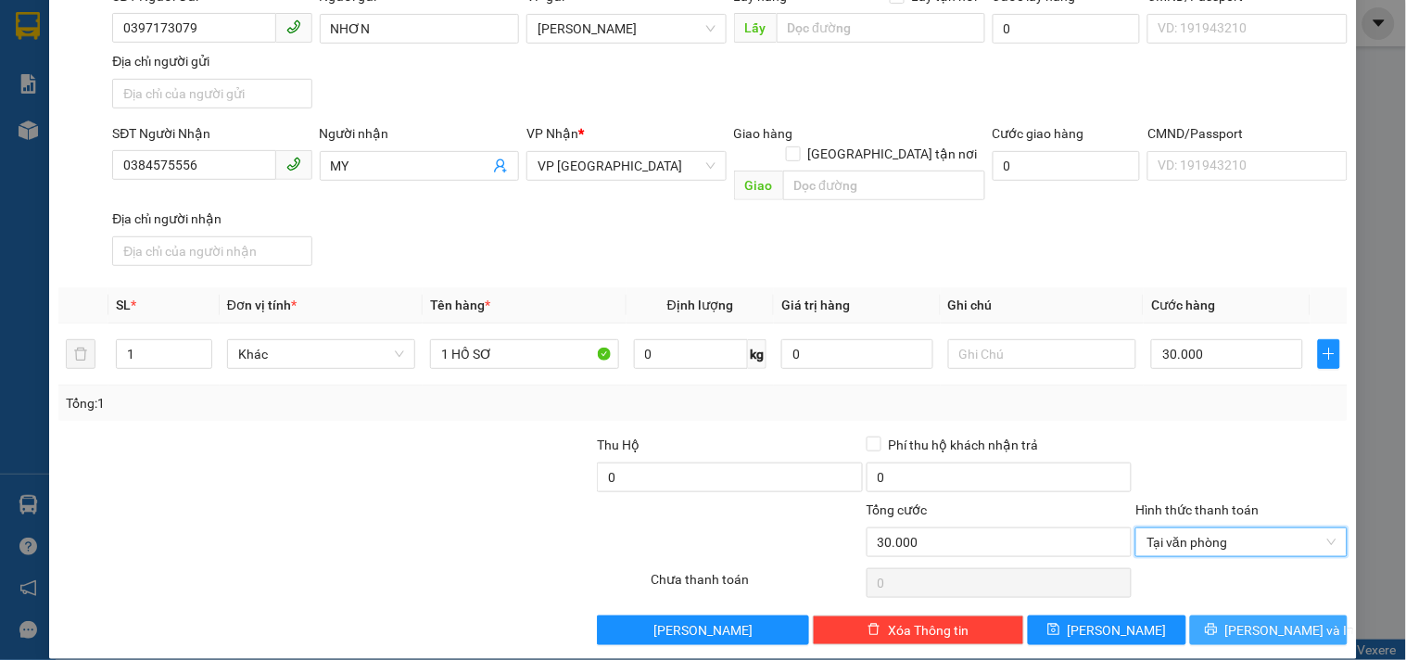
click at [1205, 615] on button "[PERSON_NAME] và In" at bounding box center [1269, 630] width 158 height 30
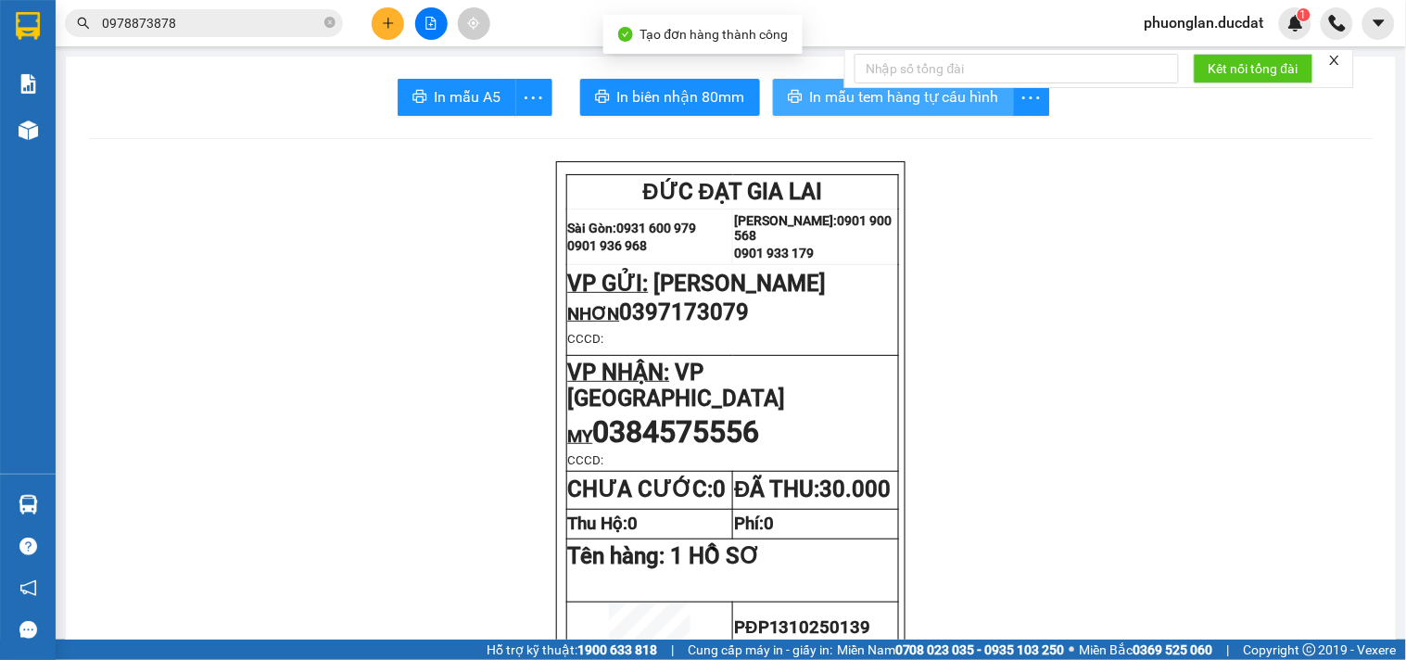
click at [823, 105] on span "In mẫu tem hàng tự cấu hình" at bounding box center [904, 96] width 189 height 23
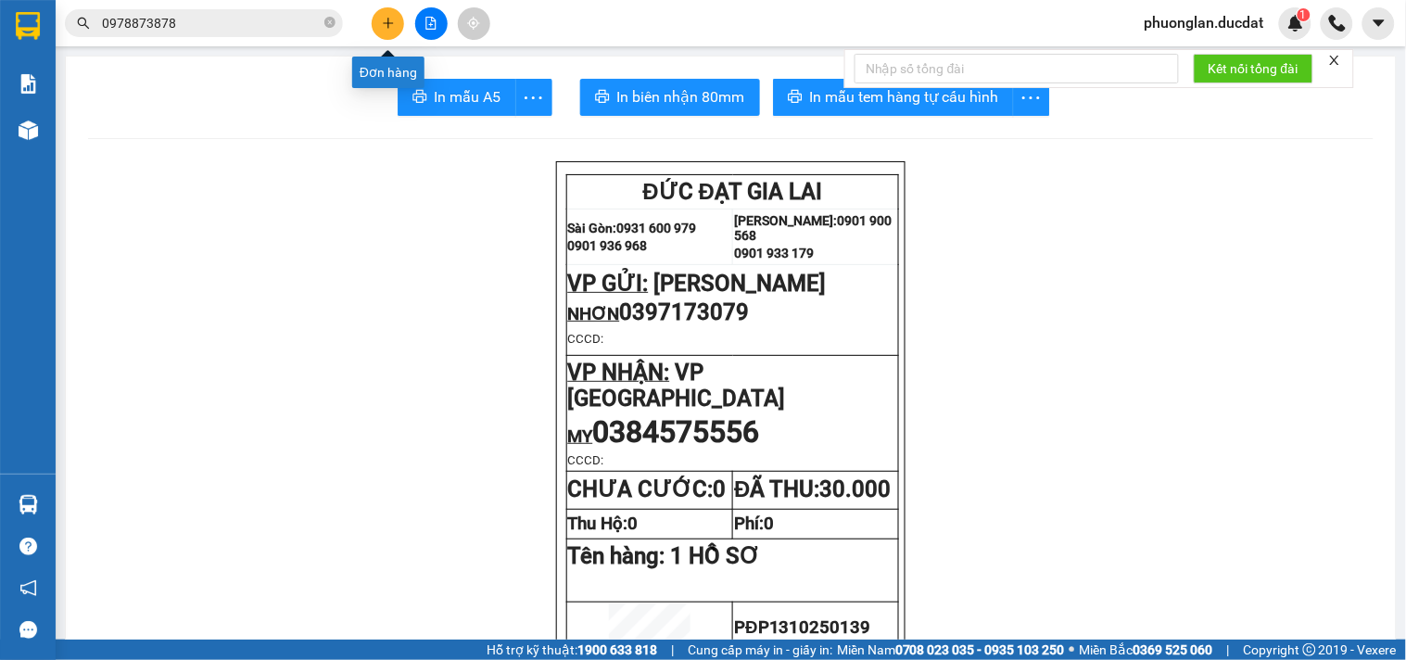
click at [392, 17] on icon "plus" at bounding box center [388, 23] width 13 height 13
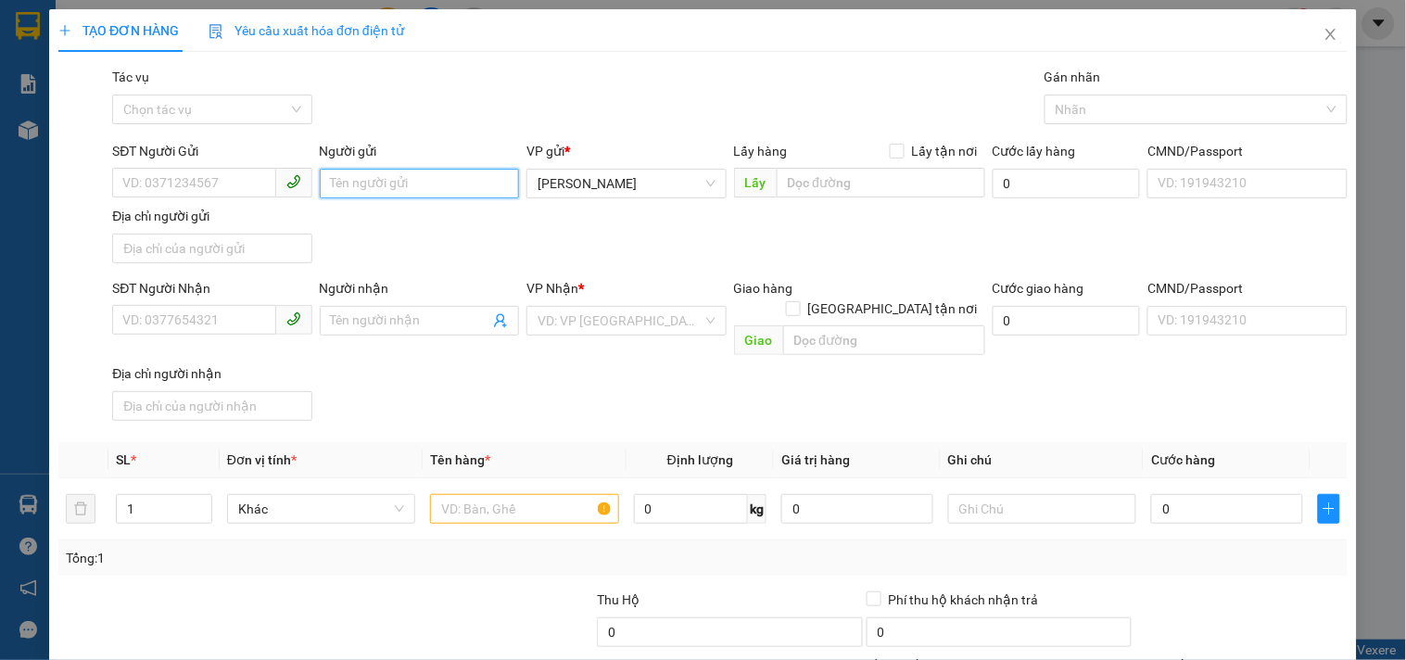
click at [387, 195] on input "Người gửi" at bounding box center [419, 184] width 199 height 30
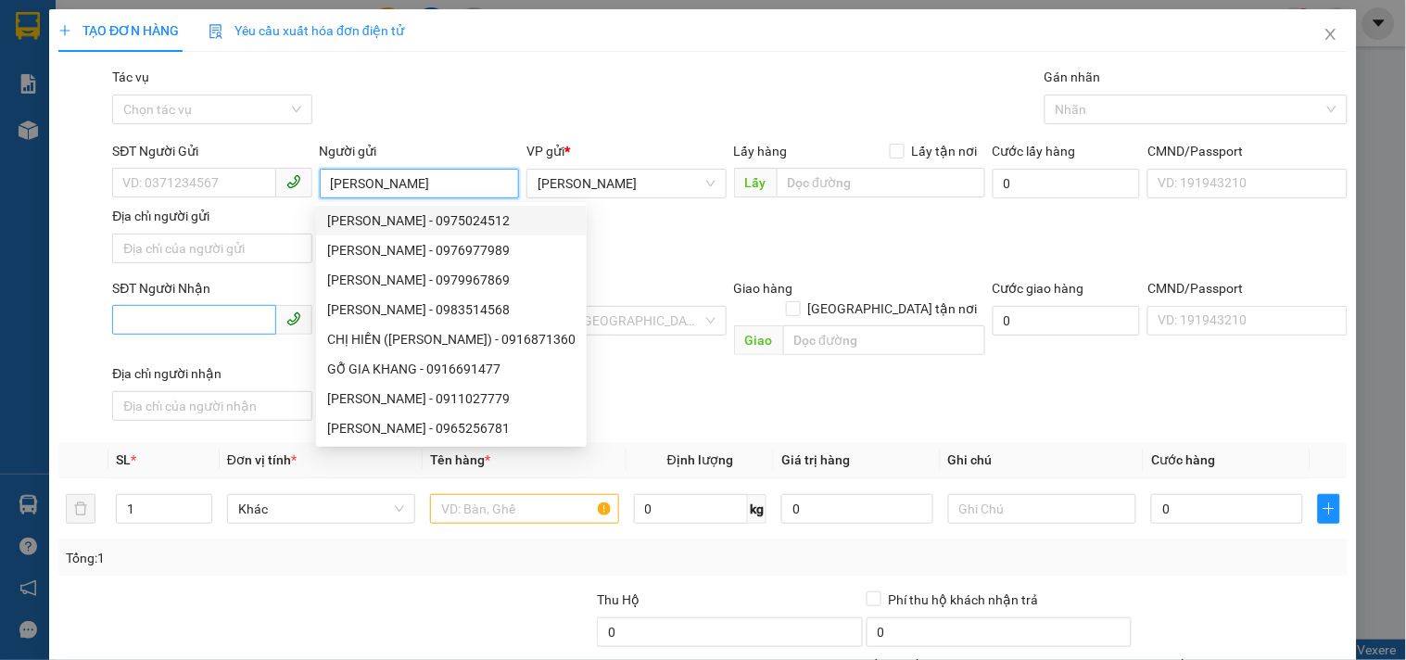
type input "[PERSON_NAME]"
click at [167, 309] on input "SĐT Người Nhận" at bounding box center [193, 320] width 163 height 30
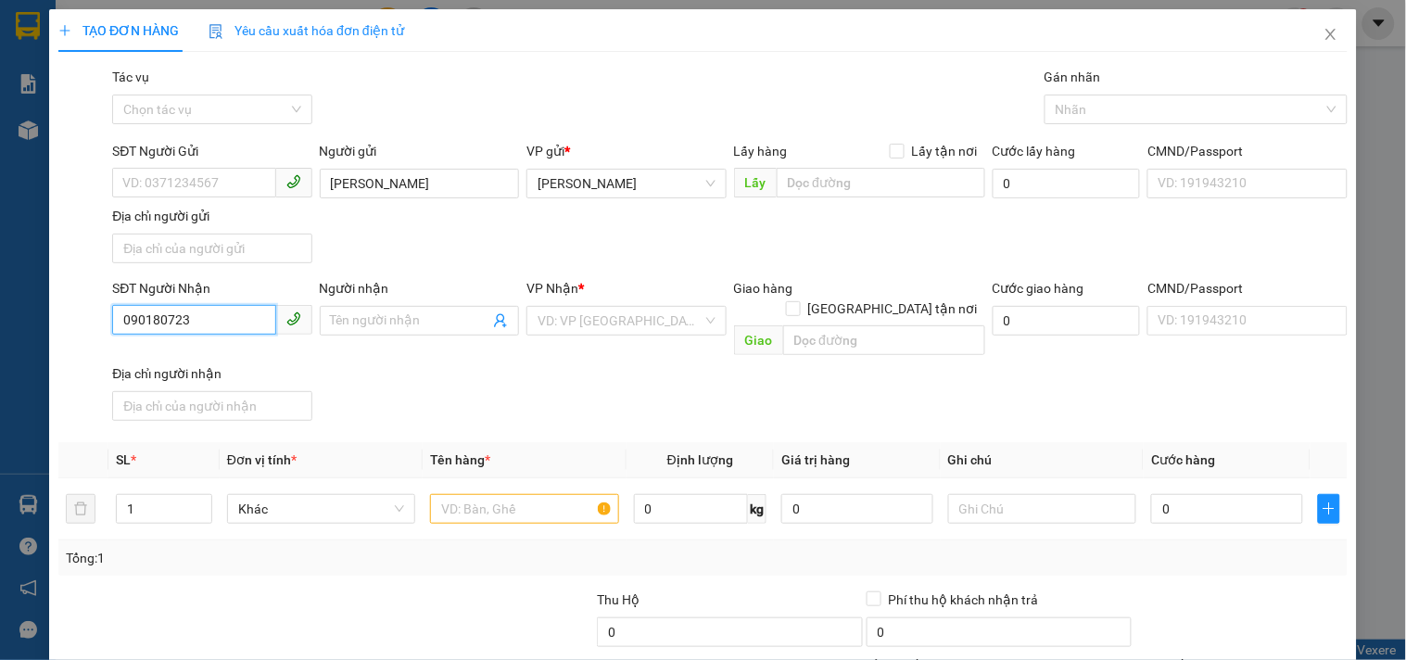
type input "0901807233"
click at [184, 355] on div "0901807233 - HUY" at bounding box center [209, 359] width 175 height 20
type input "HUY"
checkbox input "true"
type input "55 [PERSON_NAME].TÂN THỚI NHẤT.Q12"
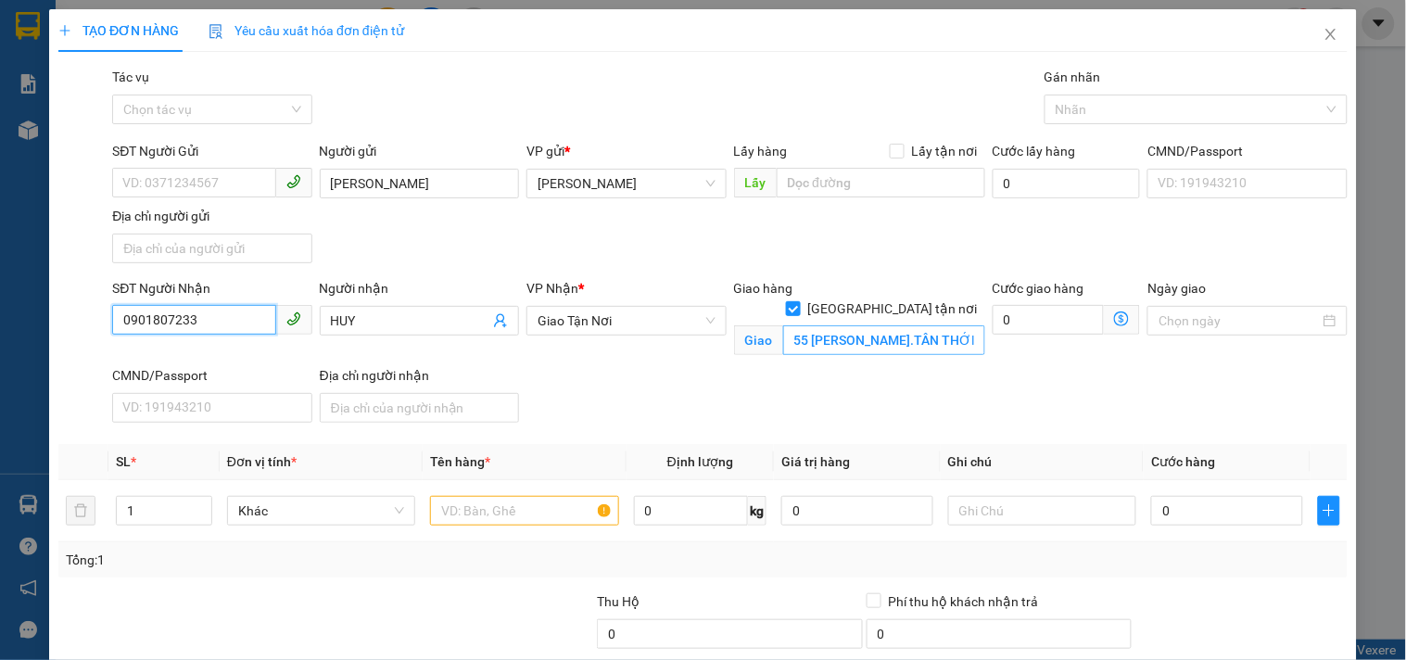
type input "0901807233"
click at [807, 325] on input "55 [PERSON_NAME].TÂN THỚI NHẤT.Q12" at bounding box center [884, 340] width 202 height 30
click at [875, 325] on input "55 [PERSON_NAME].TÂN THỚI NHẤT.Q12" at bounding box center [884, 340] width 202 height 30
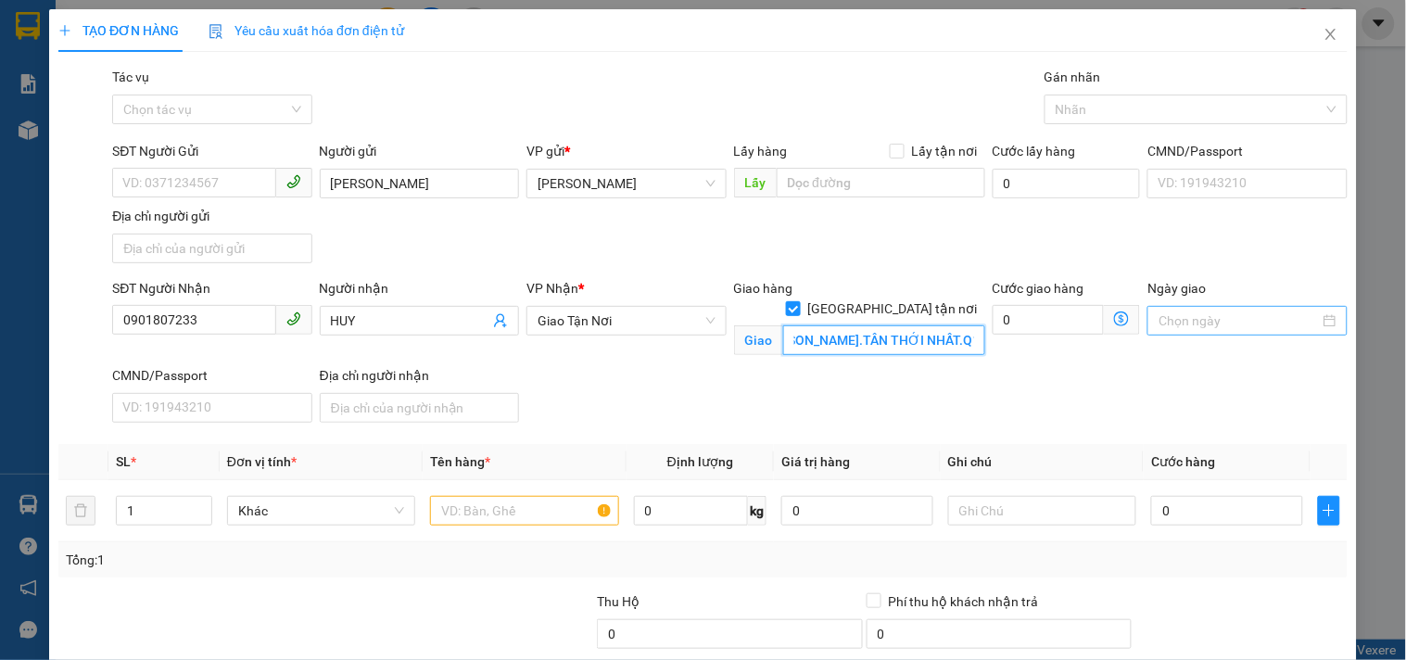
drag, startPoint x: 875, startPoint y: 310, endPoint x: 1177, endPoint y: 313, distance: 302.2
click at [1183, 317] on div "SĐT Người Nhận 0901807233 Người nhận HUY VP Nhận * Giao Tận Nơi Giao hàng [GEO…" at bounding box center [729, 354] width 1243 height 152
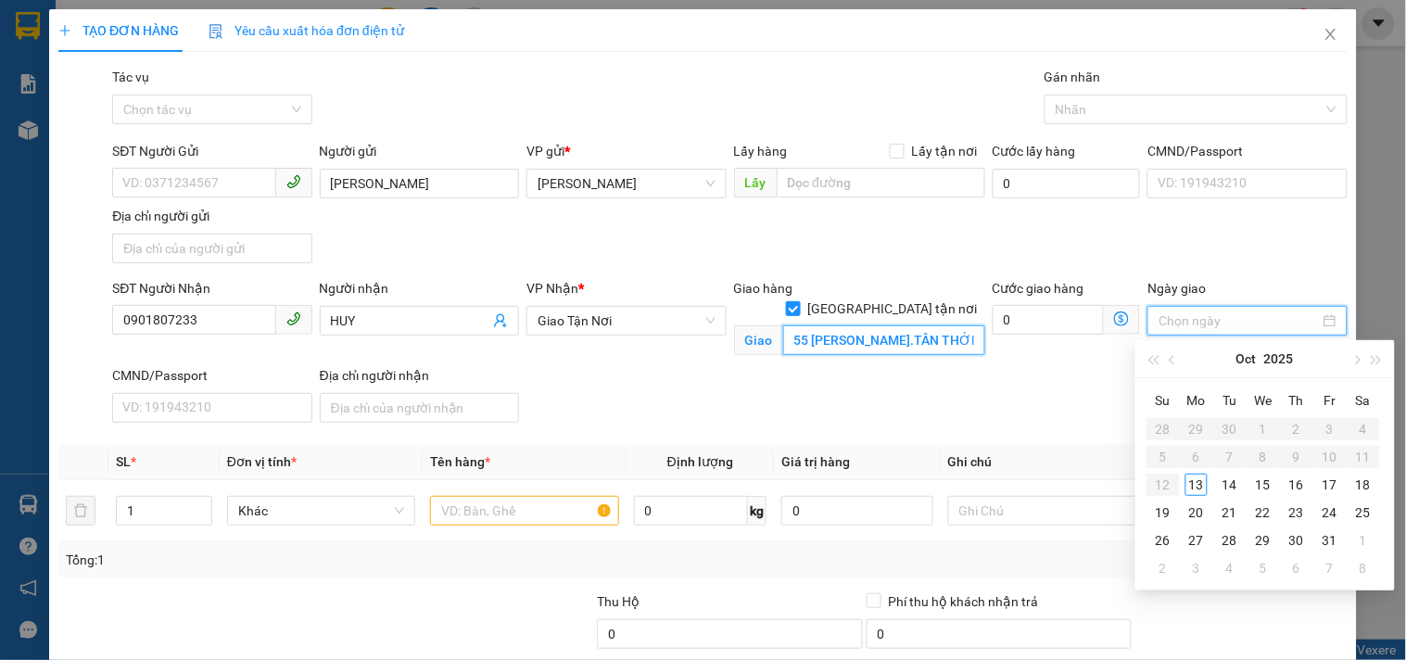
click at [829, 325] on input "55 [PERSON_NAME].TÂN THỚI NHẤT.Q12" at bounding box center [884, 340] width 202 height 30
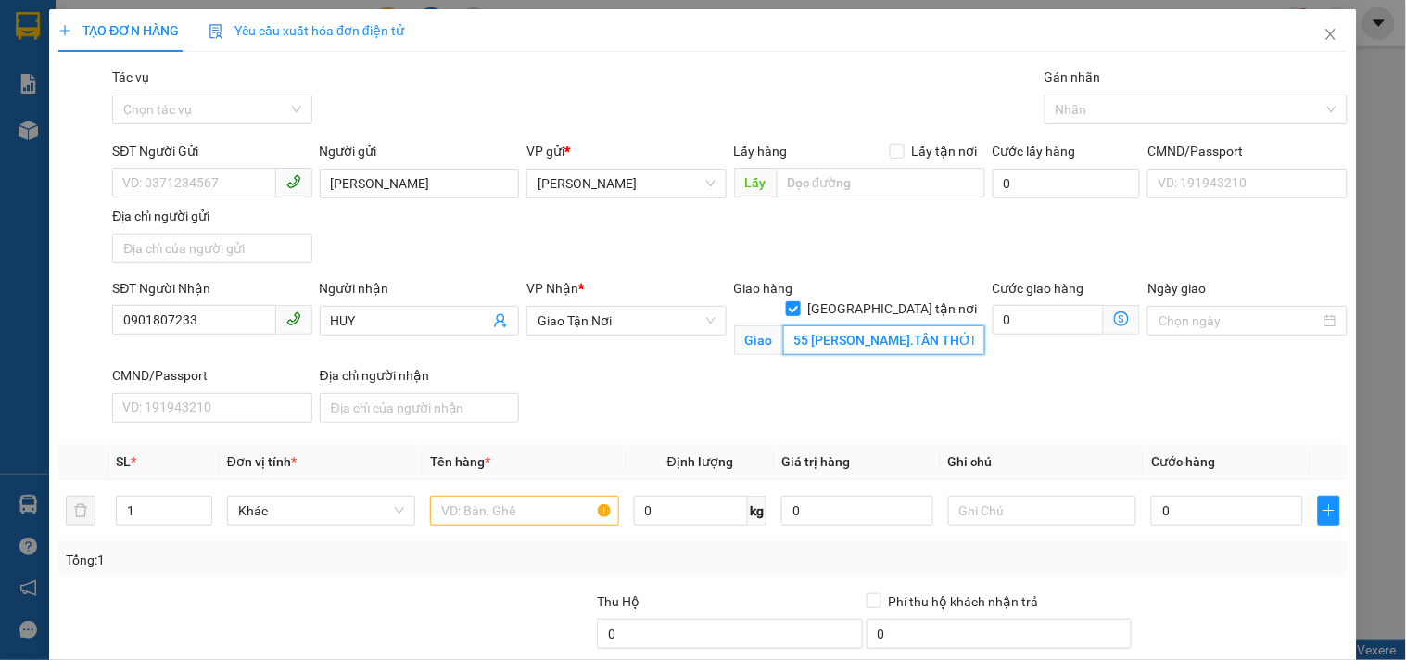
click at [829, 325] on input "55 [PERSON_NAME].TÂN THỚI NHẤT.Q12" at bounding box center [884, 340] width 202 height 30
click at [841, 327] on input "55 [PERSON_NAME].TÂN THỚI NHẤT.Q12" at bounding box center [884, 340] width 202 height 30
drag, startPoint x: 841, startPoint y: 327, endPoint x: 957, endPoint y: 319, distance: 116.2
click at [957, 325] on input "55 [PERSON_NAME].TÂN THỚI NHẤT.Q12" at bounding box center [884, 340] width 202 height 30
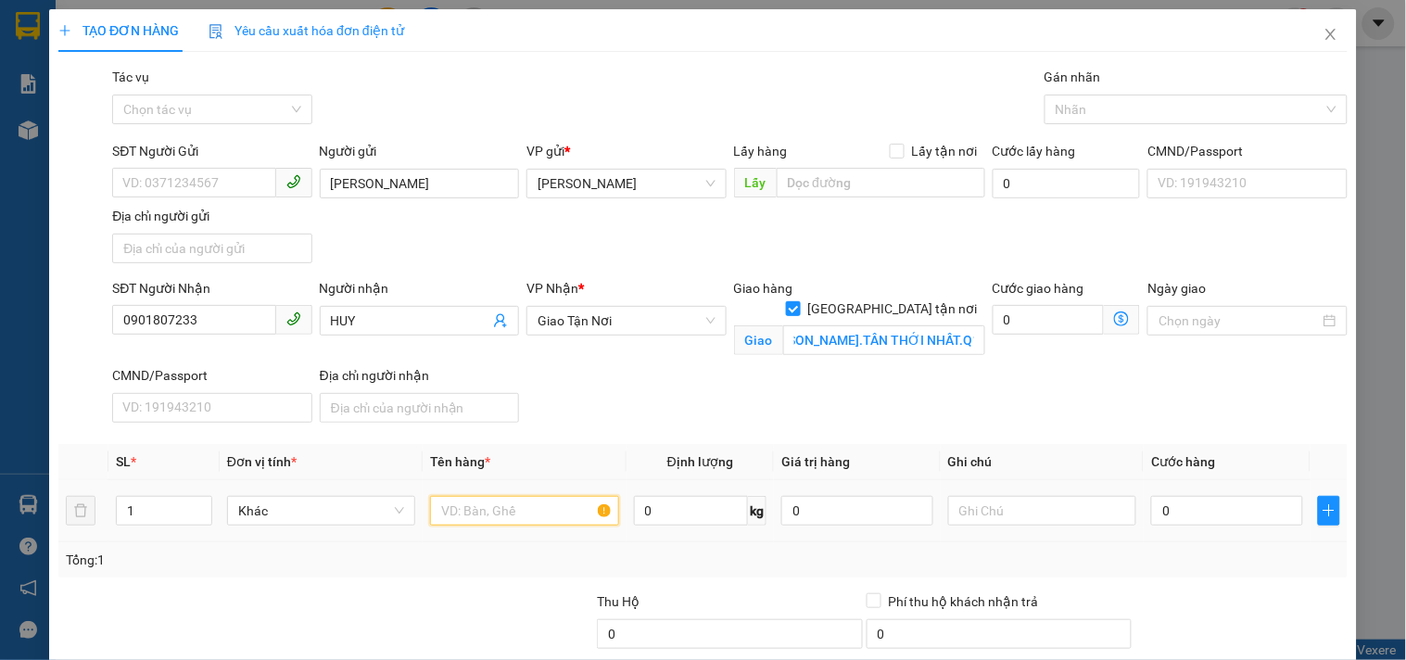
scroll to position [0, 0]
drag, startPoint x: 503, startPoint y: 505, endPoint x: 478, endPoint y: 526, distance: 32.3
click at [487, 525] on input "text" at bounding box center [524, 511] width 188 height 30
type input "1 T/GIẤY ROBOT CR"
type input "1"
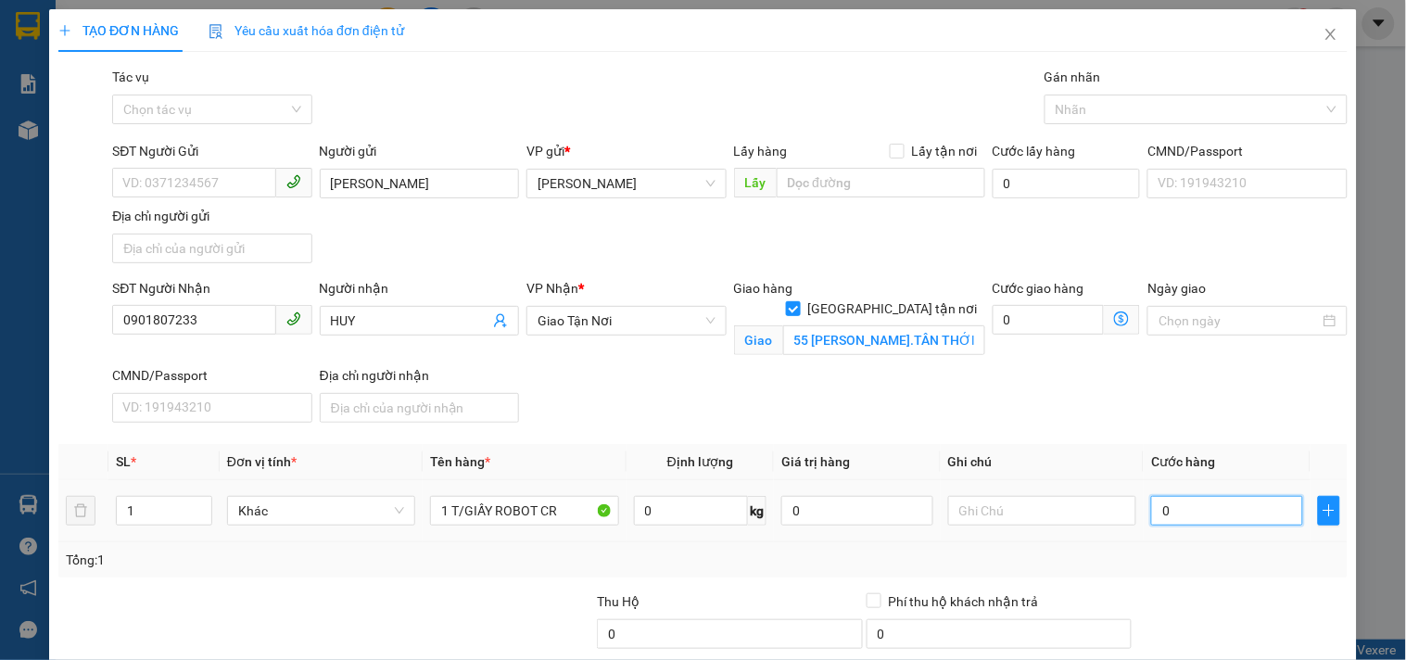
type input "1"
type input "10"
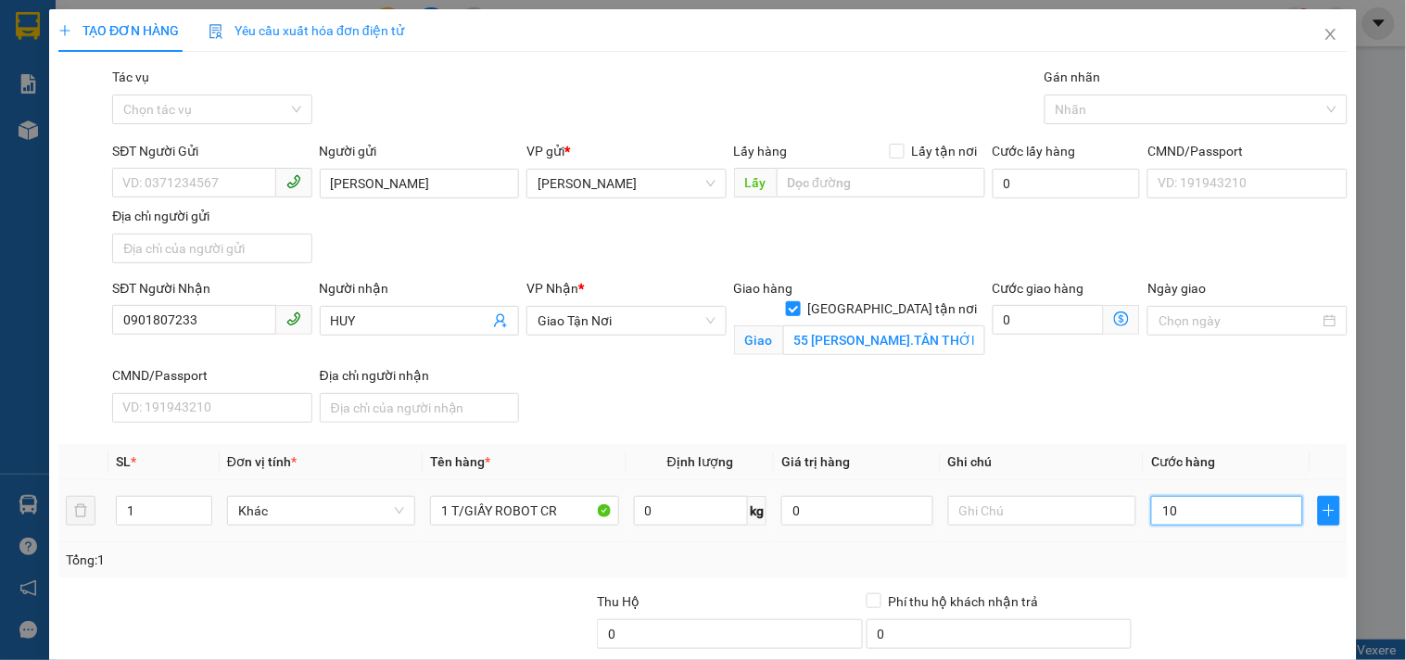
type input "100"
type input "100.000"
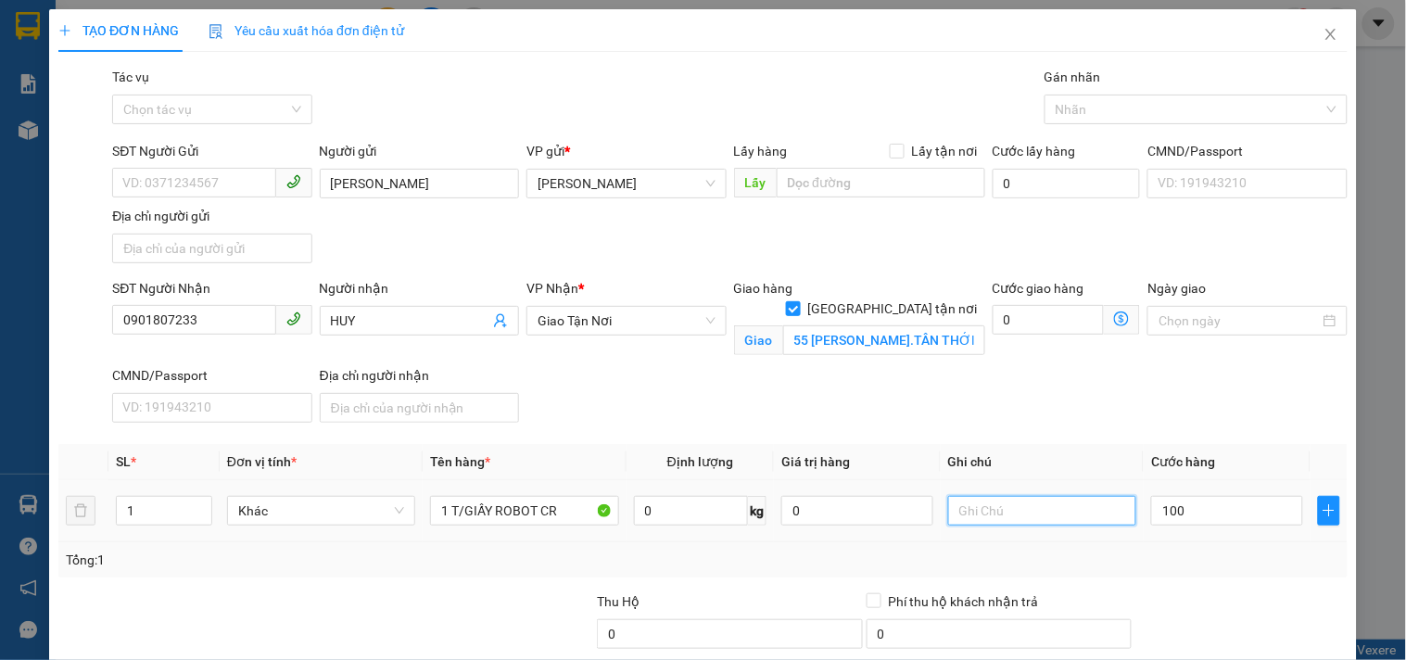
type input "100.000"
drag, startPoint x: 1038, startPoint y: 513, endPoint x: 1044, endPoint y: 488, distance: 25.6
click at [1044, 497] on input "text" at bounding box center [1042, 511] width 188 height 30
type input "GTN 120K [DOMAIN_NAME] NỢ CƯỚC"
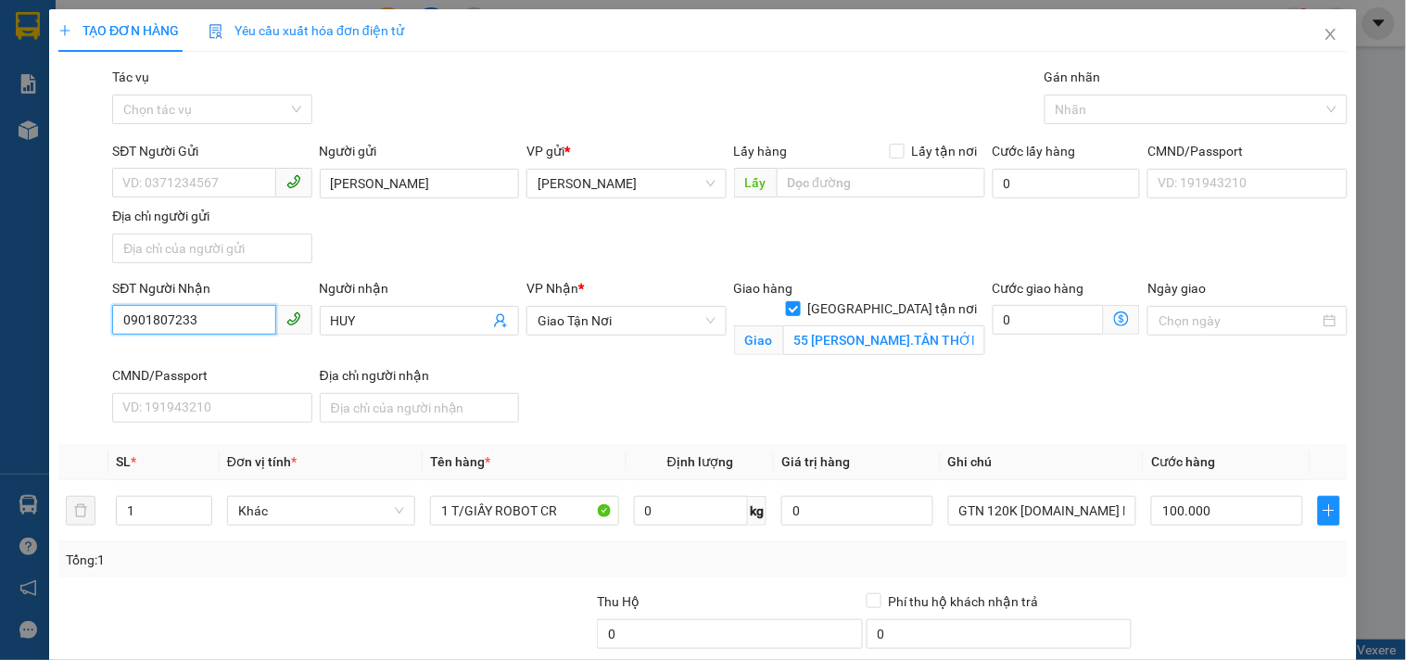
click at [207, 321] on input "0901807233" at bounding box center [193, 320] width 163 height 30
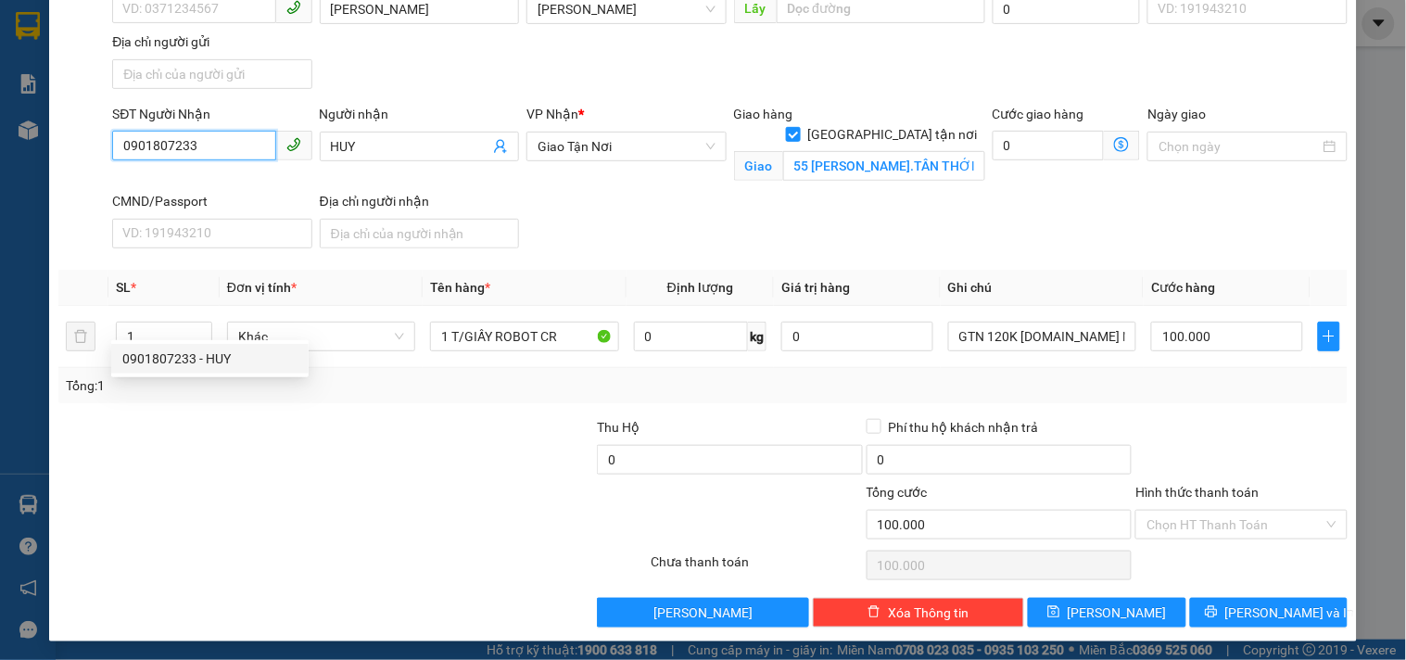
scroll to position [178, 0]
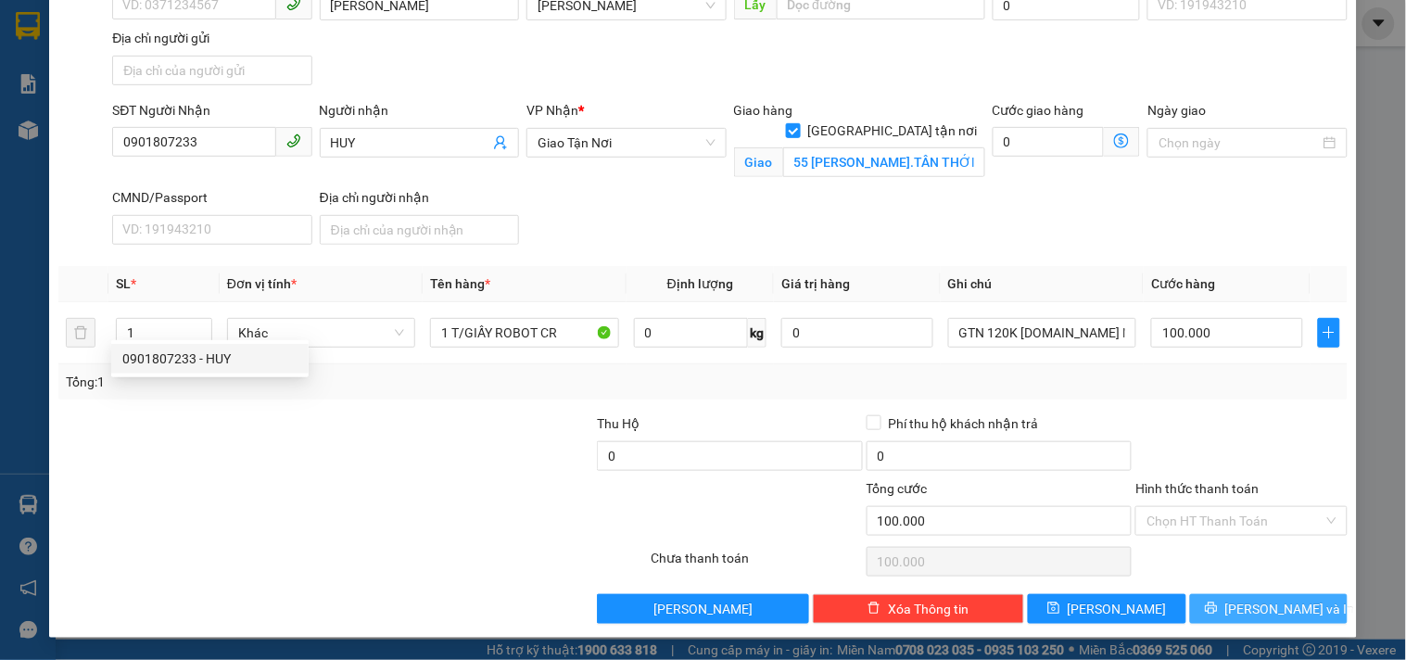
click at [1228, 599] on button "[PERSON_NAME] và In" at bounding box center [1269, 609] width 158 height 30
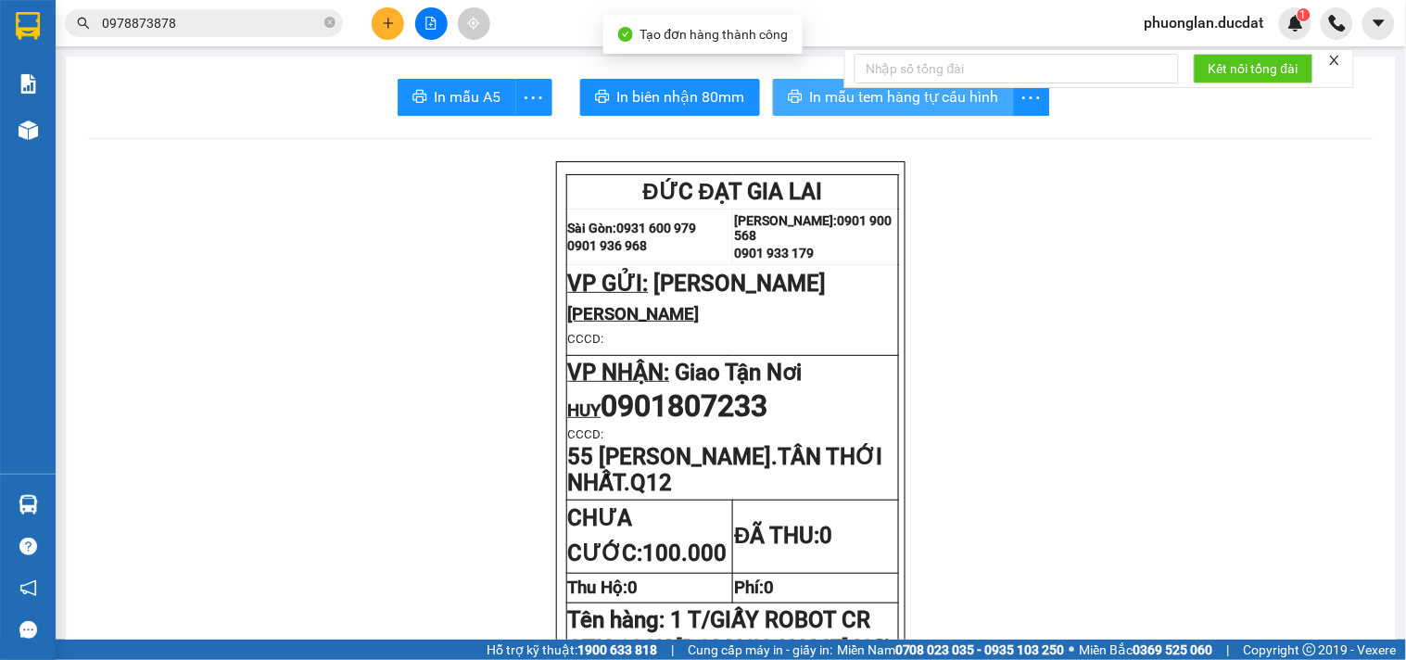
click at [868, 97] on span "In mẫu tem hàng tự cấu hình" at bounding box center [904, 96] width 189 height 23
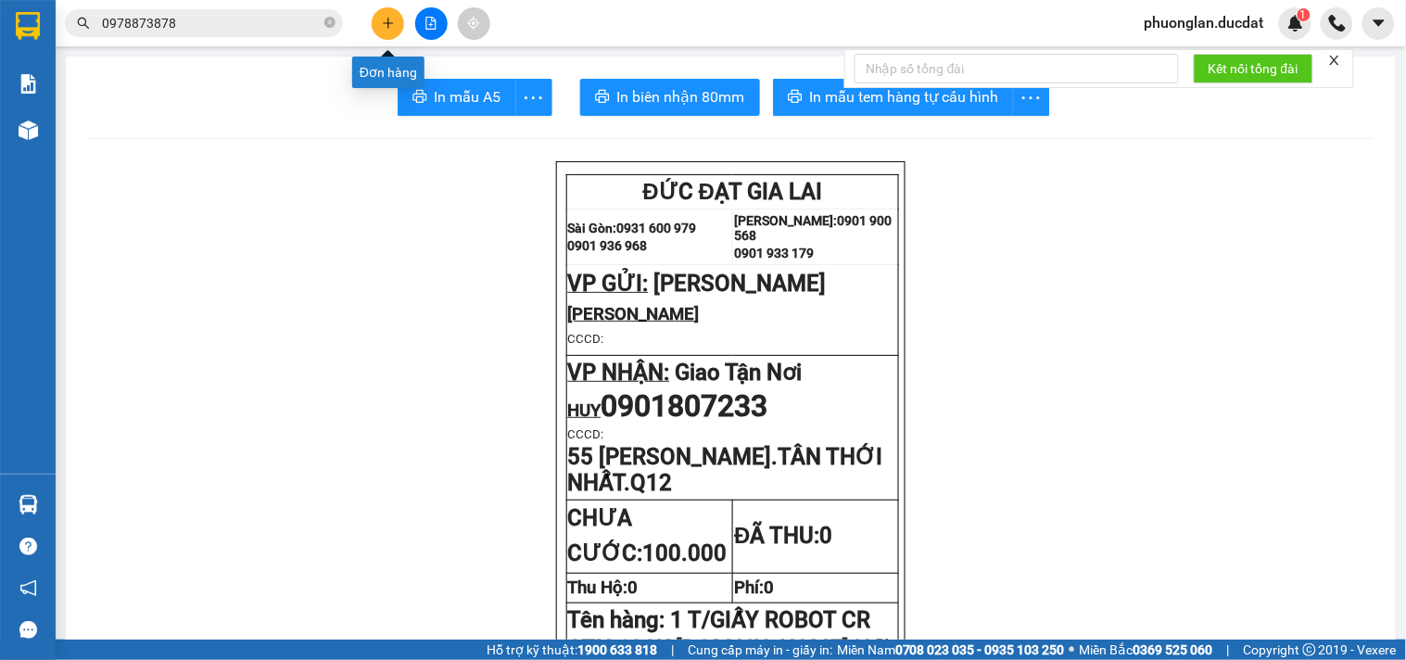
click at [392, 25] on icon "plus" at bounding box center [388, 23] width 13 height 13
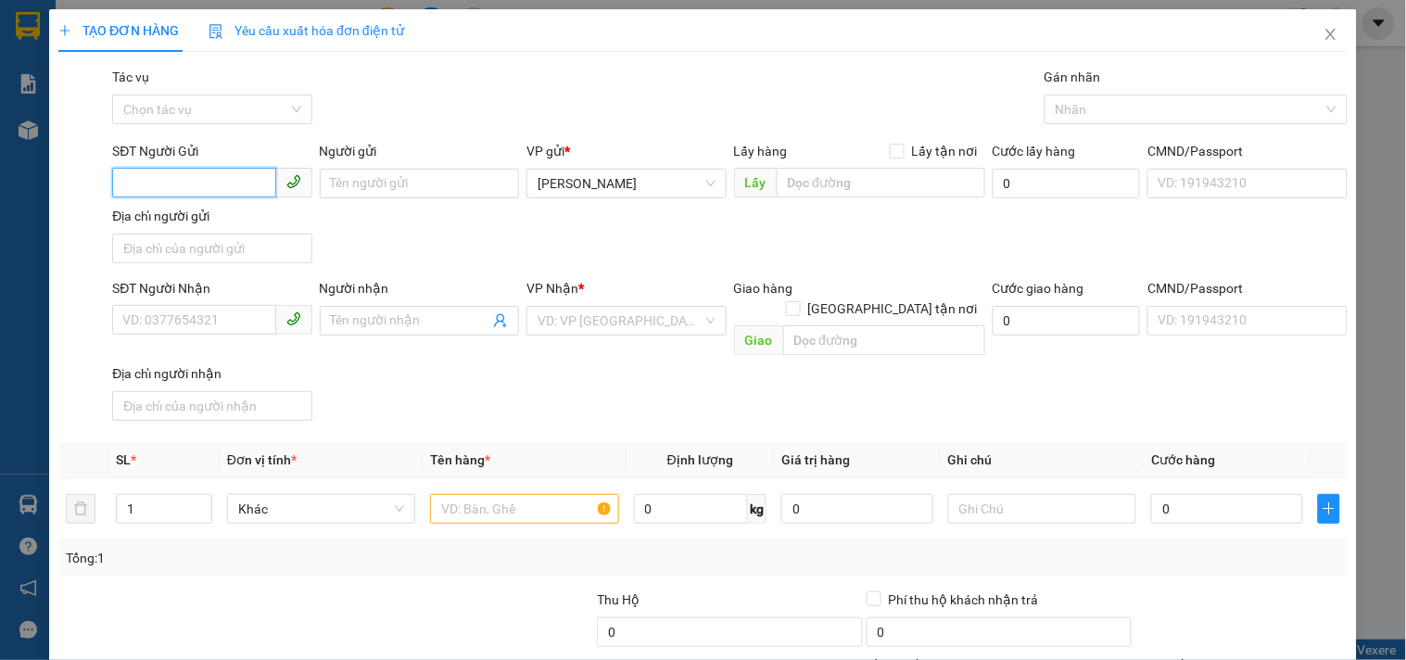
click at [149, 185] on input "SĐT Người Gửi" at bounding box center [193, 183] width 163 height 30
type input "0905141346"
click at [260, 223] on div "0905141346 - TUẤN" at bounding box center [209, 220] width 175 height 20
type input "TUẤN"
type input "0906301140"
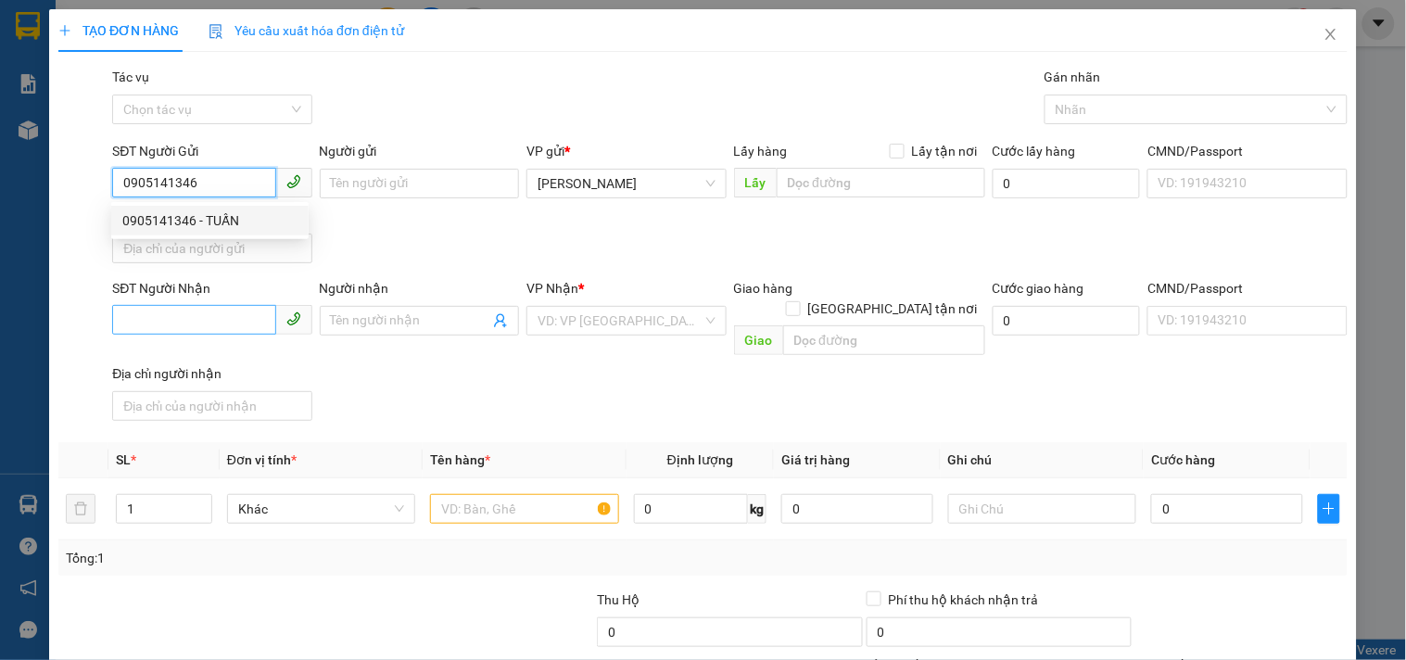
type input "LONG"
checkbox input "true"
type input "BÌNH THẠNH"
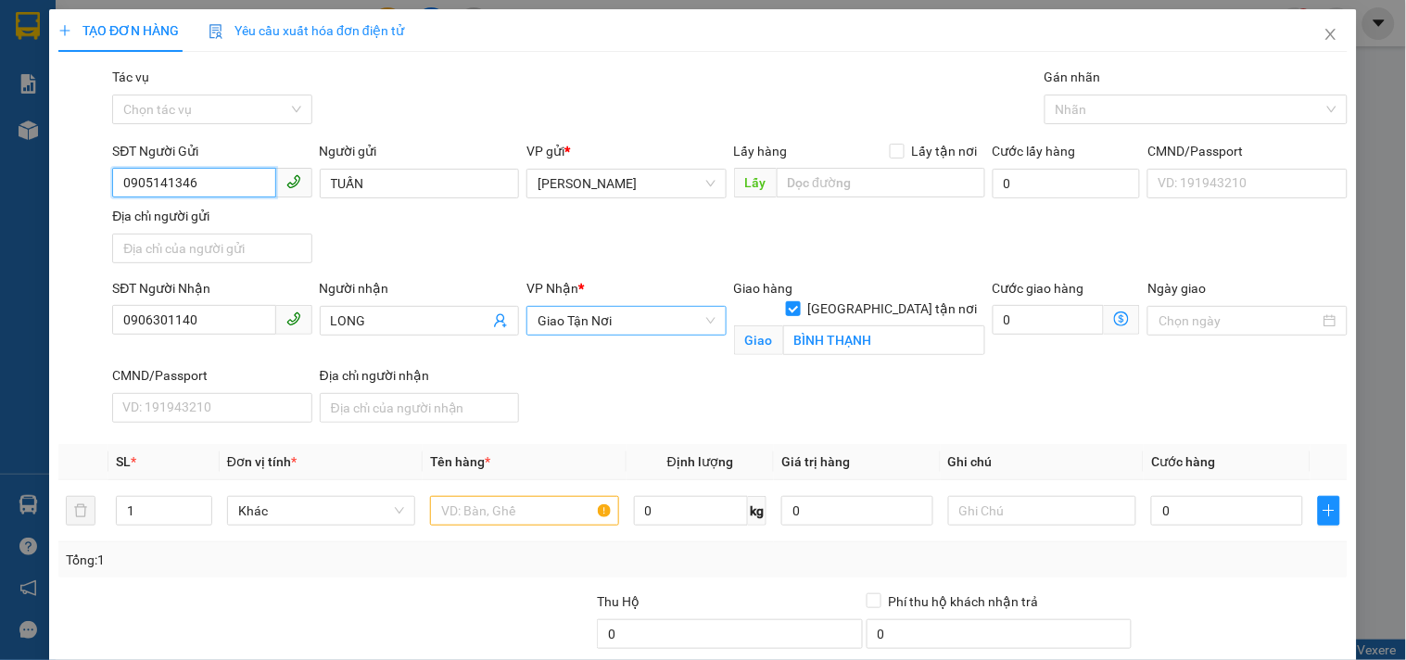
click at [647, 331] on span "Giao Tận Nơi" at bounding box center [626, 321] width 177 height 28
type input "0905141346"
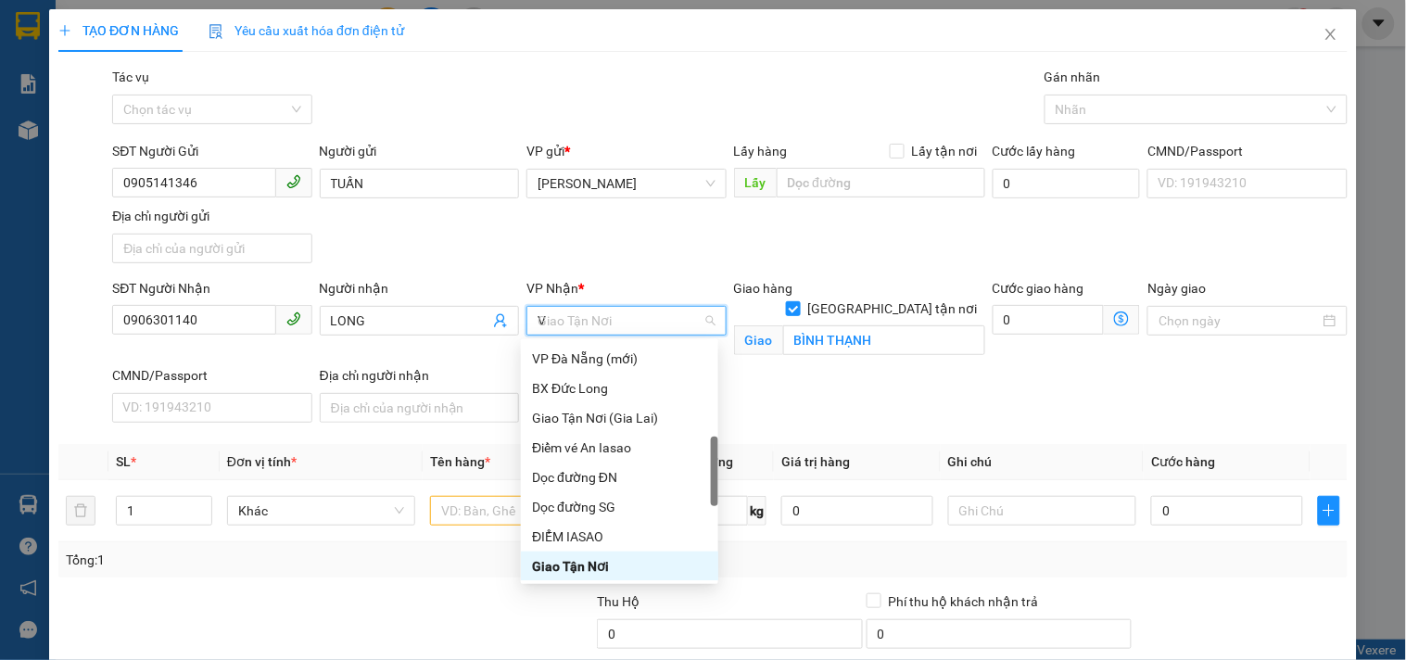
scroll to position [162, 0]
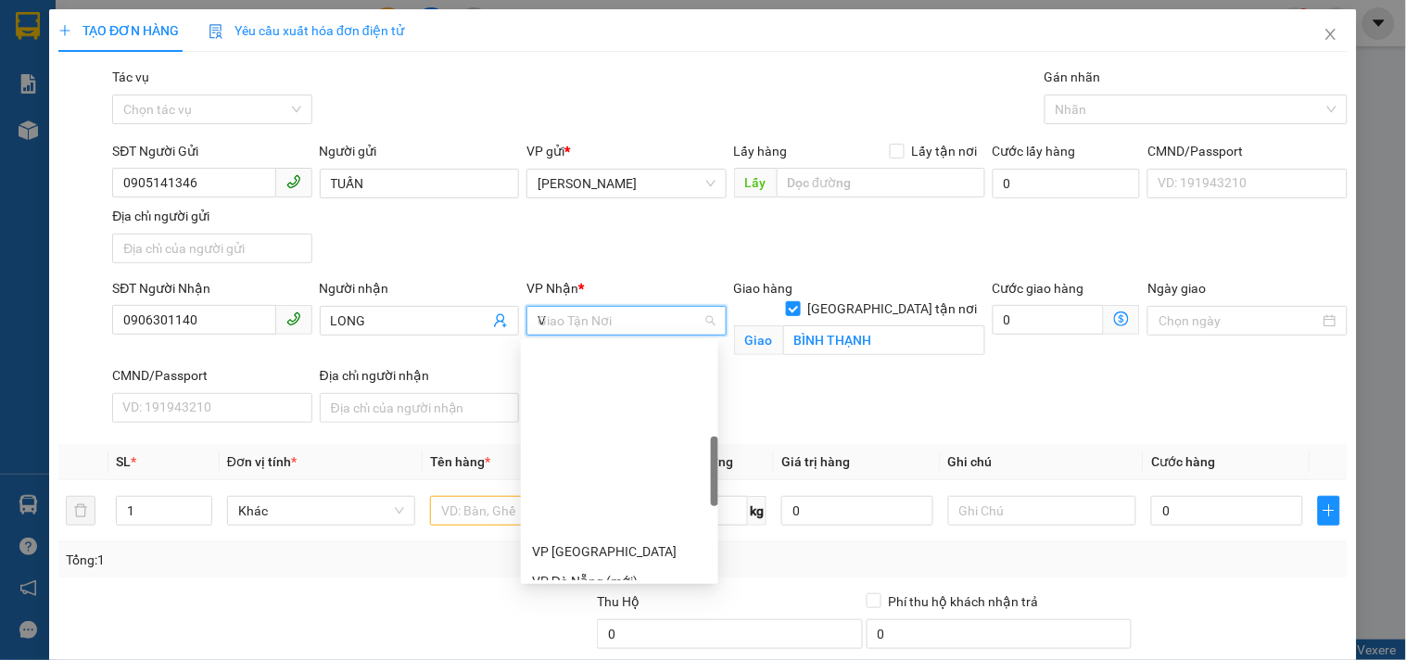
type input "VP"
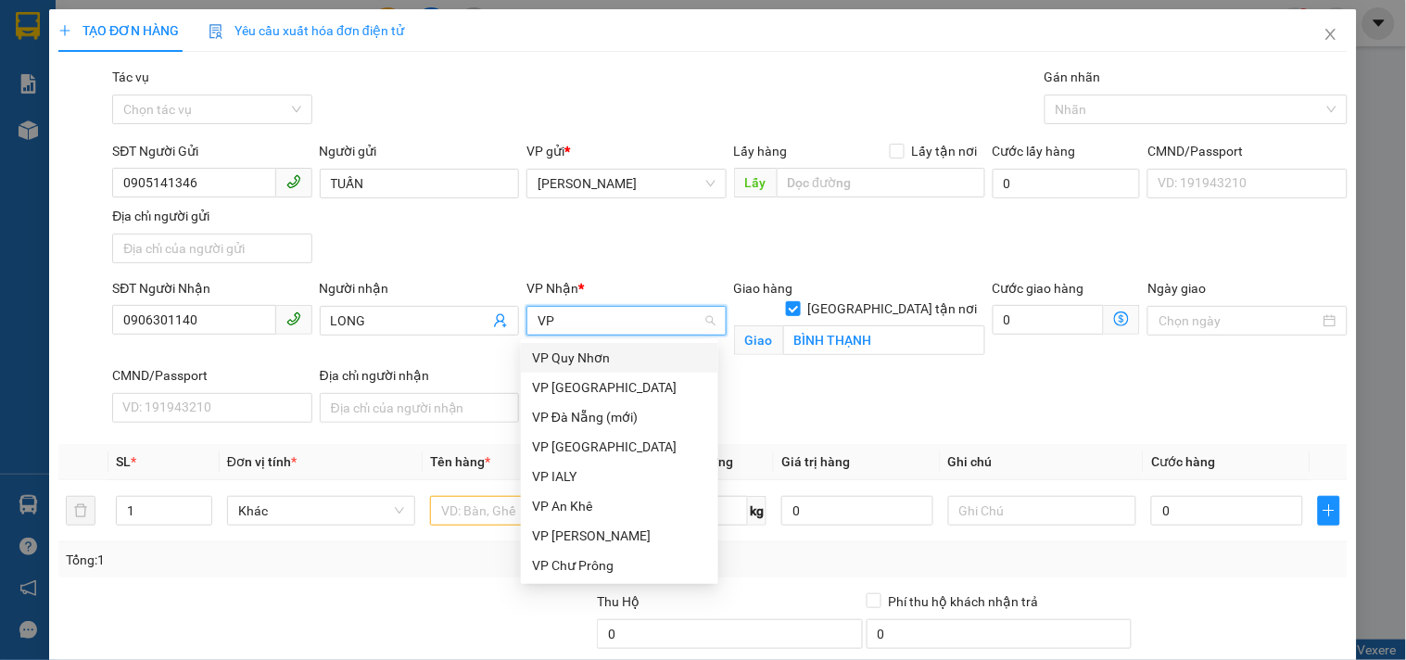
scroll to position [0, 0]
drag, startPoint x: 642, startPoint y: 390, endPoint x: 761, endPoint y: 330, distance: 133.1
click at [642, 389] on div "VP [GEOGRAPHIC_DATA]" at bounding box center [619, 387] width 175 height 20
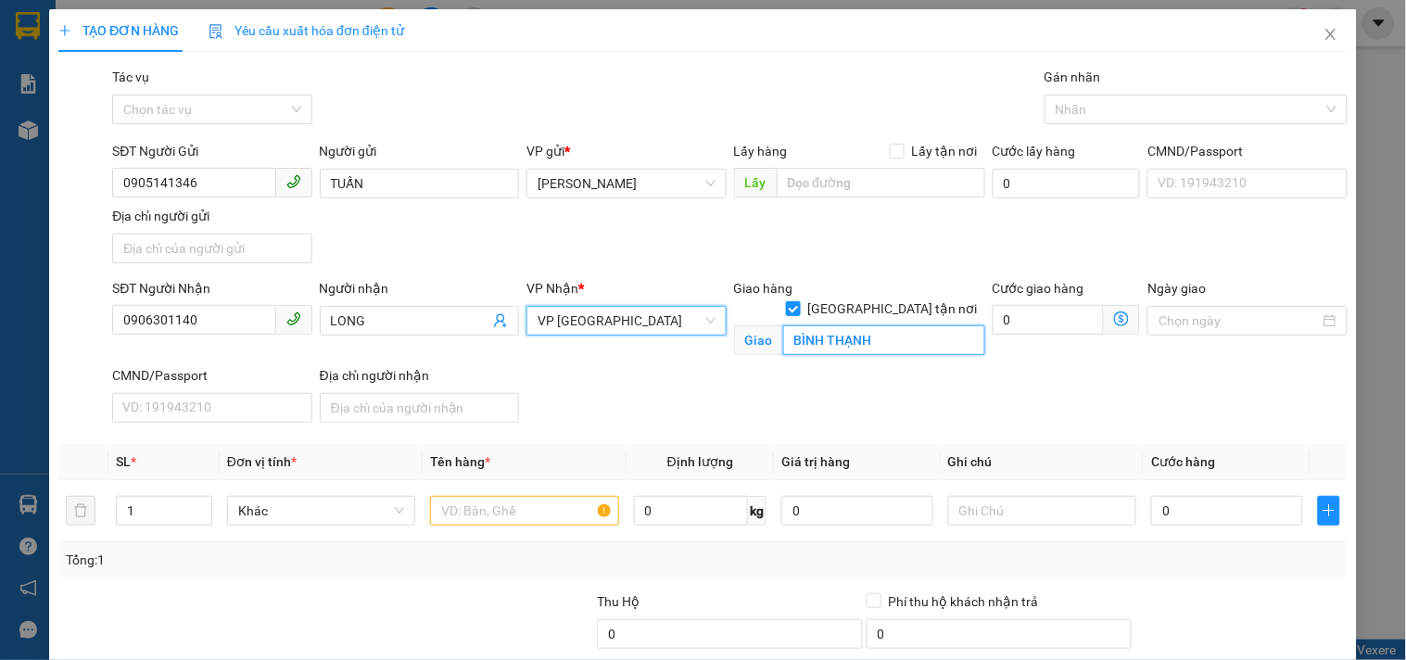
click at [803, 332] on input "BÌNH THẠNH" at bounding box center [884, 340] width 202 height 30
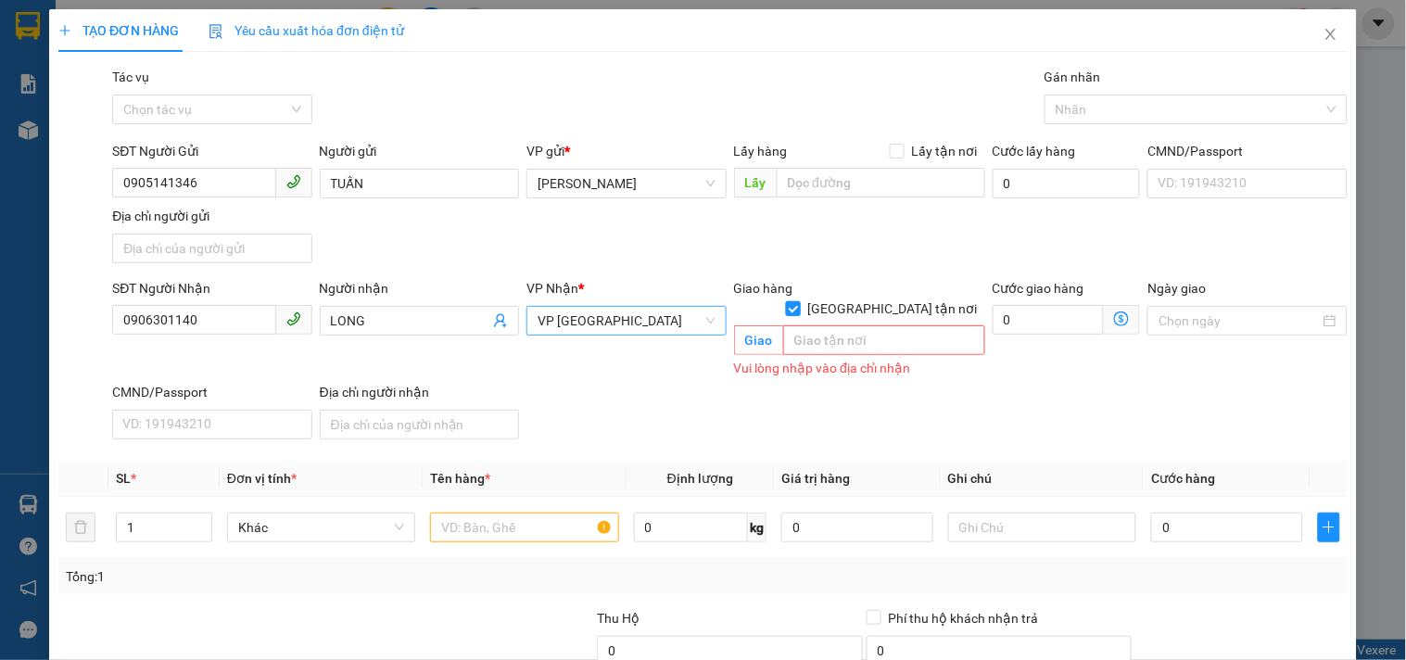
click at [799, 301] on input "[GEOGRAPHIC_DATA] tận nơi" at bounding box center [792, 307] width 13 height 13
checkbox input "false"
click at [539, 513] on input "text" at bounding box center [524, 528] width 188 height 30
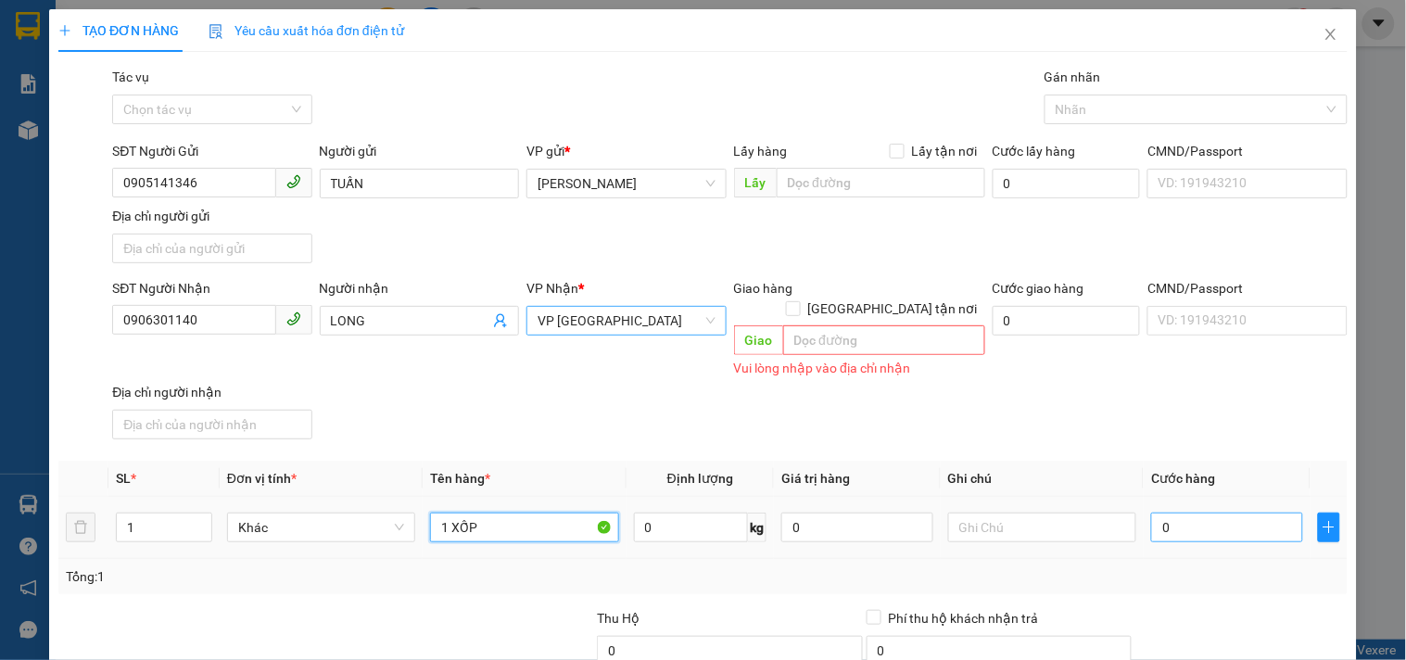
type input "1 XỐP"
click at [1151, 513] on input "0" at bounding box center [1227, 528] width 152 height 30
type input "5"
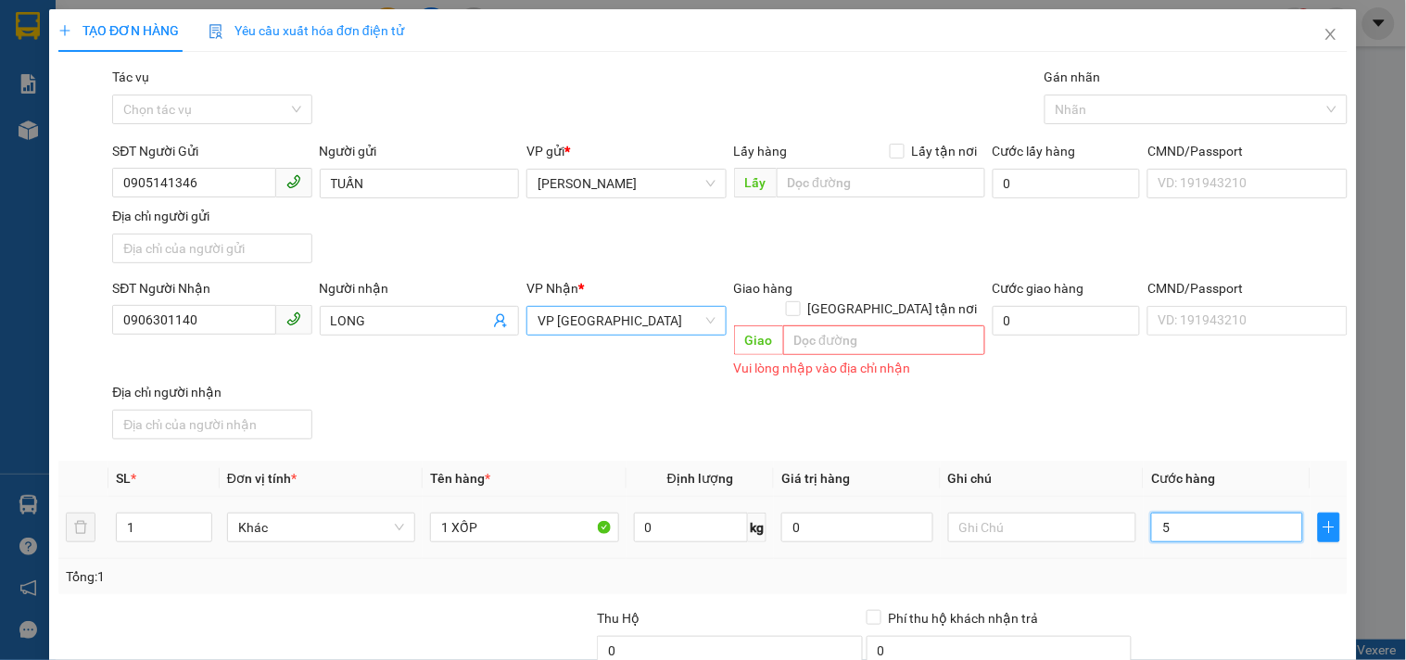
type input "50"
type input "50.000"
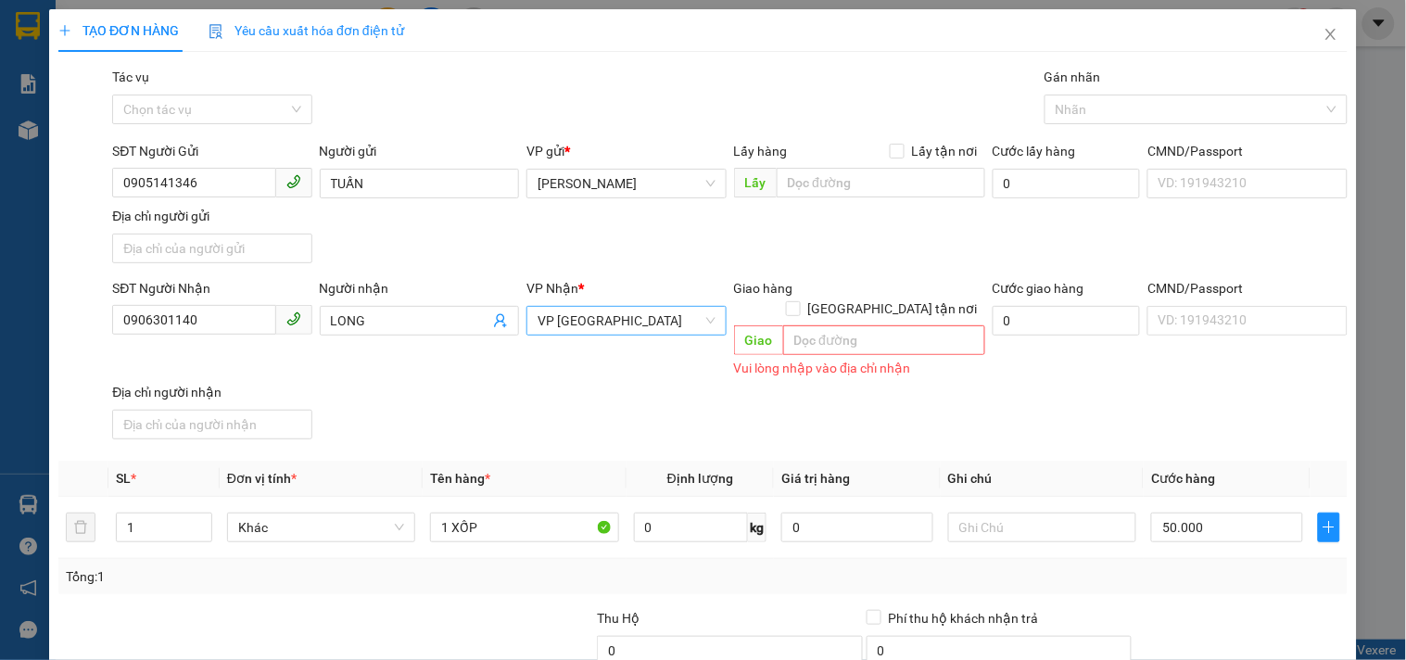
click at [1100, 395] on div "SĐT Người Nhận 0906301140 Người nhận LONG VP Nhận * VP [GEOGRAPHIC_DATA] Giao h…" at bounding box center [729, 362] width 1243 height 169
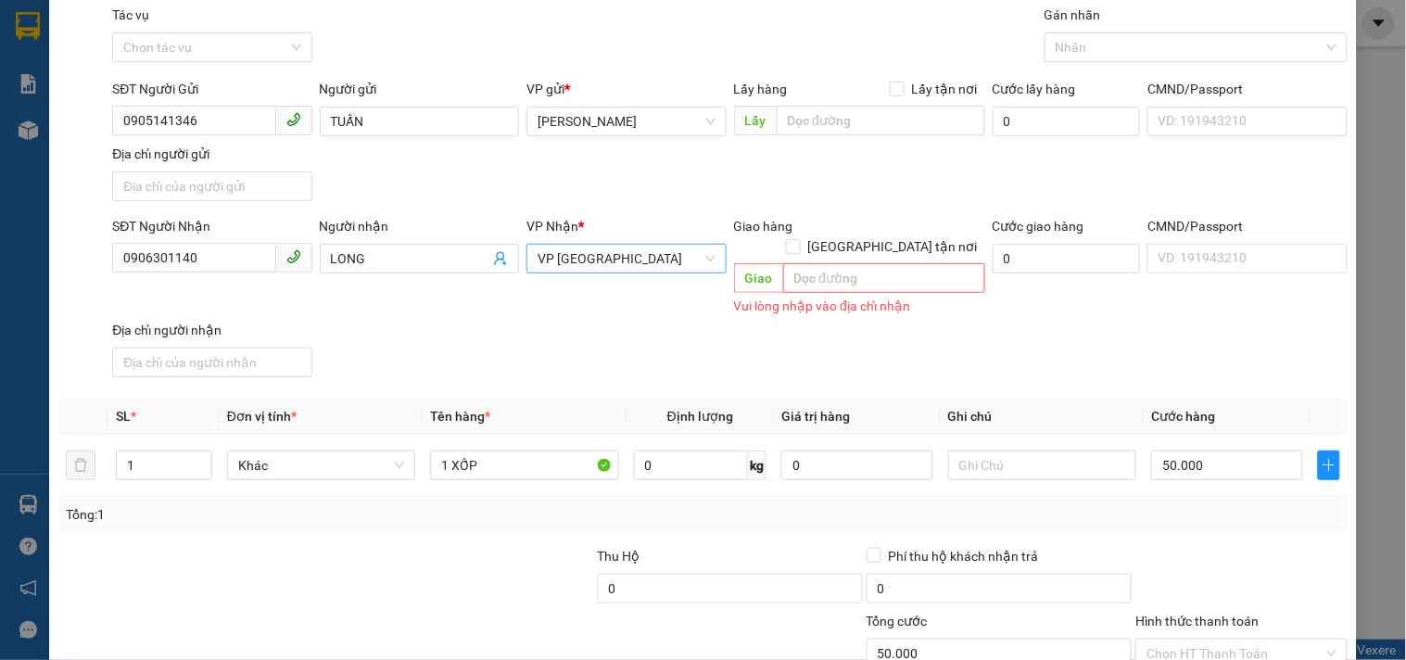
scroll to position [173, 0]
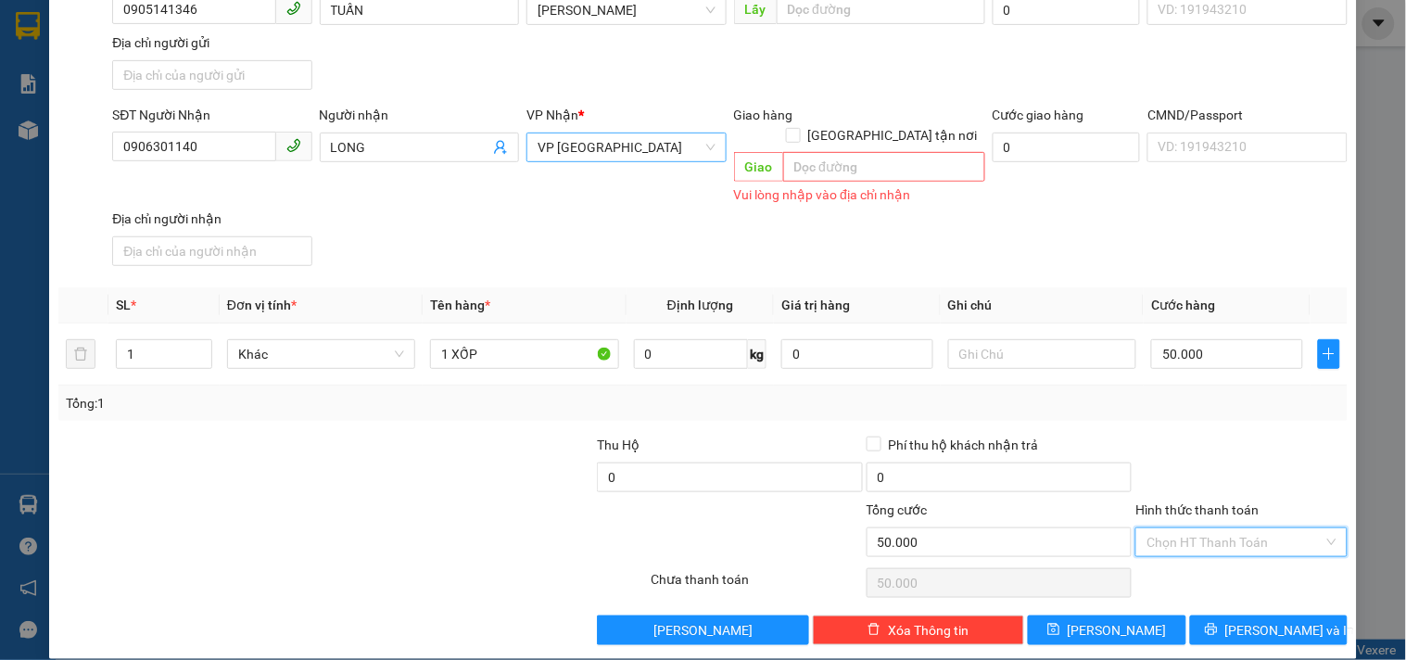
click at [1202, 528] on input "Hình thức thanh toán" at bounding box center [1235, 542] width 176 height 28
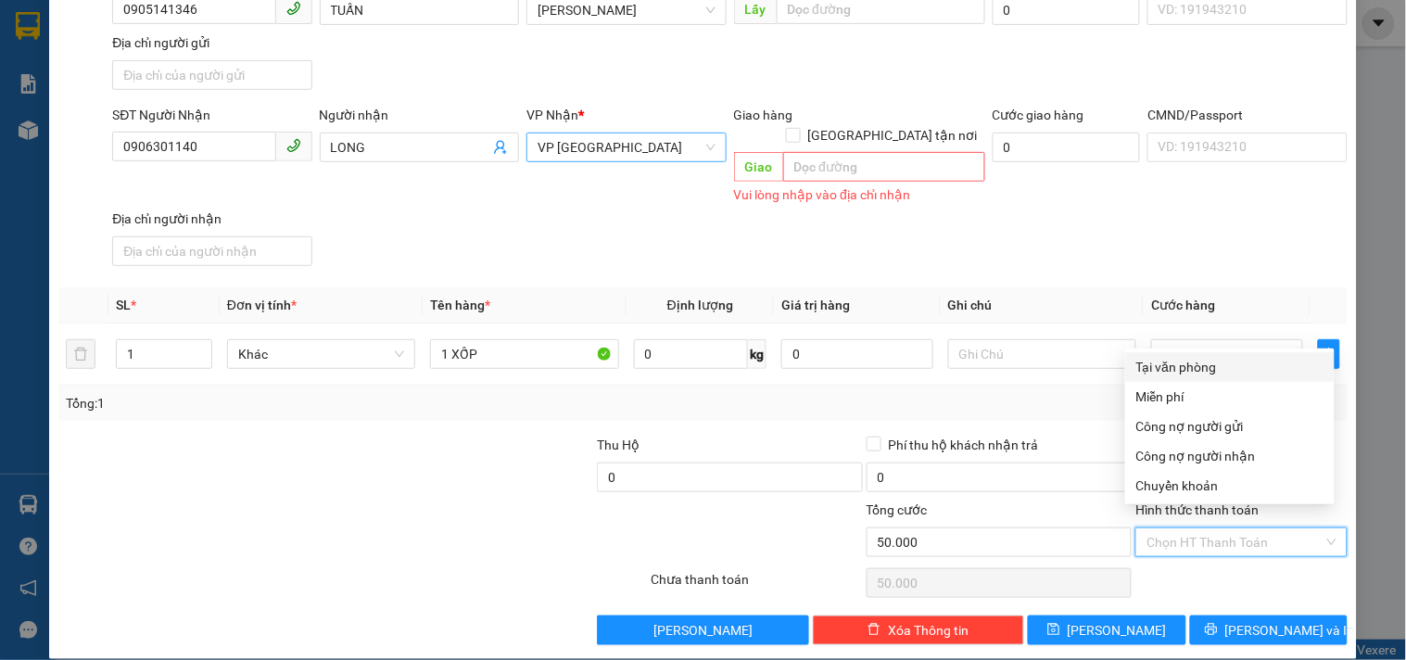
click at [1172, 368] on div "Tại văn phòng" at bounding box center [1229, 367] width 187 height 20
type input "0"
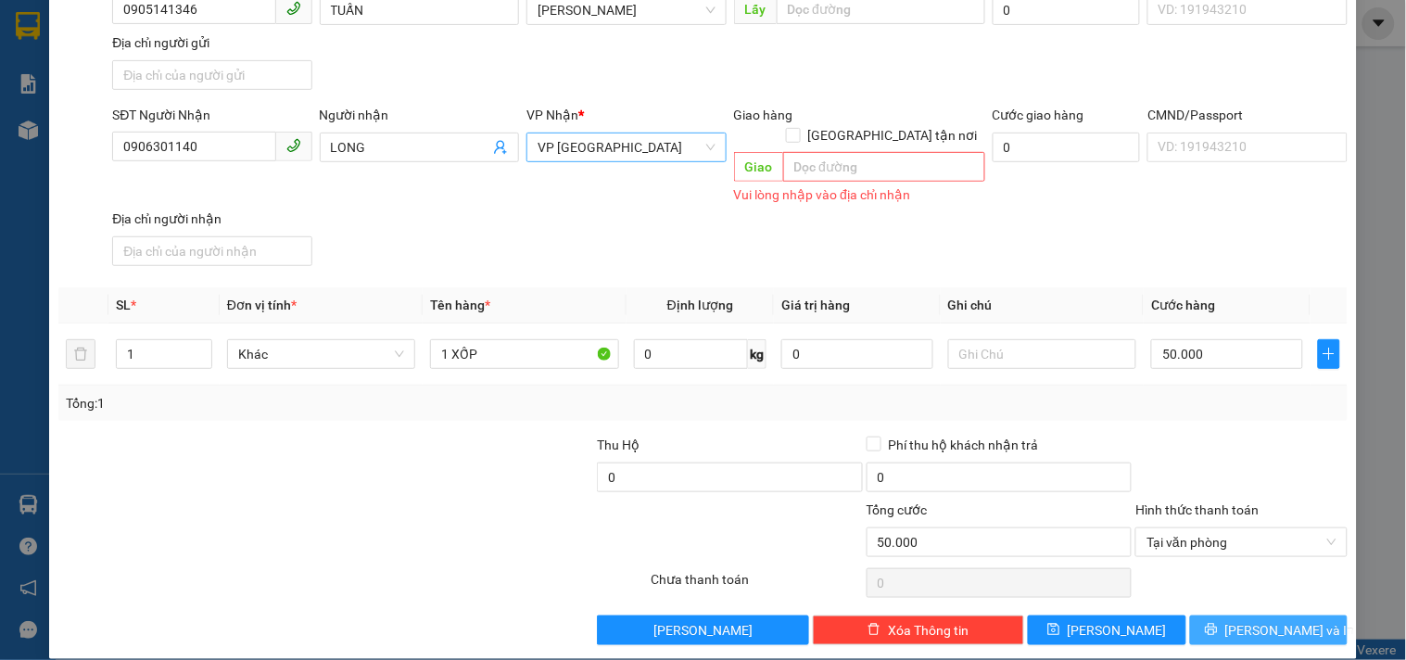
click at [1217, 615] on button "[PERSON_NAME] và In" at bounding box center [1269, 630] width 158 height 30
